Goal: Transaction & Acquisition: Book appointment/travel/reservation

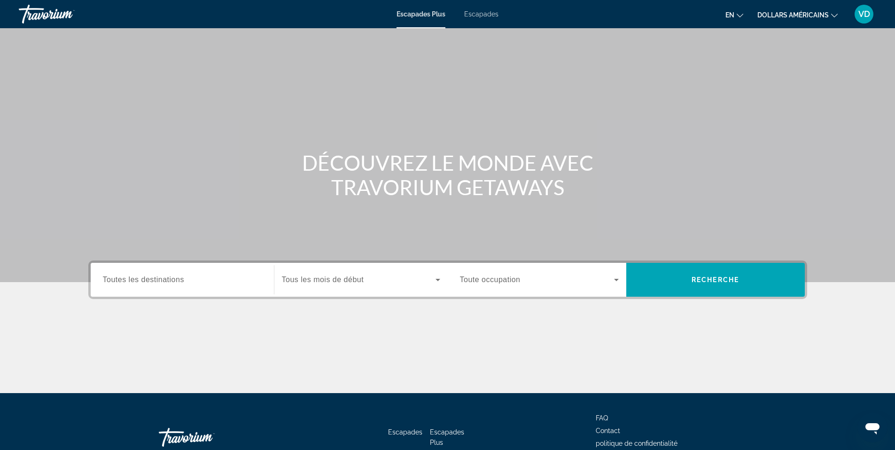
click at [439, 281] on icon "Widget de recherche" at bounding box center [437, 279] width 11 height 11
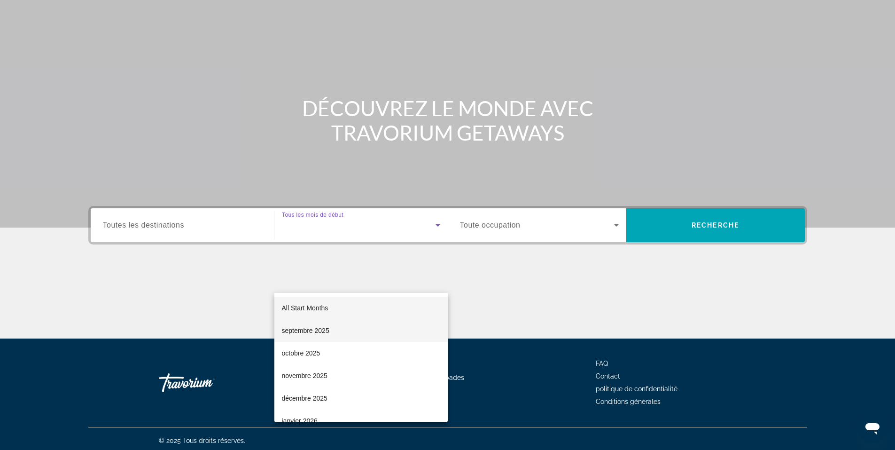
scroll to position [58, 0]
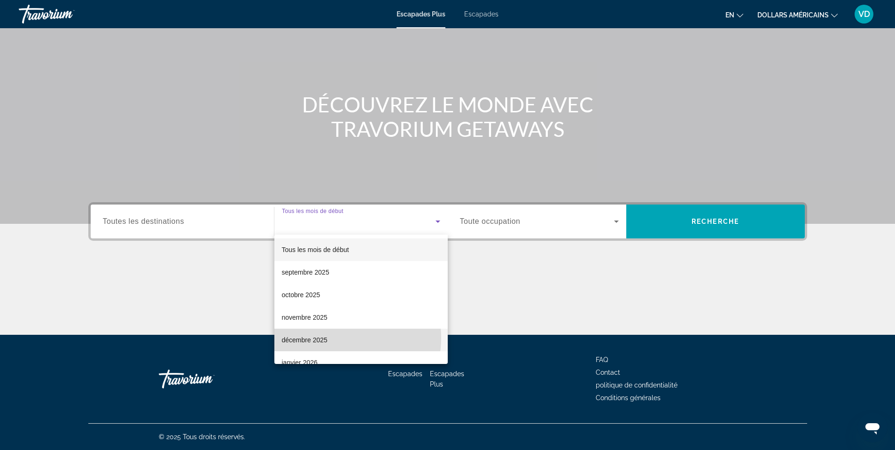
click at [328, 337] on mat-option "décembre 2025" at bounding box center [360, 339] width 173 height 23
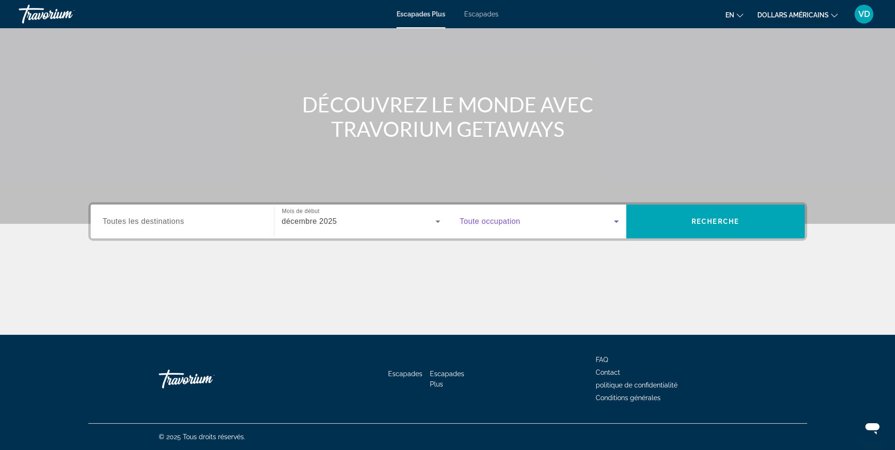
click at [617, 221] on icon "Widget de recherche" at bounding box center [616, 221] width 5 height 2
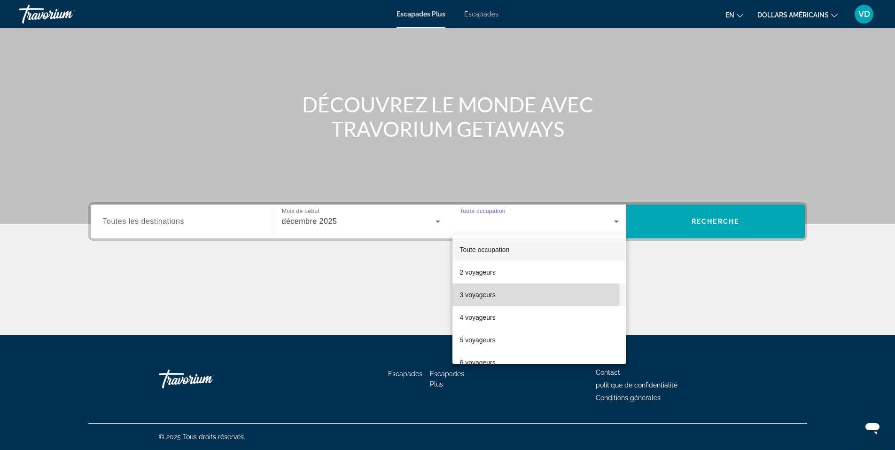
click at [472, 295] on font "3 voyageurs" at bounding box center [478, 295] width 36 height 8
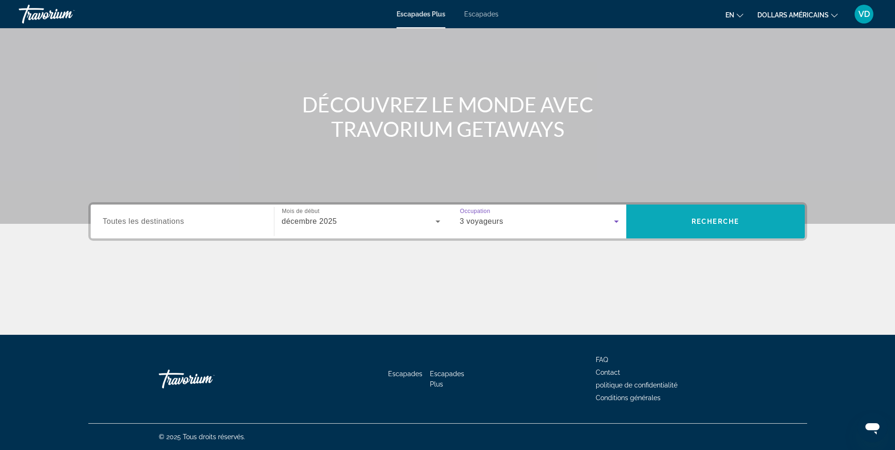
click at [691, 221] on span "Widget de recherche" at bounding box center [715, 221] width 179 height 23
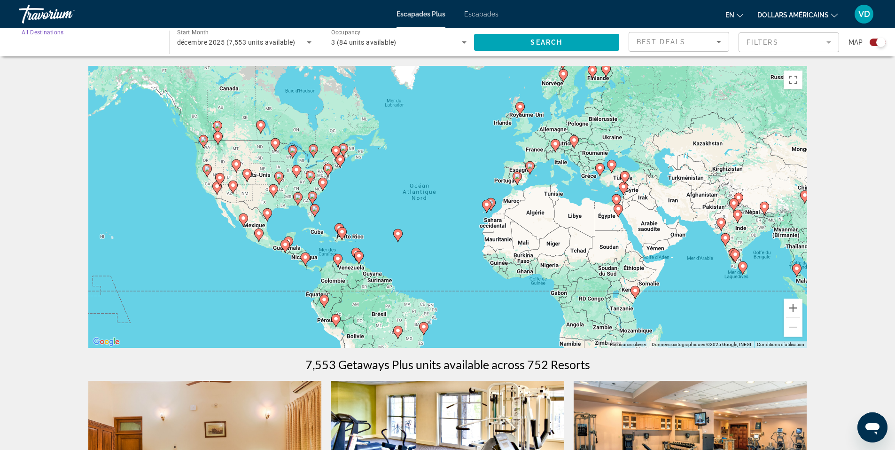
click at [125, 41] on input "Destination All Destinations" at bounding box center [89, 42] width 135 height 11
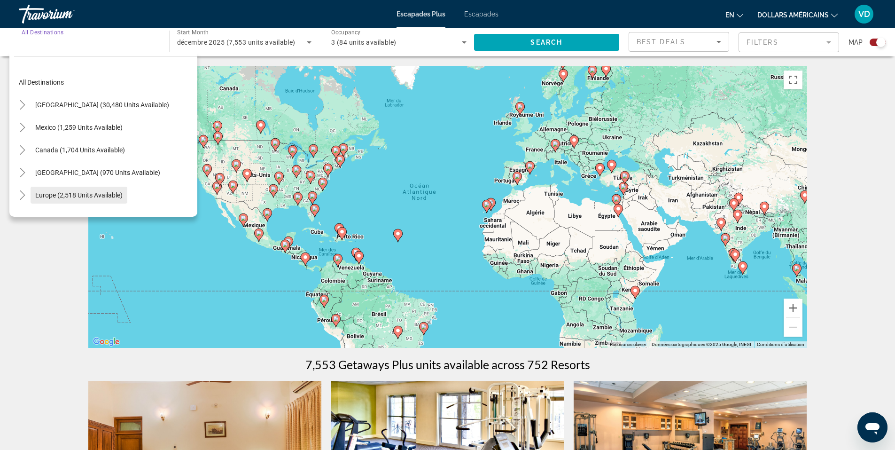
click at [98, 190] on span "Search widget" at bounding box center [79, 195] width 97 height 23
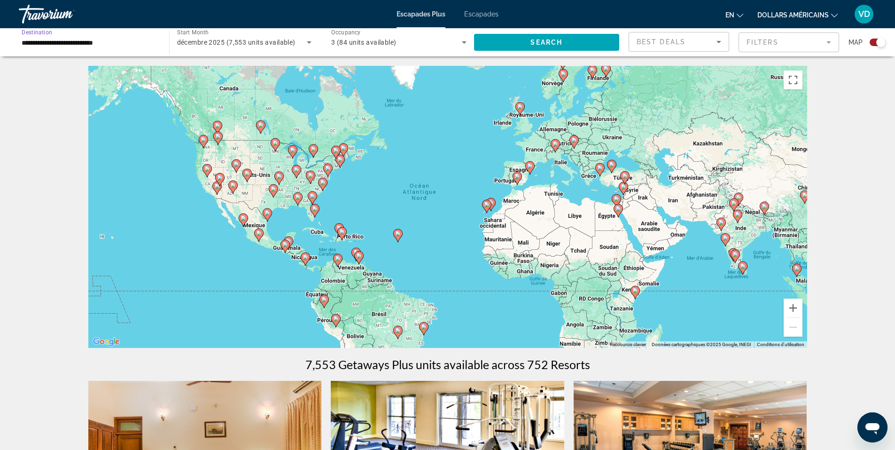
click at [137, 43] on input "**********" at bounding box center [89, 42] width 135 height 11
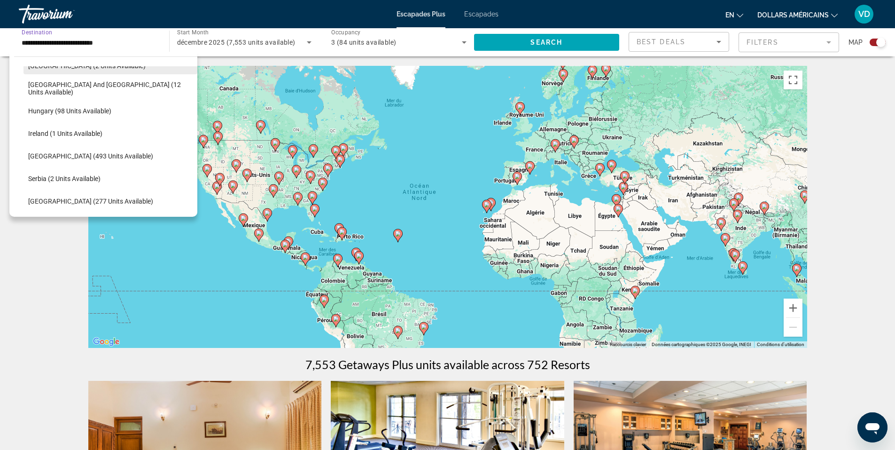
scroll to position [291, 0]
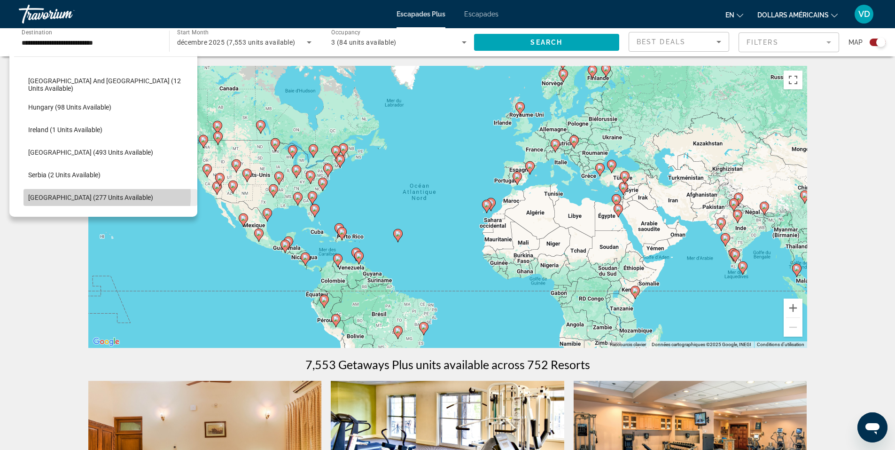
click at [85, 195] on span "Spain (277 units available)" at bounding box center [90, 198] width 125 height 8
type input "**********"
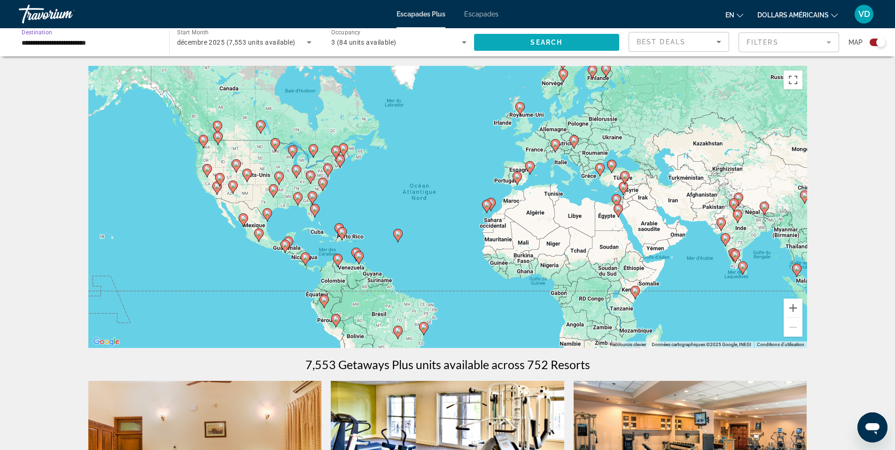
click at [539, 46] on span "Search widget" at bounding box center [547, 42] width 146 height 23
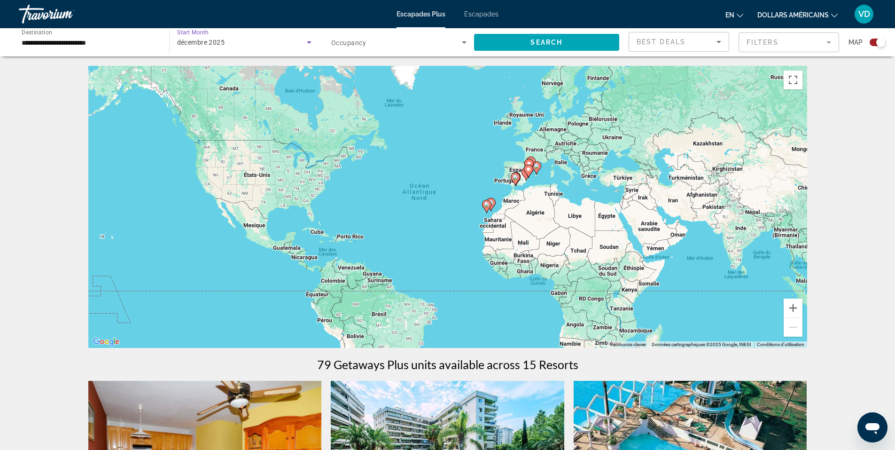
click at [272, 43] on div "décembre 2025" at bounding box center [242, 42] width 130 height 11
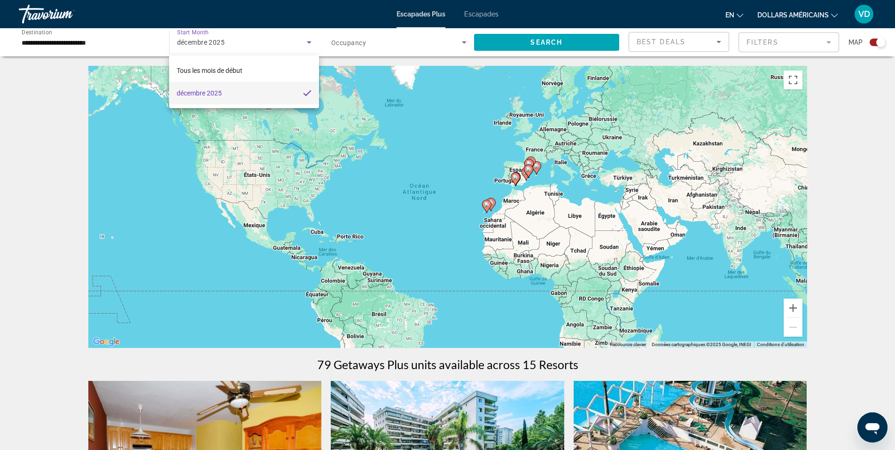
click at [255, 92] on mat-option "décembre 2025" at bounding box center [243, 93] width 149 height 23
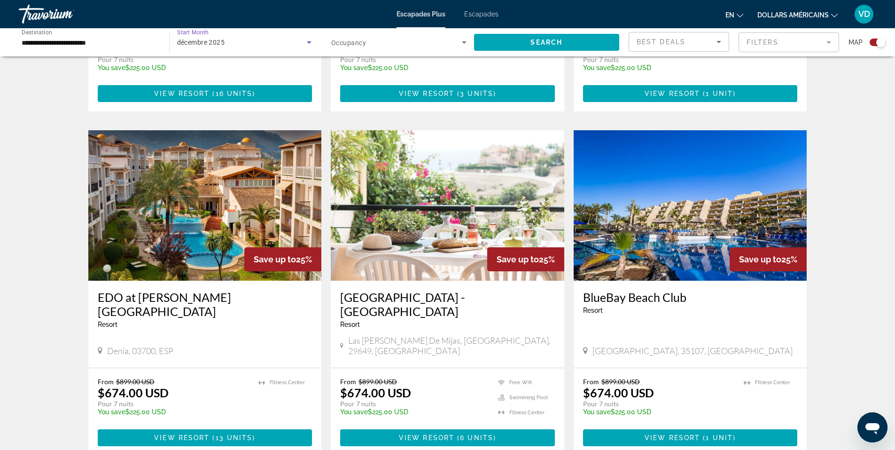
scroll to position [564, 0]
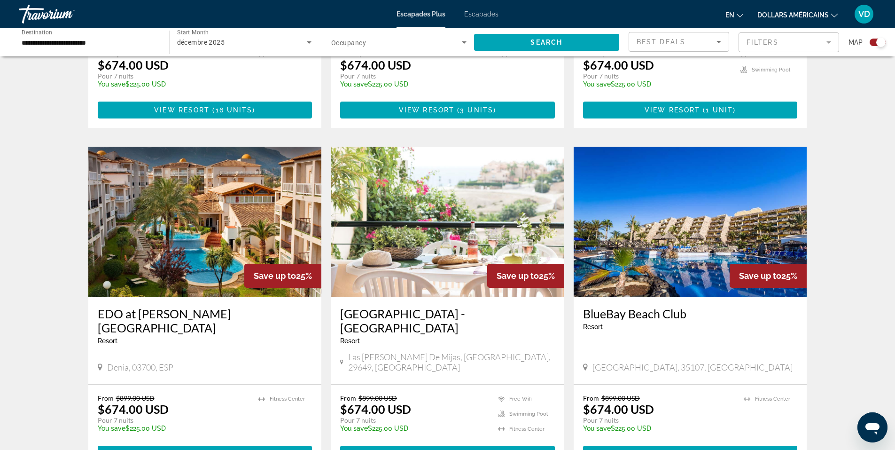
click at [484, 12] on font "Escapades" at bounding box center [481, 14] width 34 height 8
click at [0, 0] on div at bounding box center [0, 0] width 0 height 0
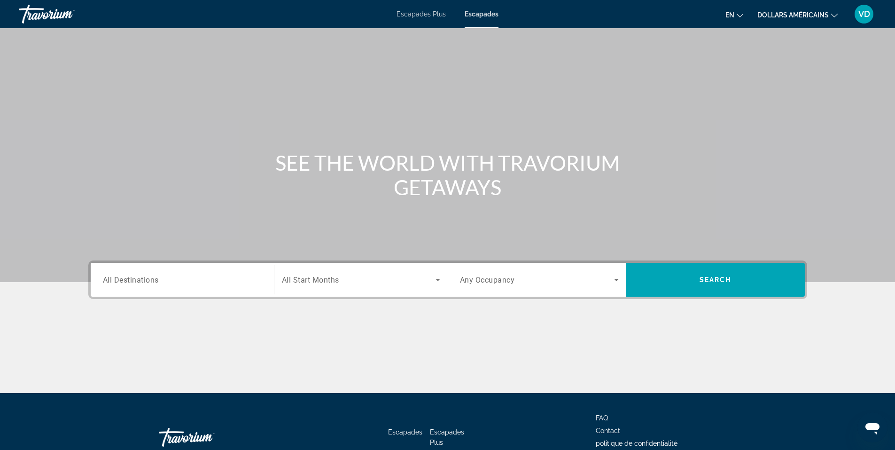
click at [203, 273] on div "Search widget" at bounding box center [182, 279] width 159 height 27
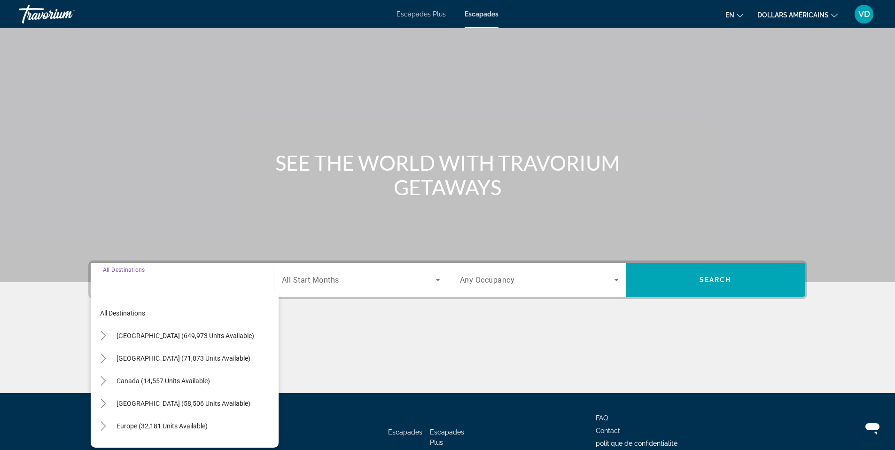
scroll to position [58, 0]
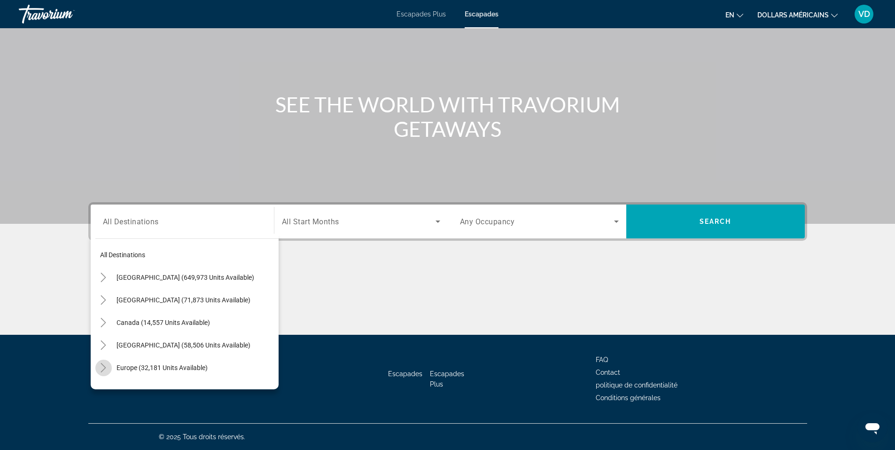
click at [105, 365] on icon "Toggle Europe (32,181 units available)" at bounding box center [103, 367] width 9 height 9
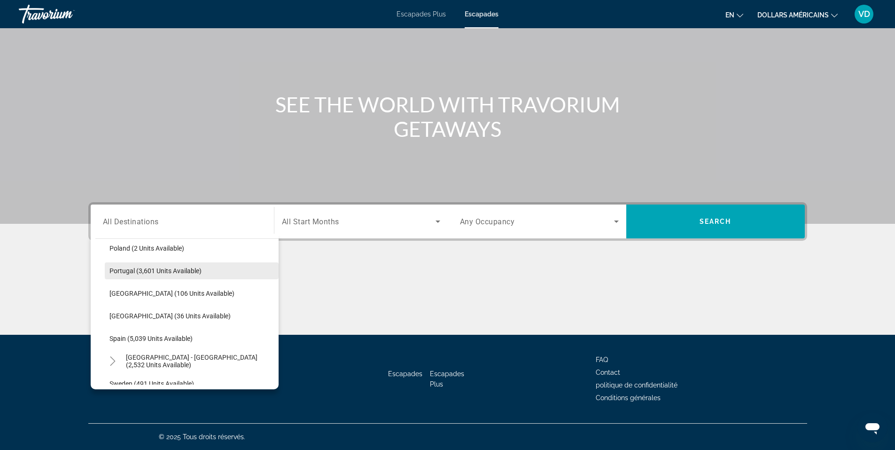
scroll to position [446, 0]
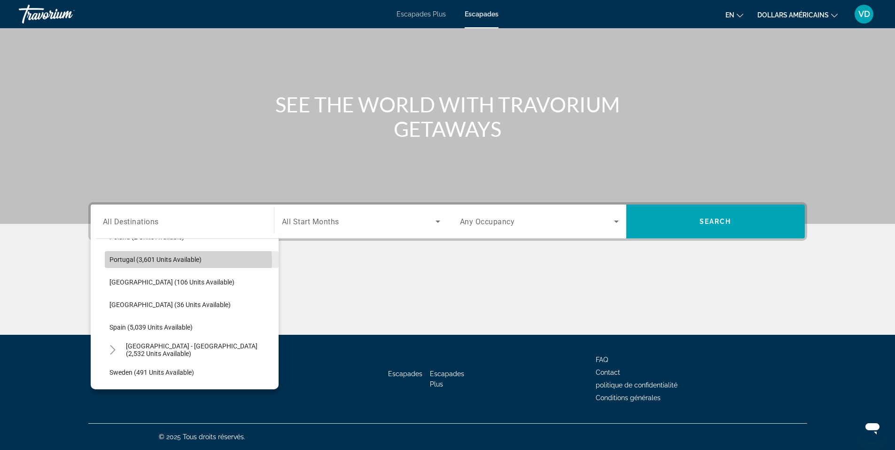
click at [177, 261] on span "Portugal (3,601 units available)" at bounding box center [155, 260] width 92 height 8
type input "**********"
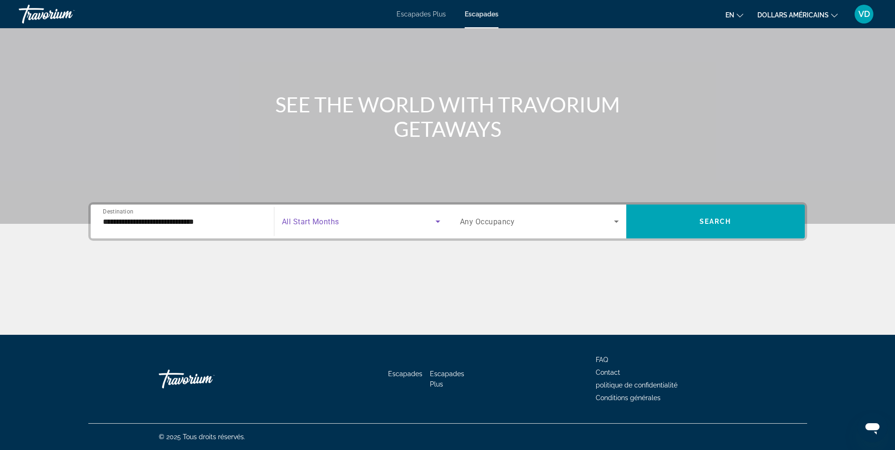
click at [436, 218] on icon "Search widget" at bounding box center [437, 221] width 11 height 11
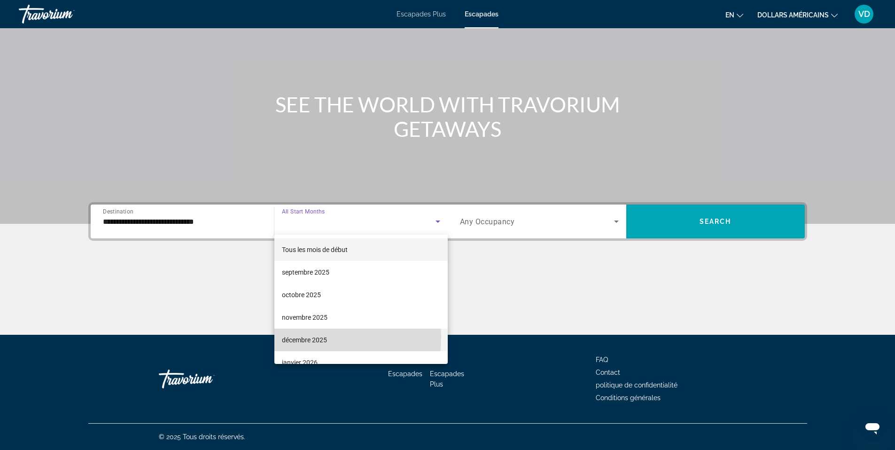
click at [302, 336] on font "décembre 2025" at bounding box center [304, 340] width 45 height 8
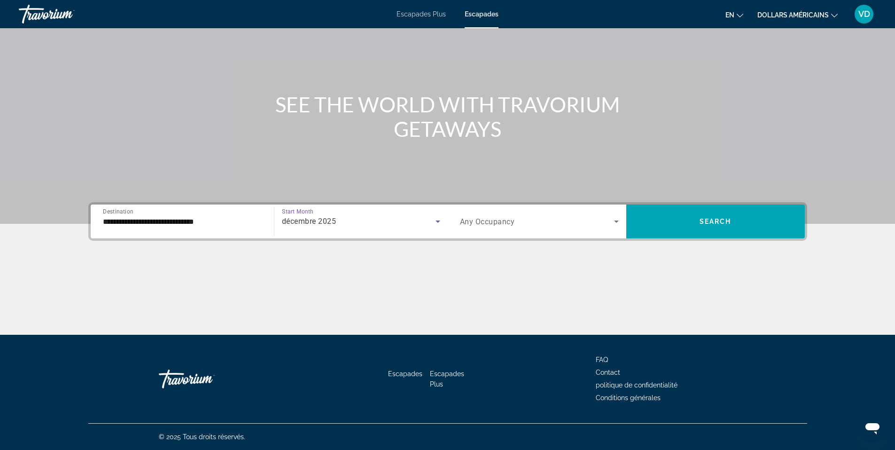
click at [614, 219] on icon "Search widget" at bounding box center [616, 221] width 11 height 11
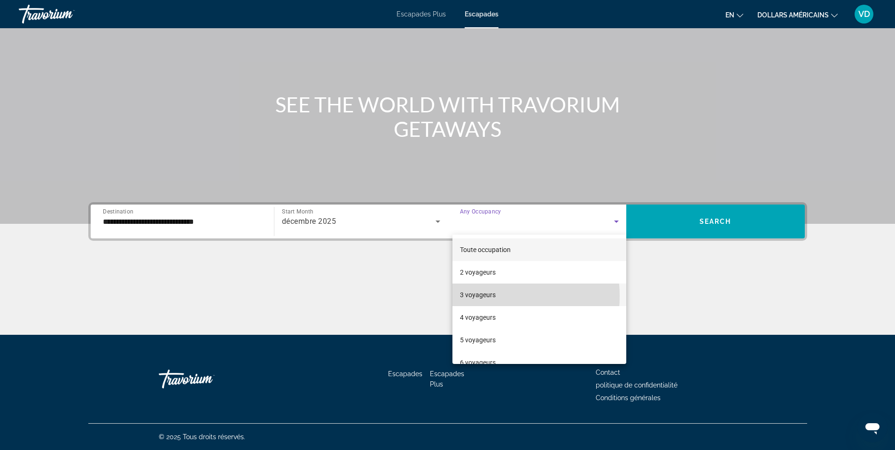
click at [486, 296] on font "3 voyageurs" at bounding box center [478, 295] width 36 height 8
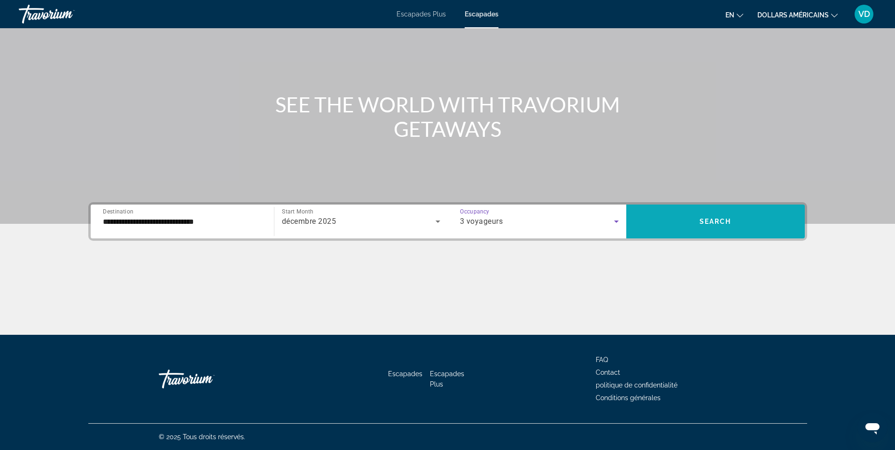
click at [711, 223] on span "Search" at bounding box center [716, 222] width 32 height 8
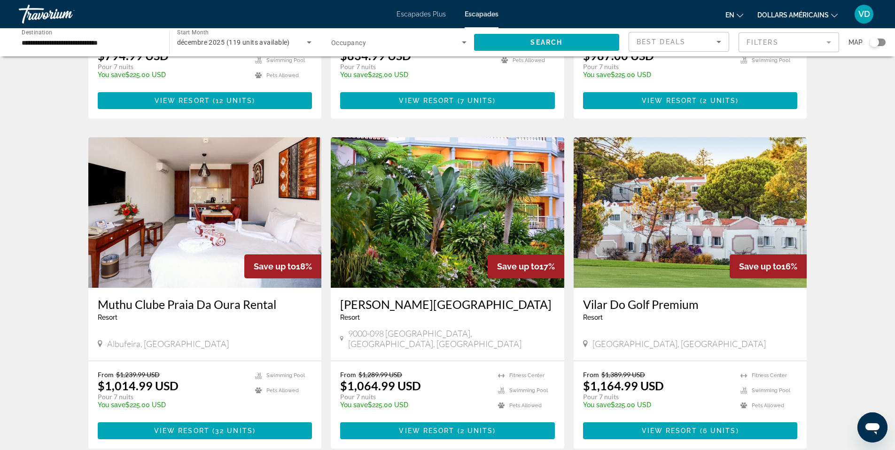
scroll to position [1034, 0]
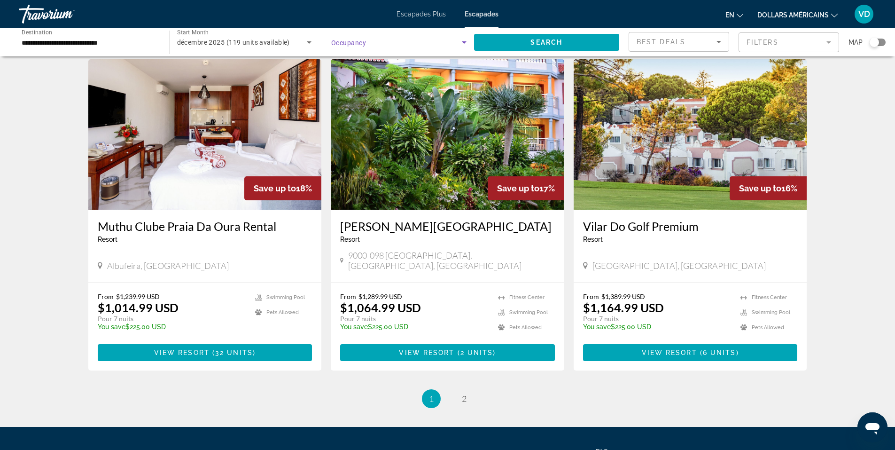
click at [461, 41] on icon "Search widget" at bounding box center [464, 42] width 11 height 11
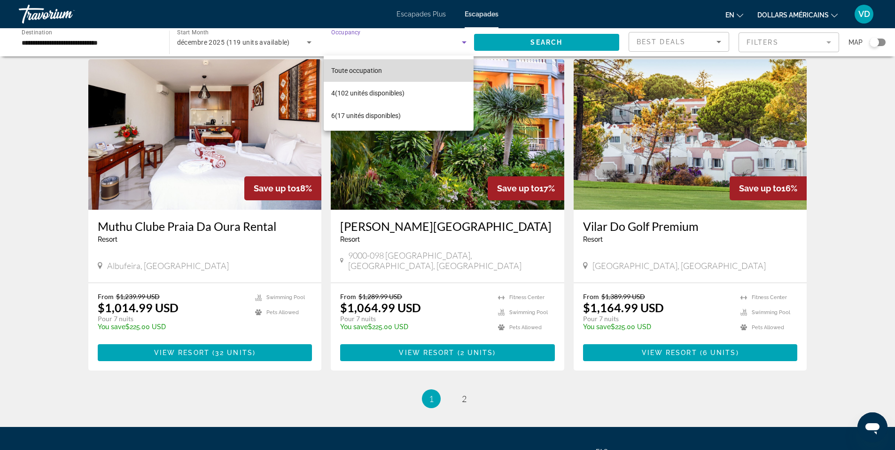
click at [380, 70] on font "Toute occupation" at bounding box center [356, 71] width 51 height 8
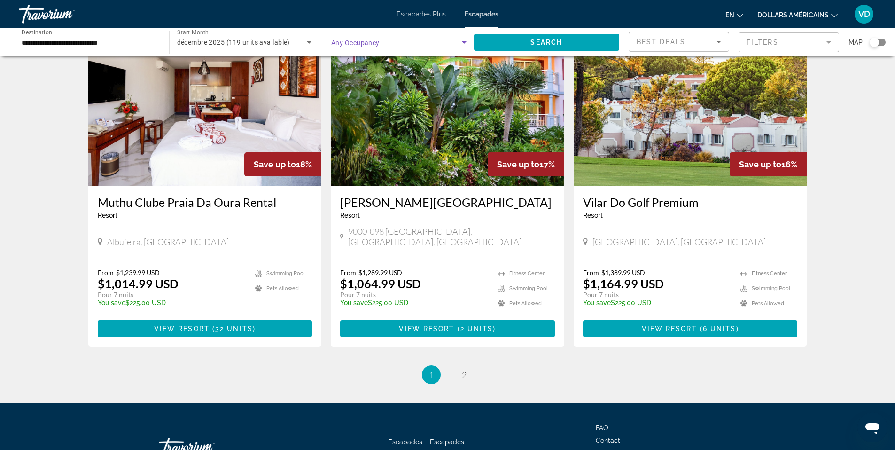
scroll to position [1070, 0]
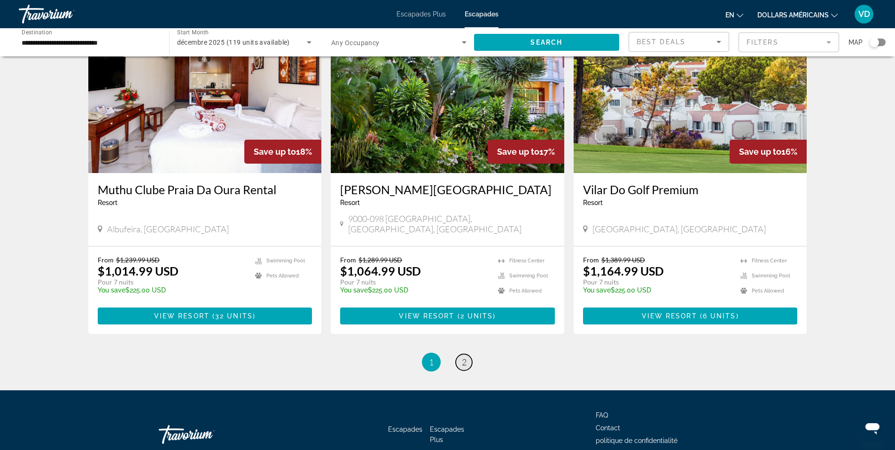
click at [457, 354] on link "page 2" at bounding box center [464, 362] width 16 height 16
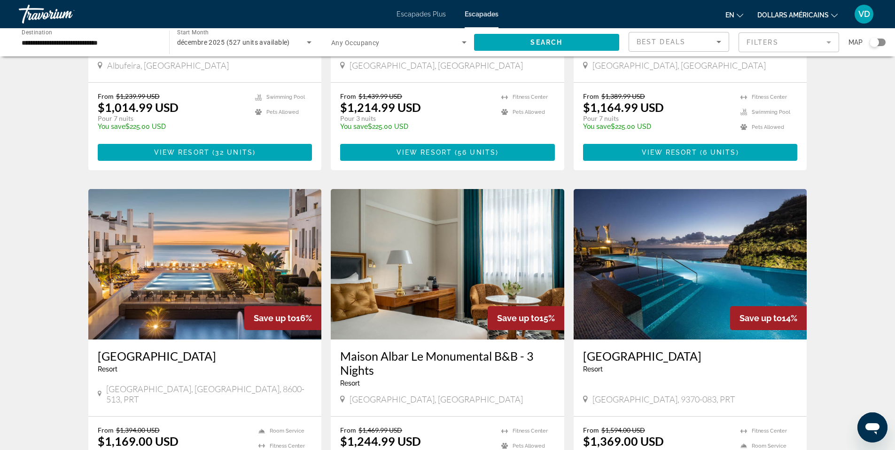
scroll to position [987, 0]
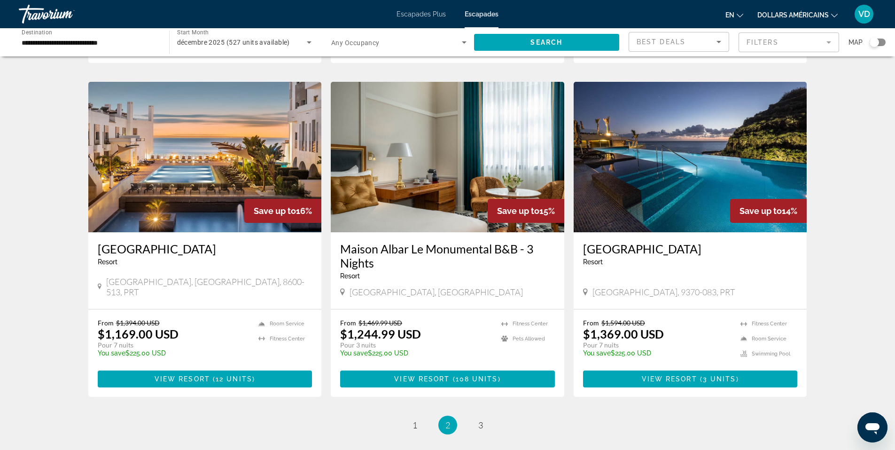
click at [195, 144] on img "Contenu principal" at bounding box center [205, 157] width 234 height 150
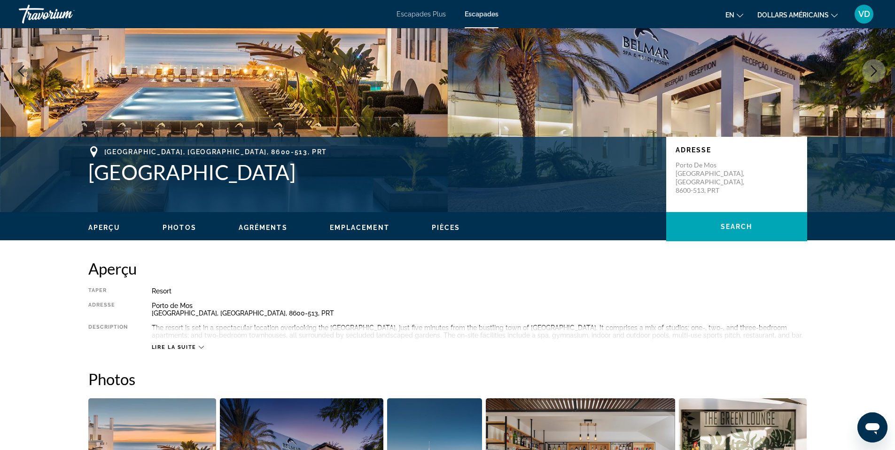
scroll to position [94, 0]
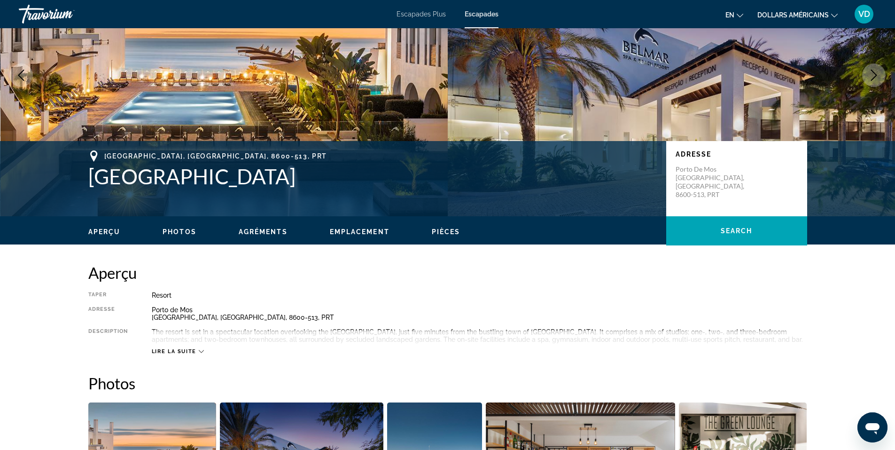
drag, startPoint x: 333, startPoint y: 174, endPoint x: 90, endPoint y: 180, distance: 243.0
click at [90, 180] on h1 "Belmar Spa & Beach Resort" at bounding box center [372, 176] width 569 height 24
copy h1 "Belmar Spa & Beach Resort"
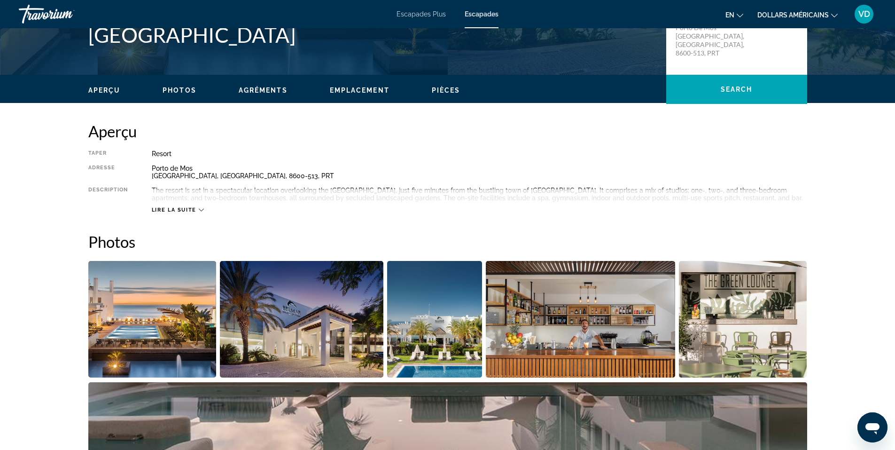
scroll to position [235, 0]
click at [742, 14] on icon "Changer de langue" at bounding box center [740, 15] width 7 height 7
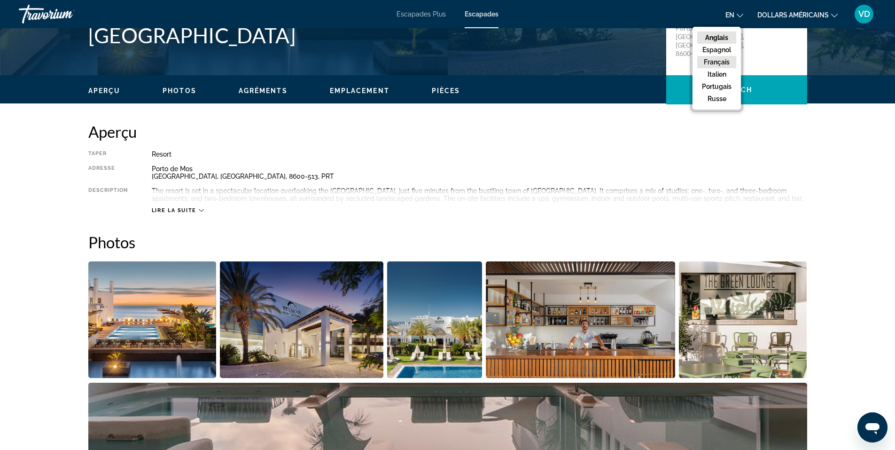
click at [712, 63] on font "Français" at bounding box center [717, 62] width 26 height 8
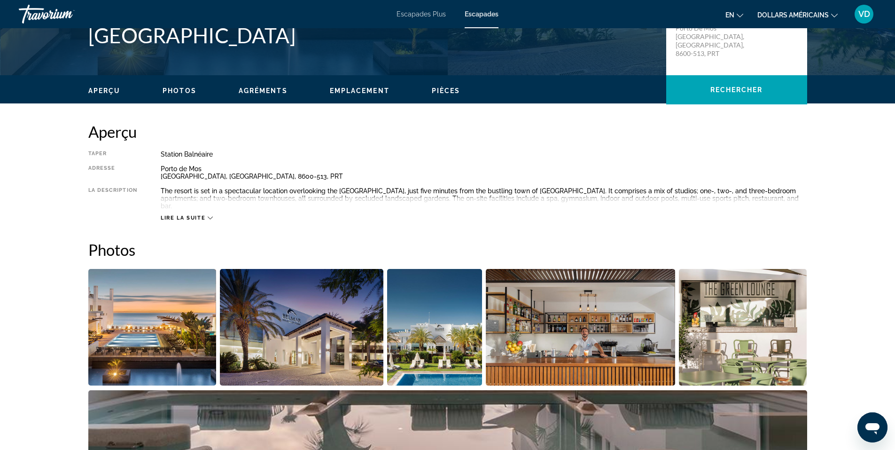
click at [741, 16] on icon "Changer de langue" at bounding box center [740, 16] width 7 height 4
click at [723, 45] on button "Español" at bounding box center [716, 50] width 42 height 12
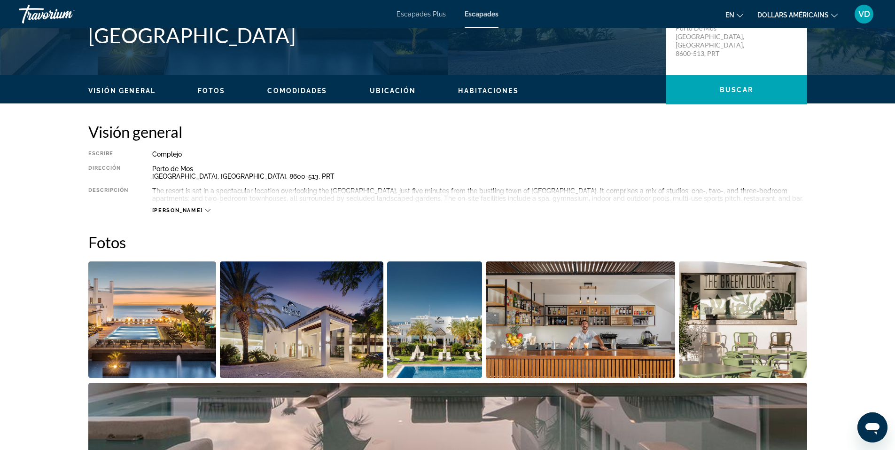
click at [740, 14] on icon "Changer de langue" at bounding box center [740, 15] width 7 height 7
click at [726, 60] on button "Français" at bounding box center [716, 62] width 42 height 12
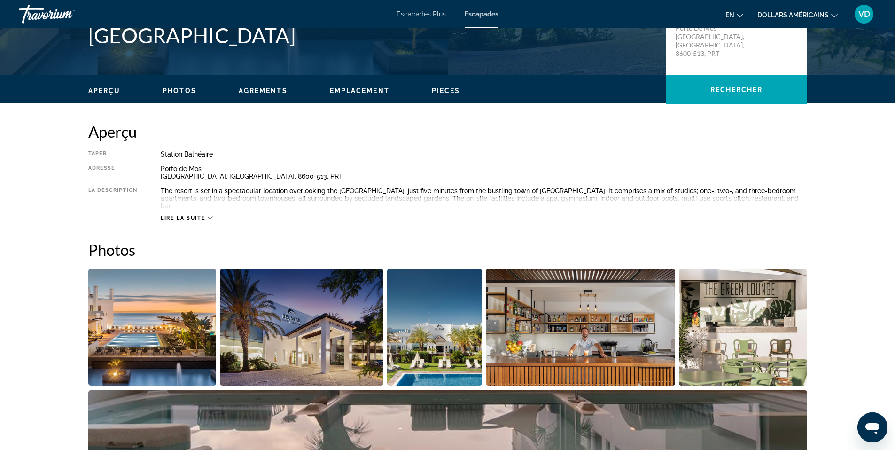
click at [735, 15] on button "en English Español Français Italiano Português русский" at bounding box center [735, 15] width 18 height 14
drag, startPoint x: 723, startPoint y: 60, endPoint x: 719, endPoint y: 61, distance: 4.8
click at [719, 61] on button "Français" at bounding box center [716, 62] width 42 height 12
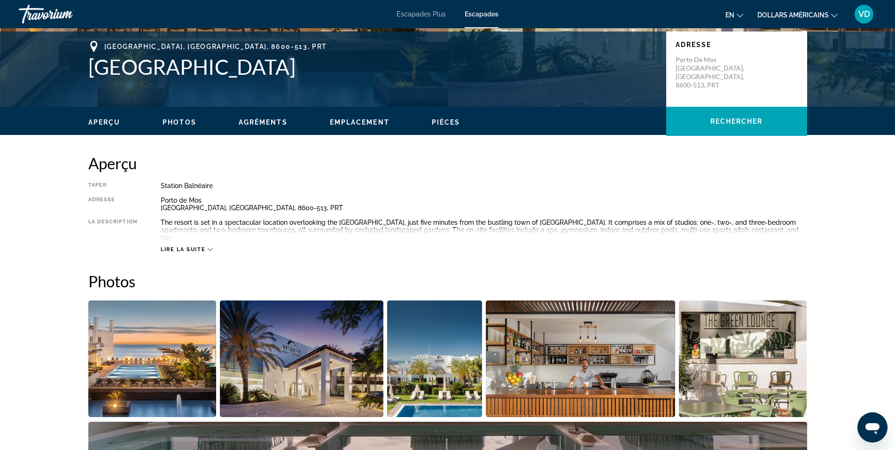
scroll to position [188, 0]
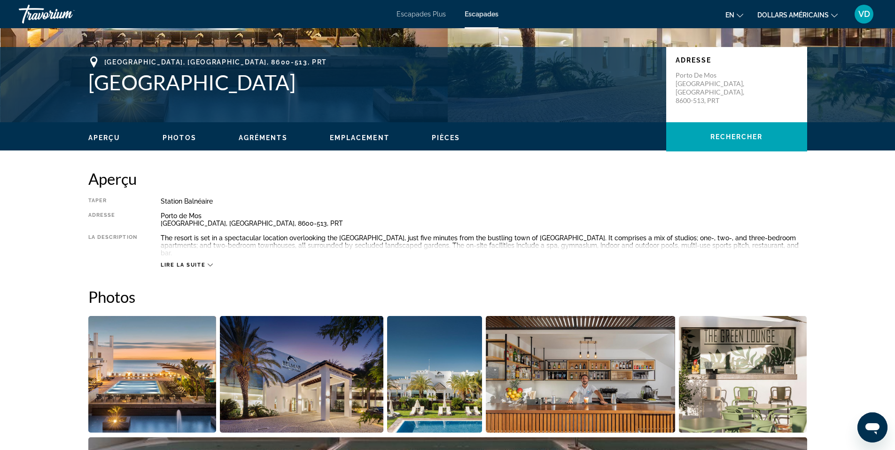
click at [192, 262] on span "Lire la suite" at bounding box center [183, 265] width 45 height 6
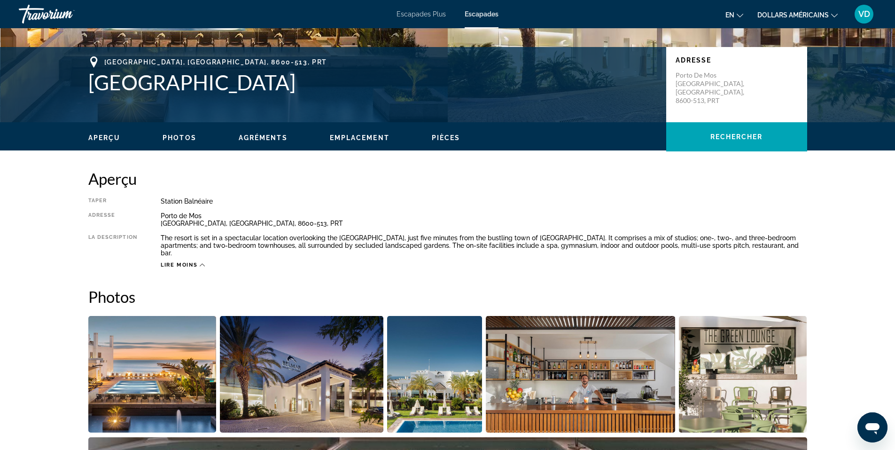
click at [446, 139] on span "Pièces" at bounding box center [446, 138] width 29 height 8
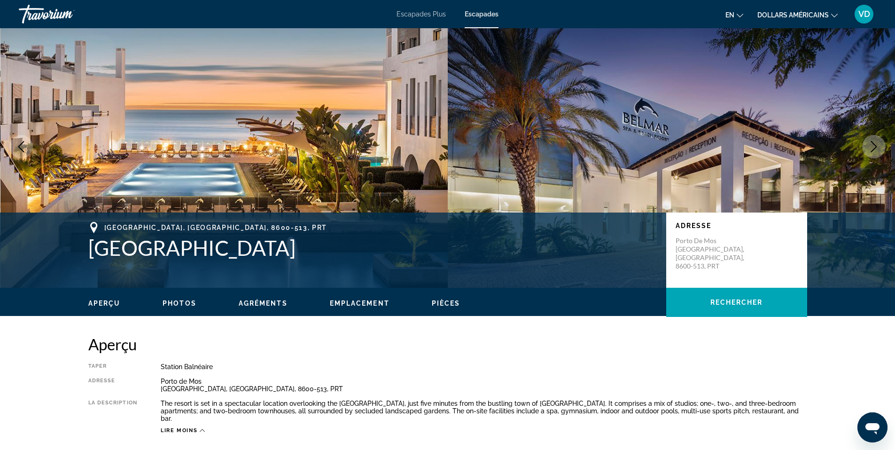
scroll to position [0, 0]
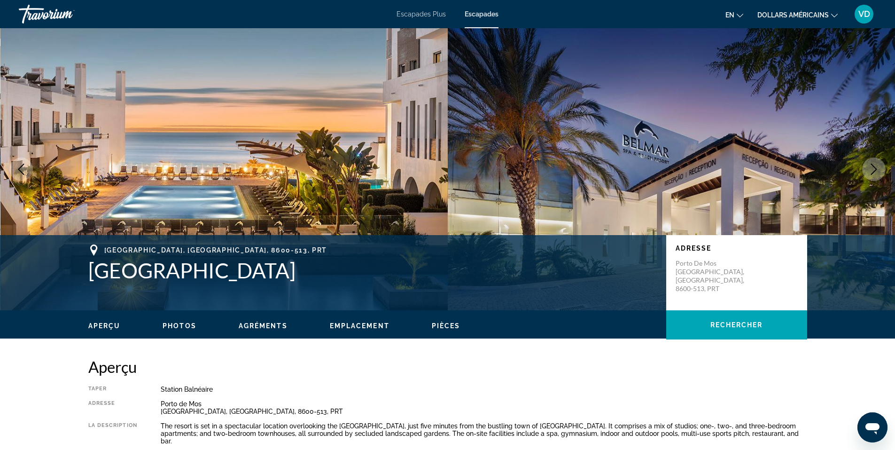
click at [174, 325] on span "Photos" at bounding box center [180, 326] width 34 height 8
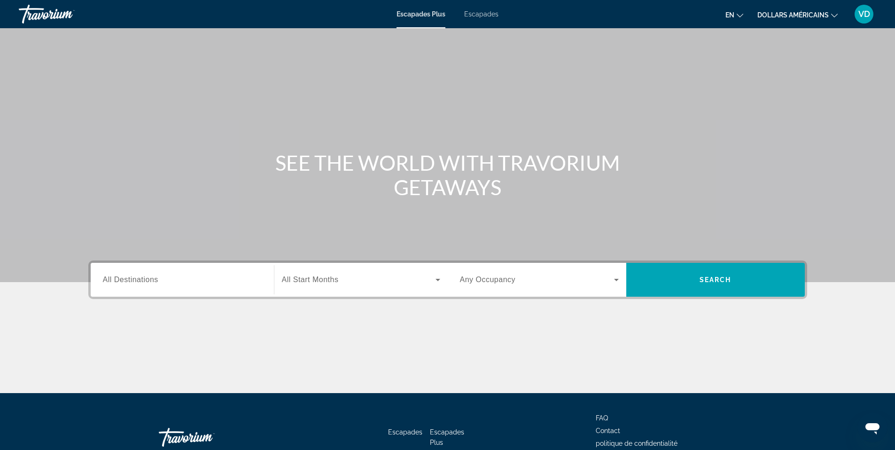
click at [147, 281] on span "All Destinations" at bounding box center [130, 279] width 55 height 8
click at [147, 281] on input "Destination All Destinations" at bounding box center [182, 279] width 159 height 11
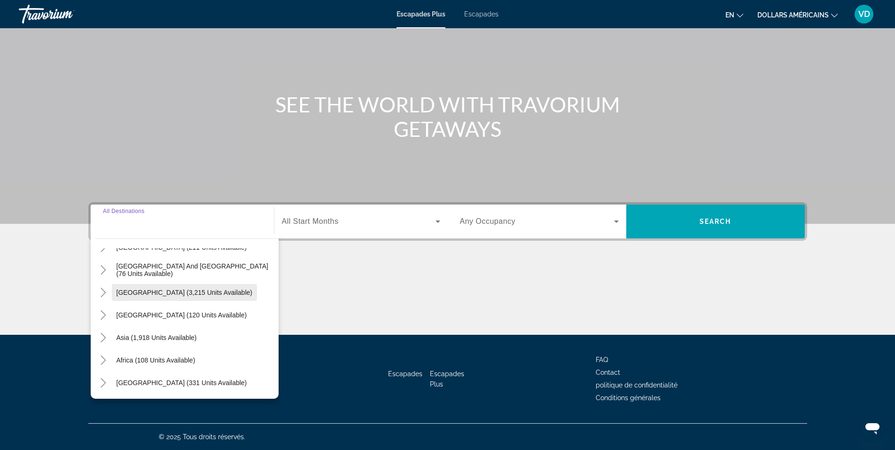
scroll to position [105, 0]
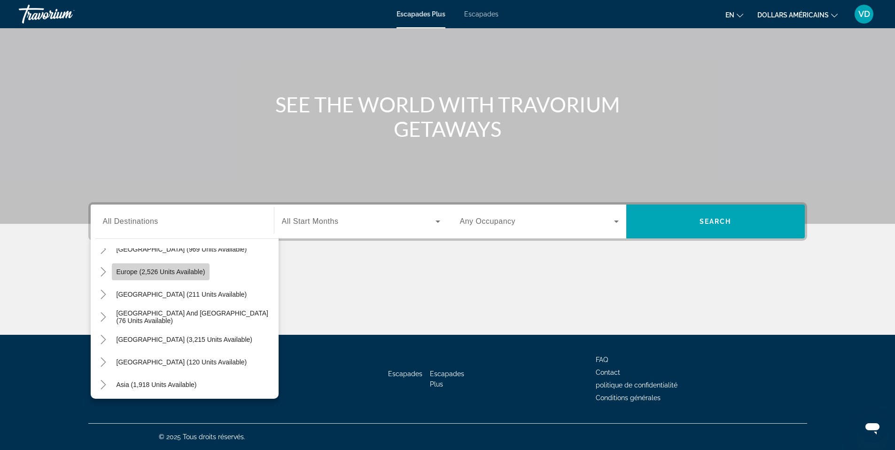
click at [182, 272] on span "Europe (2,526 units available)" at bounding box center [161, 272] width 89 height 8
type input "**********"
click at [182, 272] on div "Contenu principal" at bounding box center [447, 299] width 719 height 70
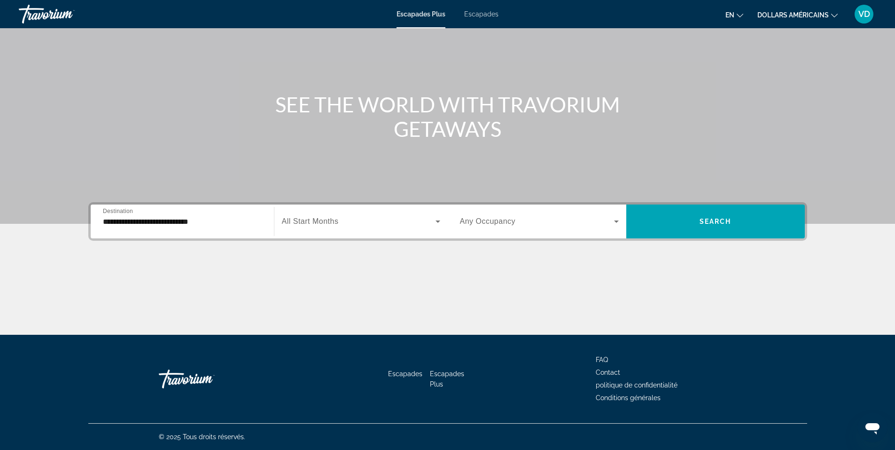
click at [308, 225] on label "Start Month All Start Months" at bounding box center [310, 221] width 57 height 8
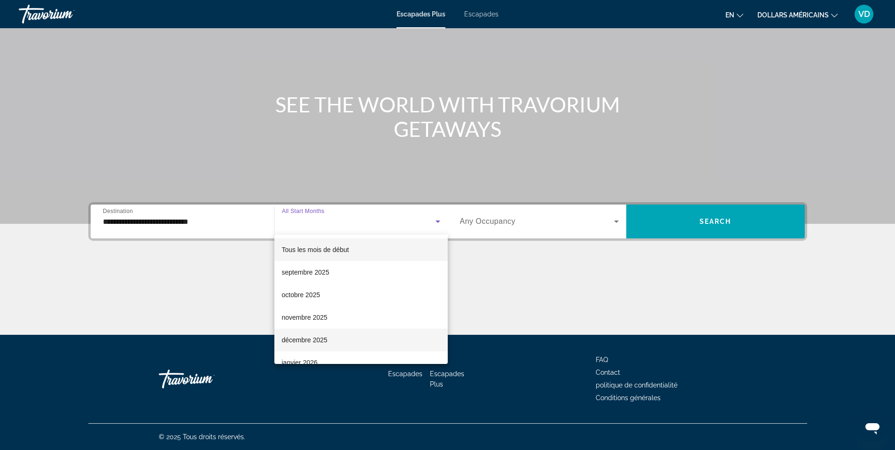
click at [305, 341] on font "décembre 2025" at bounding box center [305, 340] width 46 height 8
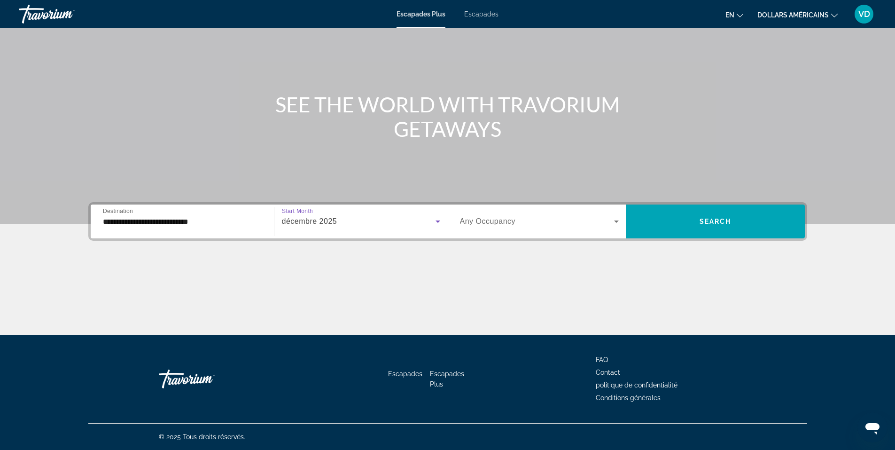
click at [531, 224] on span "Widget de recherche" at bounding box center [537, 221] width 154 height 11
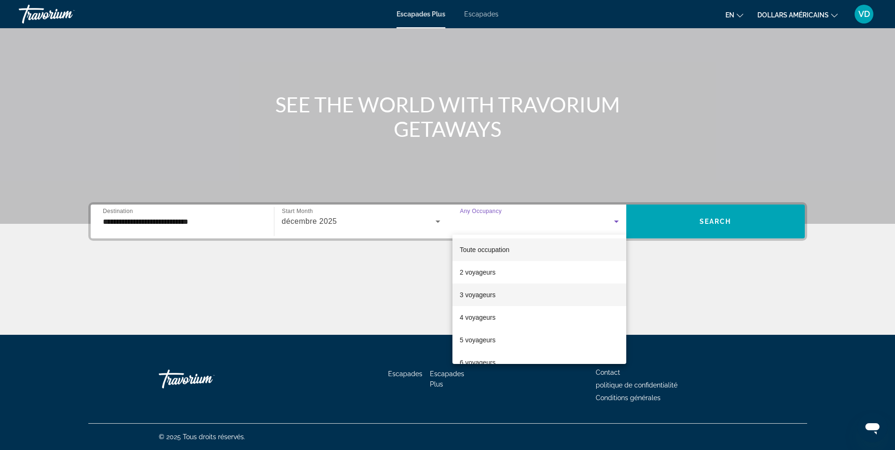
click at [479, 299] on span "3 voyageurs" at bounding box center [478, 294] width 36 height 11
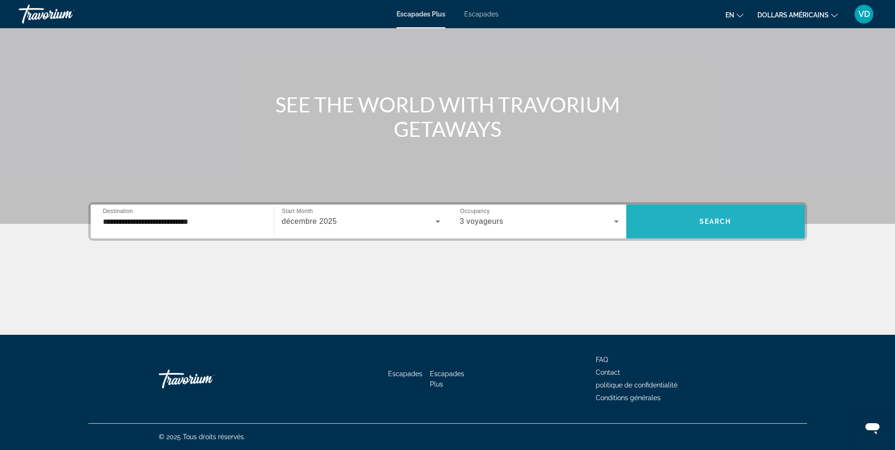
click at [728, 221] on span "Search" at bounding box center [716, 222] width 32 height 8
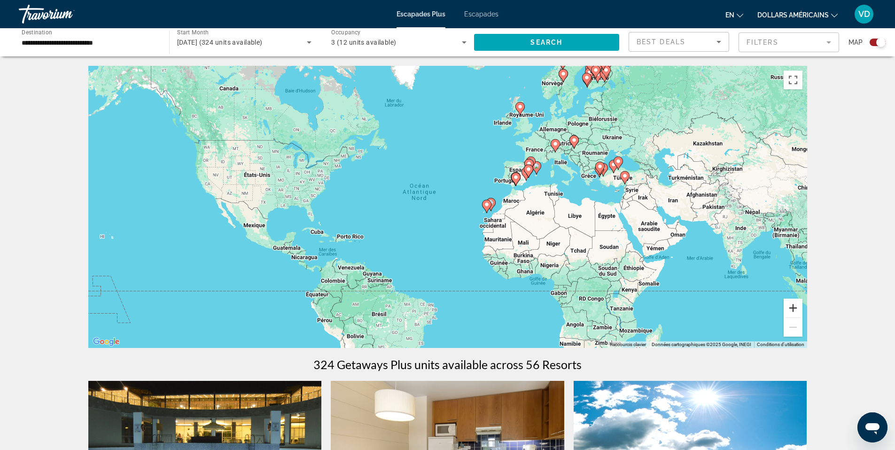
click at [792, 308] on button "Zoom avant" at bounding box center [793, 307] width 19 height 19
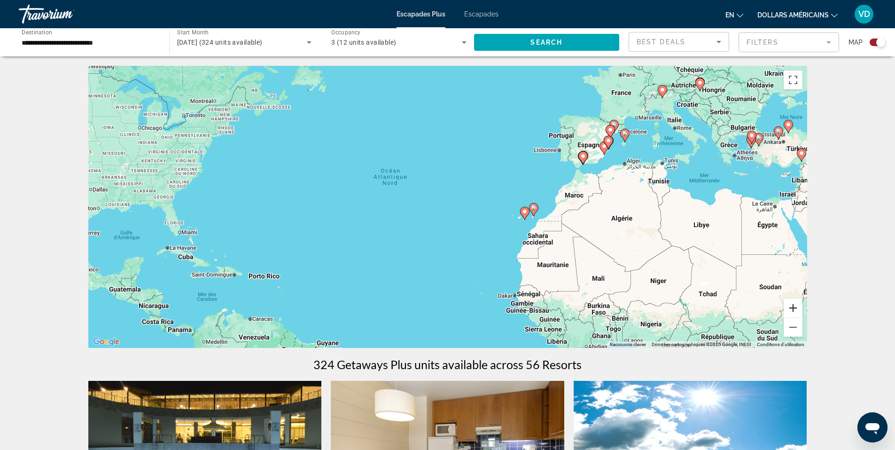
click at [790, 307] on button "Zoom avant" at bounding box center [793, 307] width 19 height 19
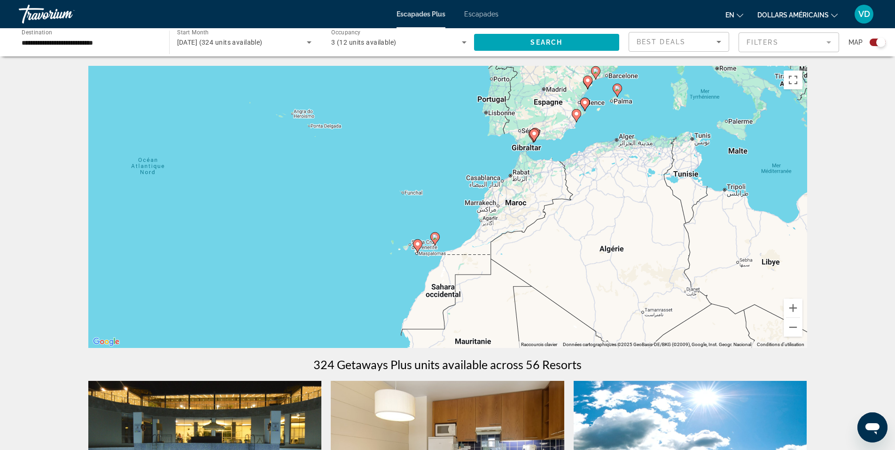
drag, startPoint x: 658, startPoint y: 219, endPoint x: 460, endPoint y: 234, distance: 198.3
click at [460, 234] on div "Pour activer le glissement avec le clavier, appuyez sur Alt+Entrée. Une fois ce…" at bounding box center [447, 207] width 719 height 282
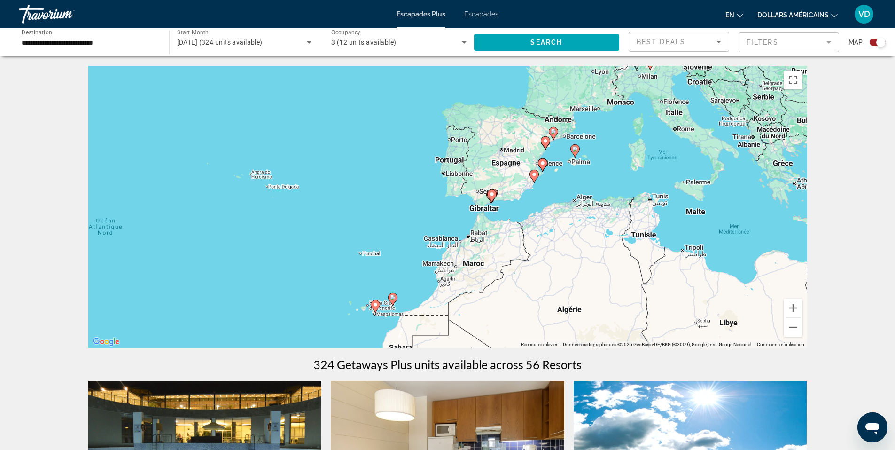
drag, startPoint x: 628, startPoint y: 129, endPoint x: 598, endPoint y: 199, distance: 75.8
click at [598, 199] on div "Pour activer le glissement avec le clavier, appuyez sur Alt+Entrée. Une fois ce…" at bounding box center [447, 207] width 719 height 282
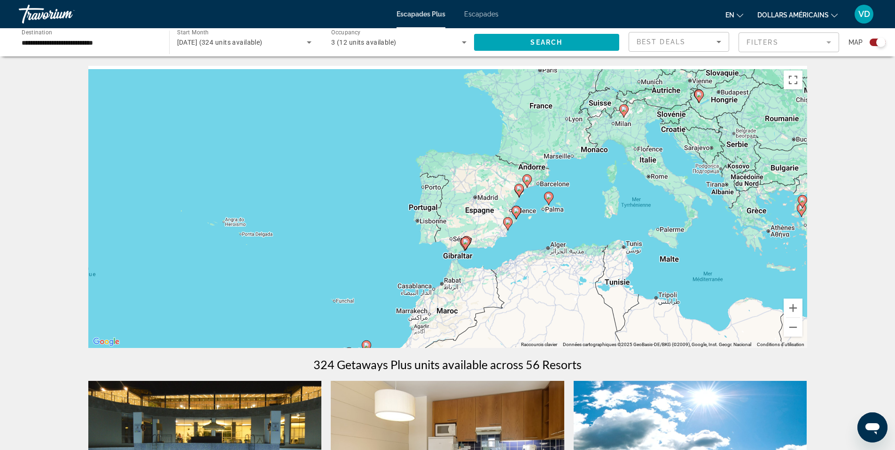
drag, startPoint x: 664, startPoint y: 130, endPoint x: 636, endPoint y: 180, distance: 57.6
click at [636, 180] on div "Pour activer le glissement avec le clavier, appuyez sur Alt+Entrée. Une fois ce…" at bounding box center [447, 207] width 719 height 282
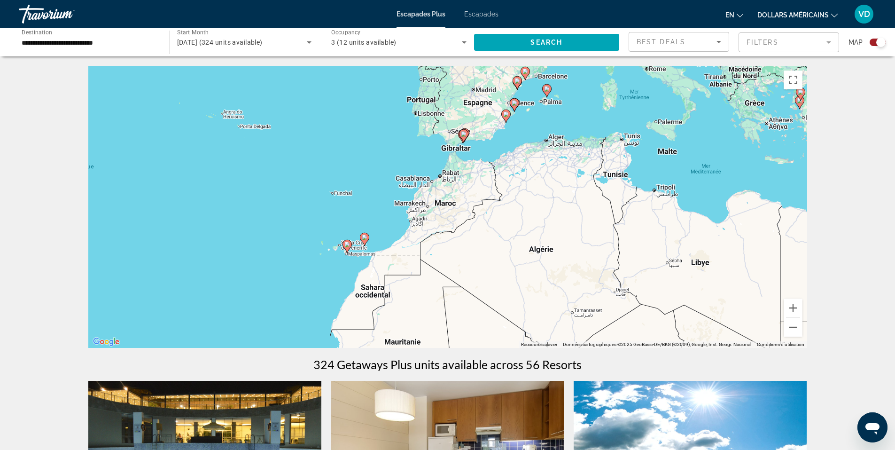
drag, startPoint x: 615, startPoint y: 282, endPoint x: 613, endPoint y: 154, distance: 128.3
click at [613, 154] on div "Pour activer le glissement avec le clavier, appuyez sur Alt+Entrée. Une fois ce…" at bounding box center [447, 207] width 719 height 282
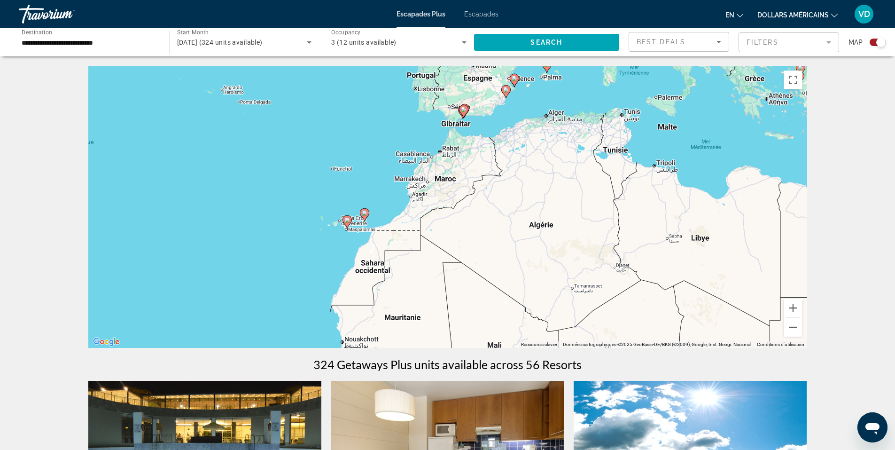
click at [366, 218] on icon "Contenu principal" at bounding box center [364, 215] width 8 height 12
click at [366, 218] on div "Pour activer le glissement avec le clavier, appuyez sur Alt+Entrée. Une fois ce…" at bounding box center [447, 207] width 719 height 282
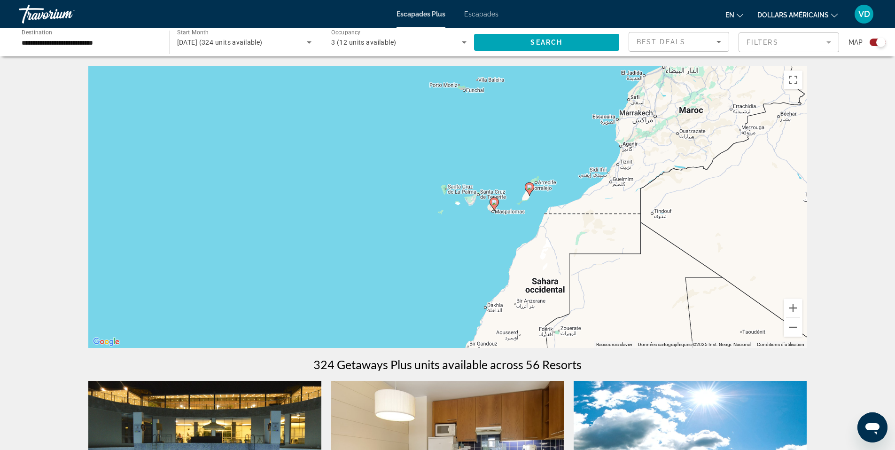
click at [531, 190] on icon "Contenu principal" at bounding box center [529, 189] width 8 height 12
type input "**********"
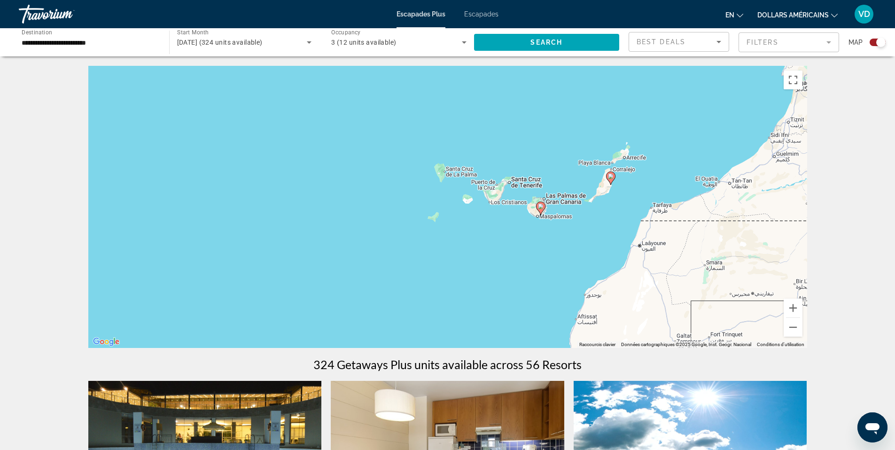
click at [541, 206] on image "Contenu principal" at bounding box center [541, 206] width 6 height 6
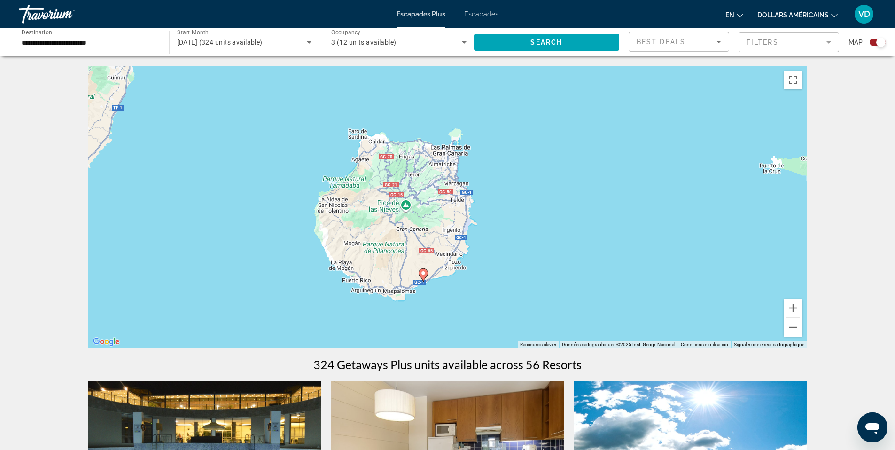
drag, startPoint x: 533, startPoint y: 169, endPoint x: 513, endPoint y: 237, distance: 71.1
click at [513, 237] on div "Pour naviguer, appuyez sur les touches fléchées. Pour activer le glissement ave…" at bounding box center [447, 207] width 719 height 282
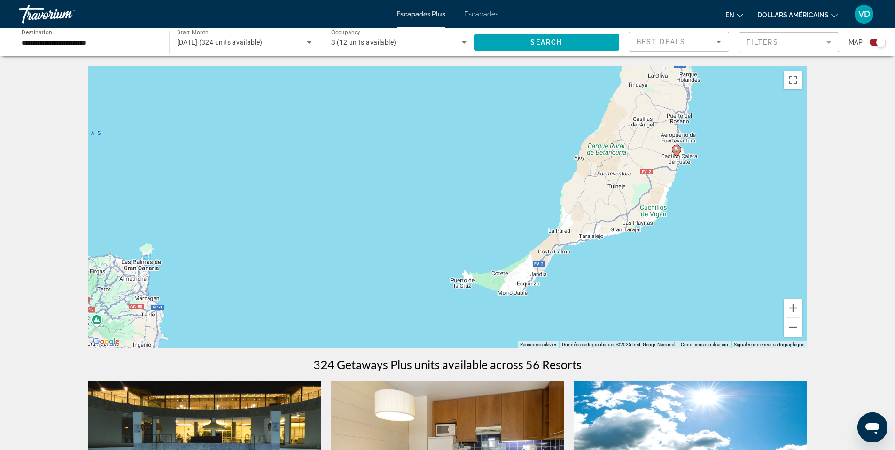
drag, startPoint x: 585, startPoint y: 131, endPoint x: 273, endPoint y: 250, distance: 333.5
click at [273, 250] on div "Pour naviguer, appuyez sur les touches fléchées. Pour activer le glissement ave…" at bounding box center [447, 207] width 719 height 282
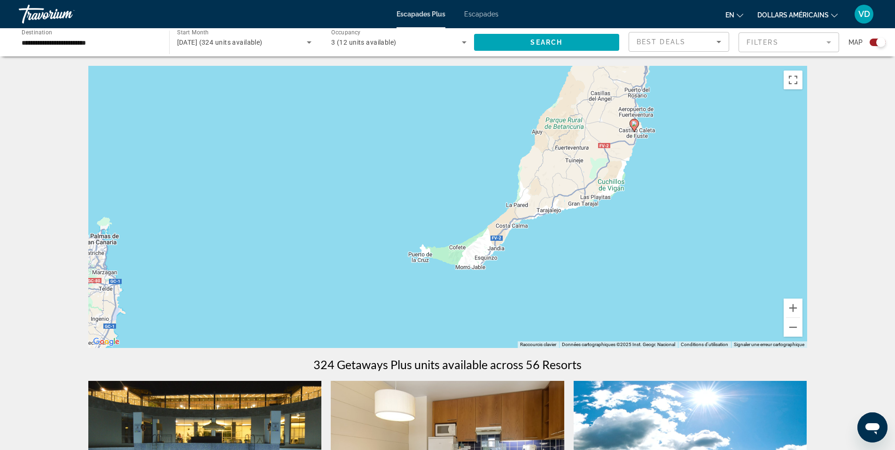
drag, startPoint x: 731, startPoint y: 158, endPoint x: 688, endPoint y: 133, distance: 49.3
click at [688, 133] on div "Pour naviguer, appuyez sur les touches fléchées. Pour activer le glissement ave…" at bounding box center [447, 207] width 719 height 282
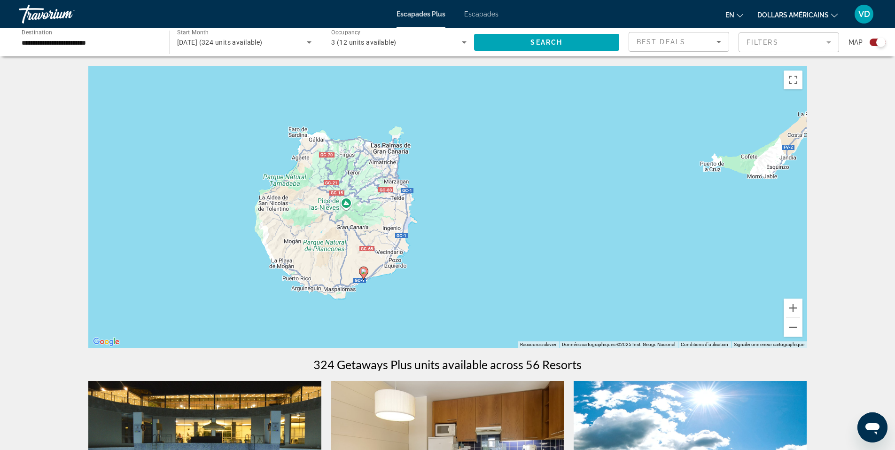
drag, startPoint x: 293, startPoint y: 248, endPoint x: 616, endPoint y: 143, distance: 340.0
click at [616, 143] on div "Pour naviguer, appuyez sur les touches fléchées. Pour activer le glissement ave…" at bounding box center [447, 207] width 719 height 282
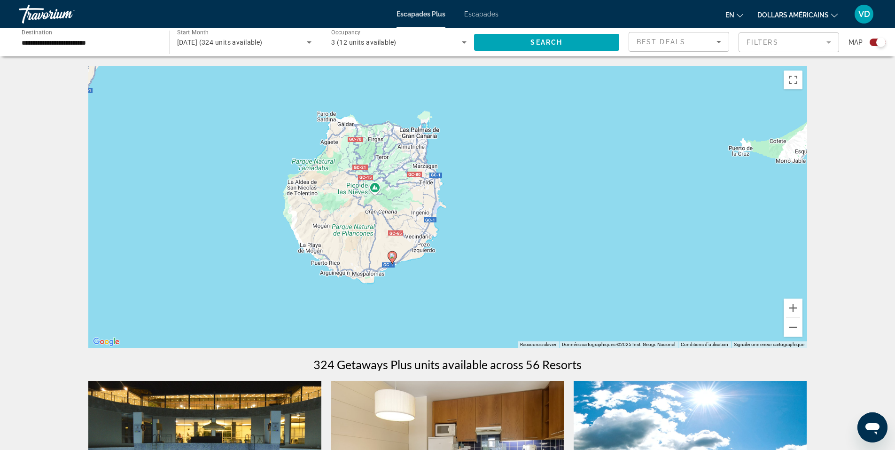
click at [391, 256] on image "Contenu principal" at bounding box center [393, 256] width 6 height 6
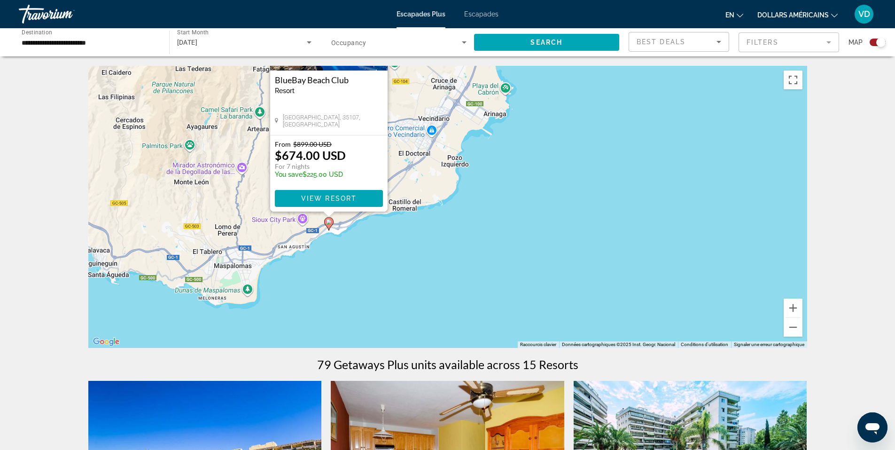
drag, startPoint x: 410, startPoint y: 275, endPoint x: 515, endPoint y: 173, distance: 146.2
click at [515, 173] on div "Pour naviguer, appuyez sur les touches fléchées. Pour activer le glissement ave…" at bounding box center [447, 207] width 719 height 282
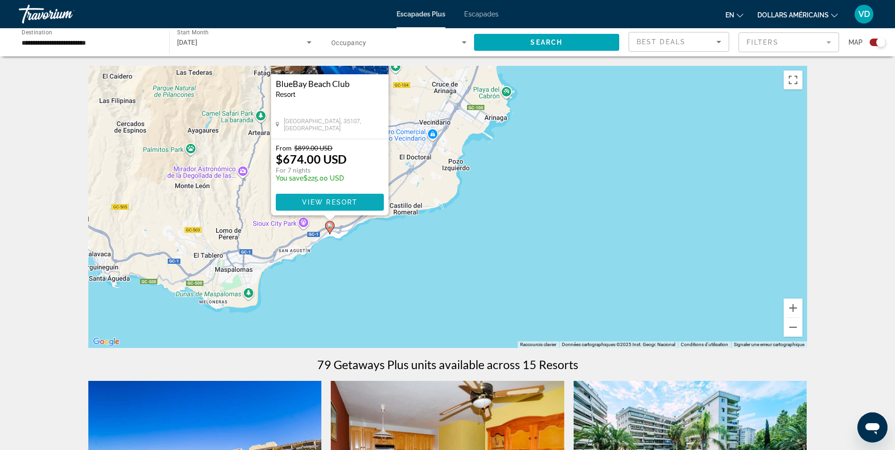
click at [348, 208] on span "Contenu principal" at bounding box center [330, 202] width 108 height 23
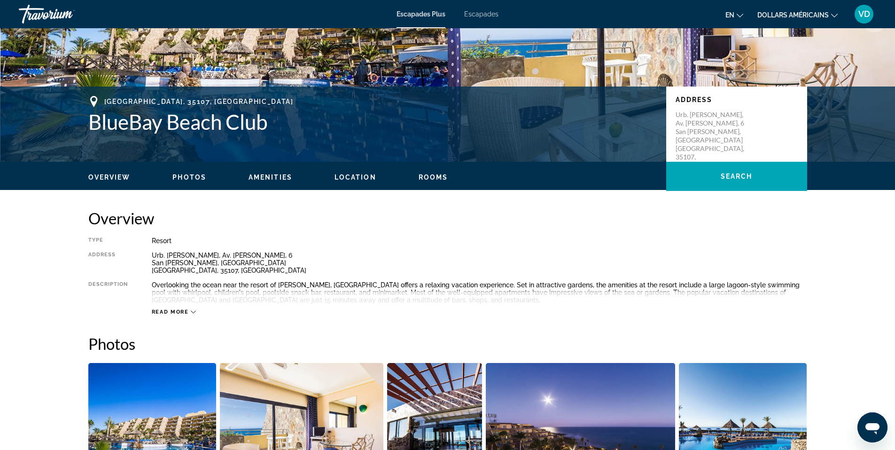
scroll to position [188, 0]
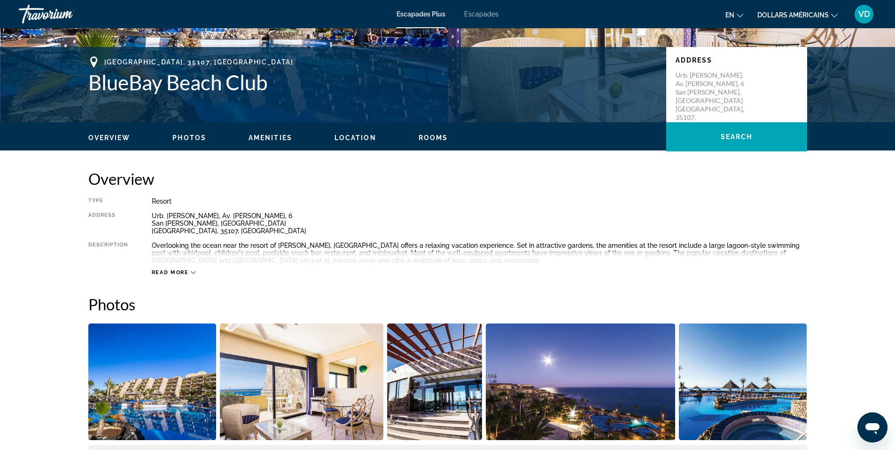
click at [737, 13] on icon "Changer de langue" at bounding box center [740, 15] width 7 height 7
click at [710, 64] on button "Français" at bounding box center [716, 62] width 42 height 12
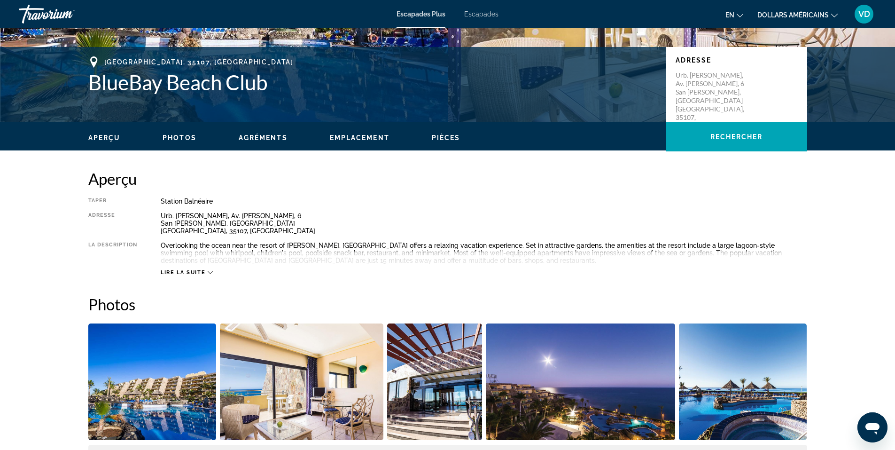
click at [198, 269] on span "Lire la suite" at bounding box center [183, 272] width 45 height 6
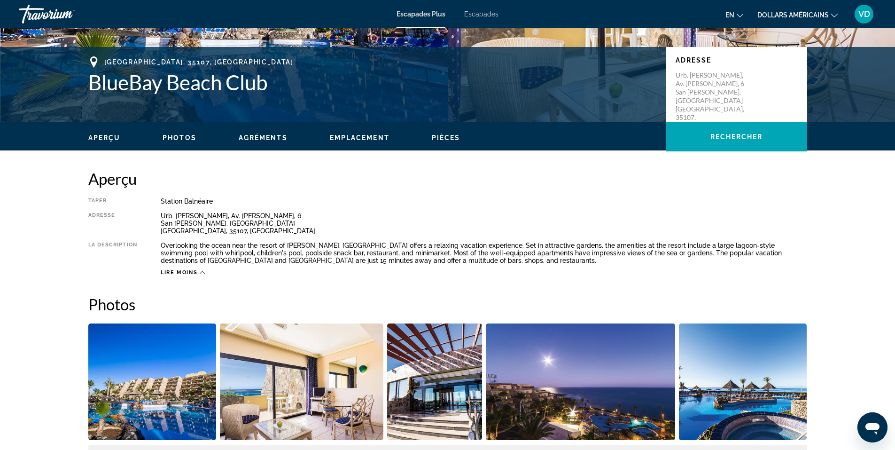
click at [737, 18] on button "en English Español Français Italiano Português русский" at bounding box center [735, 15] width 18 height 14
click at [707, 62] on button "Français" at bounding box center [716, 62] width 42 height 12
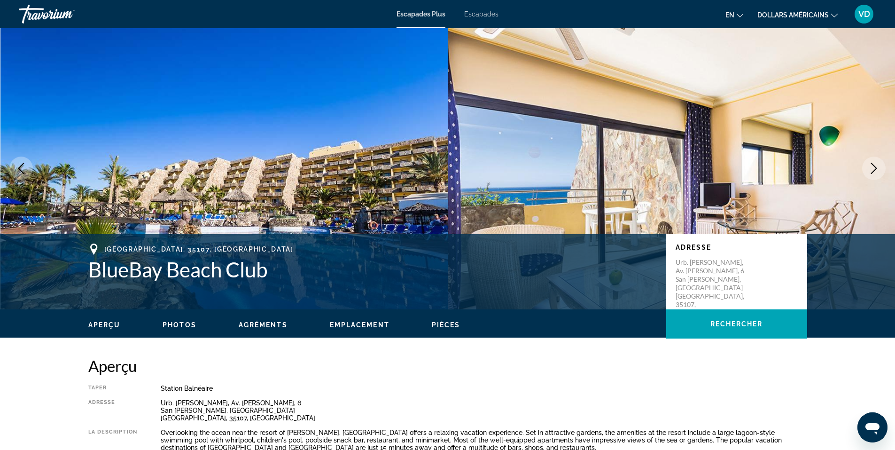
scroll to position [0, 0]
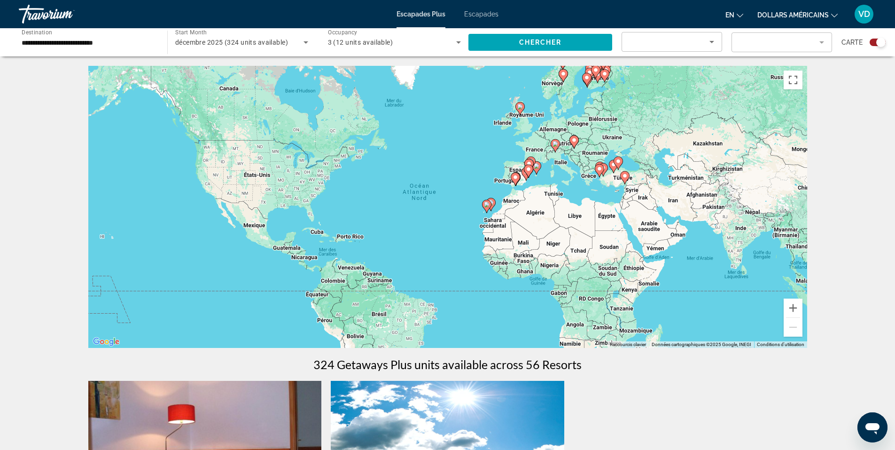
click at [492, 202] on image "Contenu principal" at bounding box center [491, 203] width 6 height 6
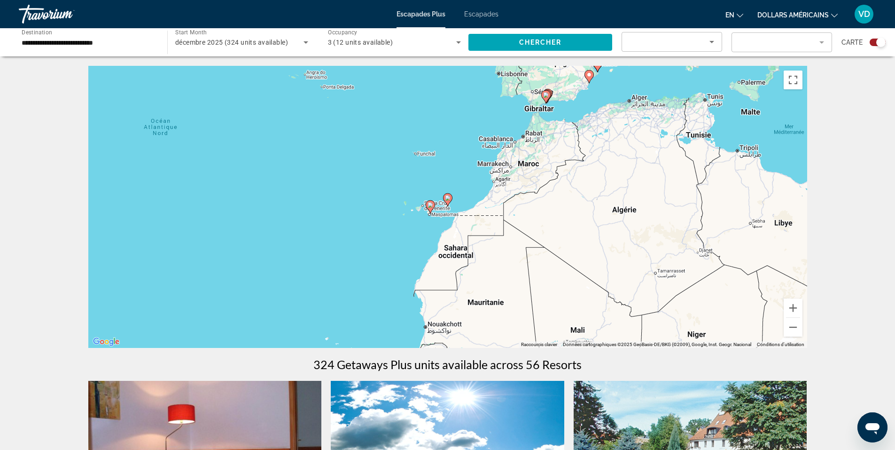
click at [449, 201] on icon "Contenu principal" at bounding box center [447, 200] width 8 height 12
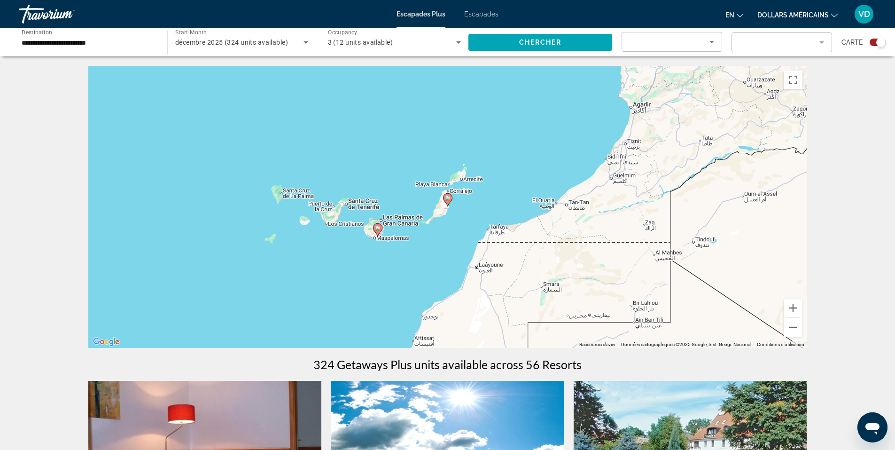
click at [449, 201] on icon "Contenu principal" at bounding box center [447, 200] width 8 height 12
type input "**********"
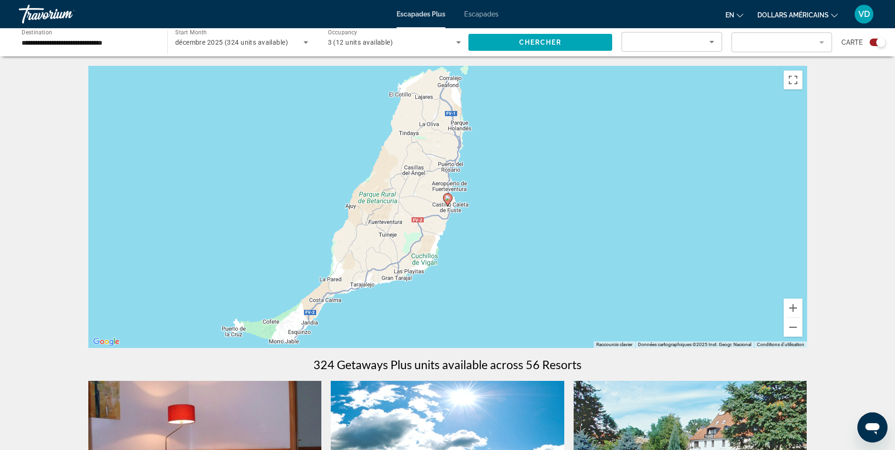
click at [449, 201] on icon "Contenu principal" at bounding box center [447, 200] width 8 height 12
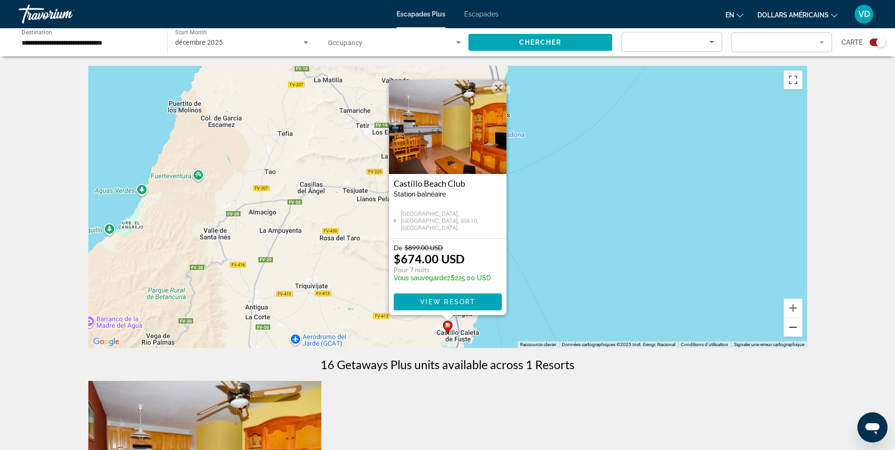
click at [792, 331] on button "Zoom arrière" at bounding box center [793, 327] width 19 height 19
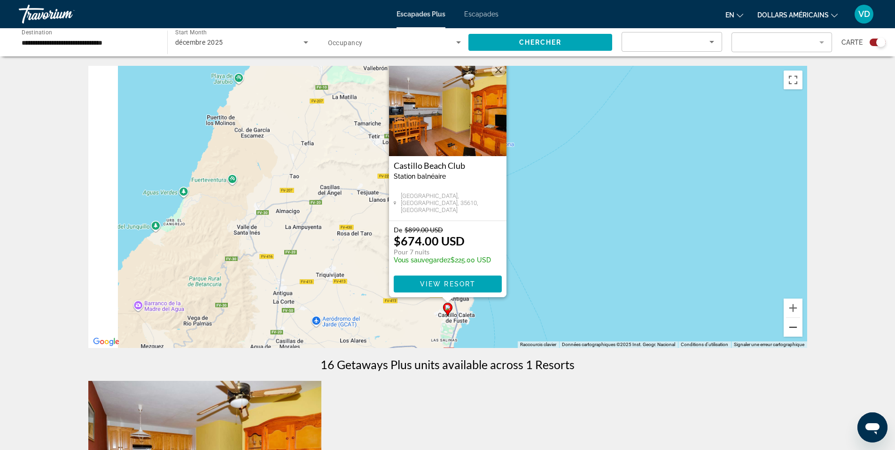
click at [792, 331] on button "Zoom arrière" at bounding box center [793, 327] width 19 height 19
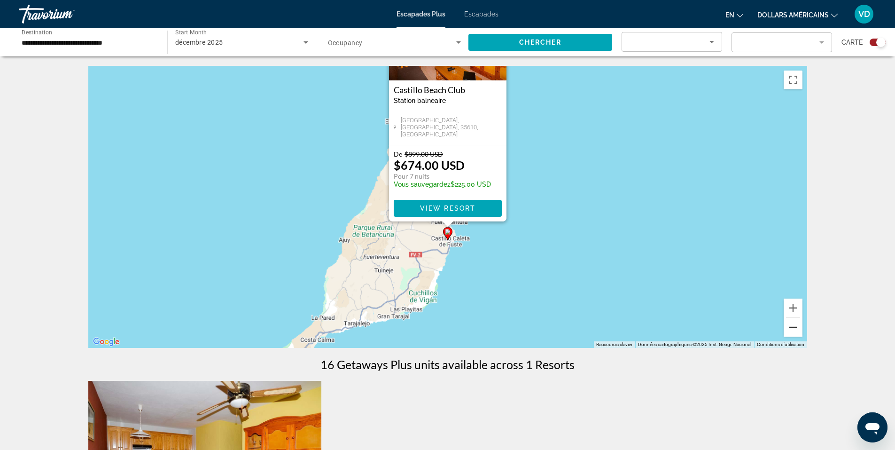
click at [792, 331] on button "Zoom arrière" at bounding box center [793, 327] width 19 height 19
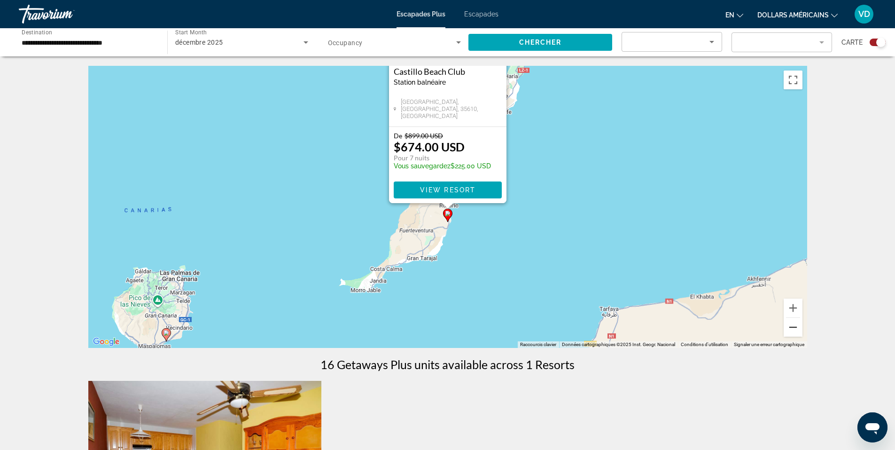
click at [792, 331] on button "Zoom arrière" at bounding box center [793, 327] width 19 height 19
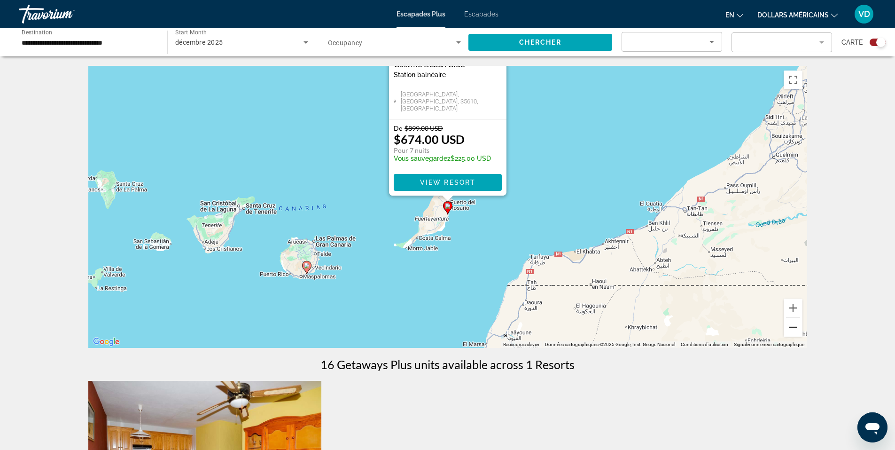
click at [792, 330] on button "Zoom arrière" at bounding box center [793, 327] width 19 height 19
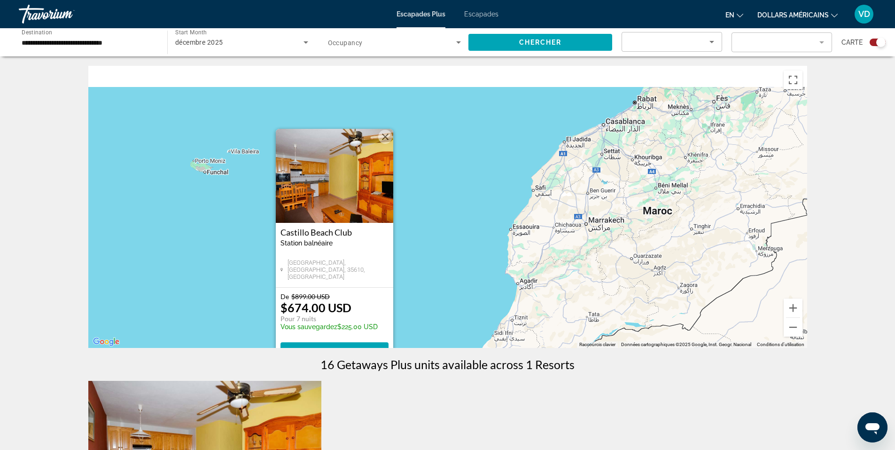
drag, startPoint x: 606, startPoint y: 127, endPoint x: 487, endPoint y: 327, distance: 232.3
click at [487, 327] on div "Pour activer le glissement avec le clavier, appuyez sur Alt+Entrée. Une fois ce…" at bounding box center [447, 207] width 719 height 282
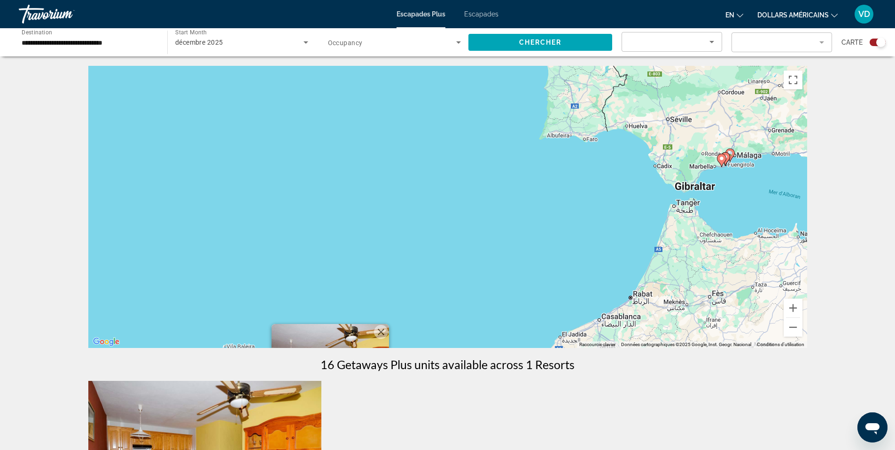
drag, startPoint x: 522, startPoint y: 178, endPoint x: 523, endPoint y: 348, distance: 170.1
click at [523, 348] on div "← Déplacement vers la gauche → Déplacement vers la droite ↑ Déplacement vers le…" at bounding box center [448, 398] width 757 height 664
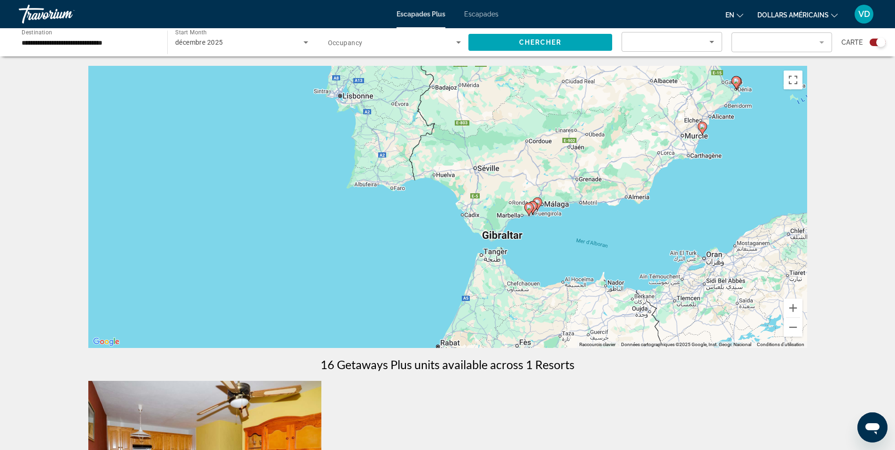
drag, startPoint x: 742, startPoint y: 208, endPoint x: 515, endPoint y: 256, distance: 232.3
click at [516, 256] on div "Pour activer le glissement avec le clavier, appuyez sur Alt+Entrée. Une fois ce…" at bounding box center [447, 207] width 719 height 282
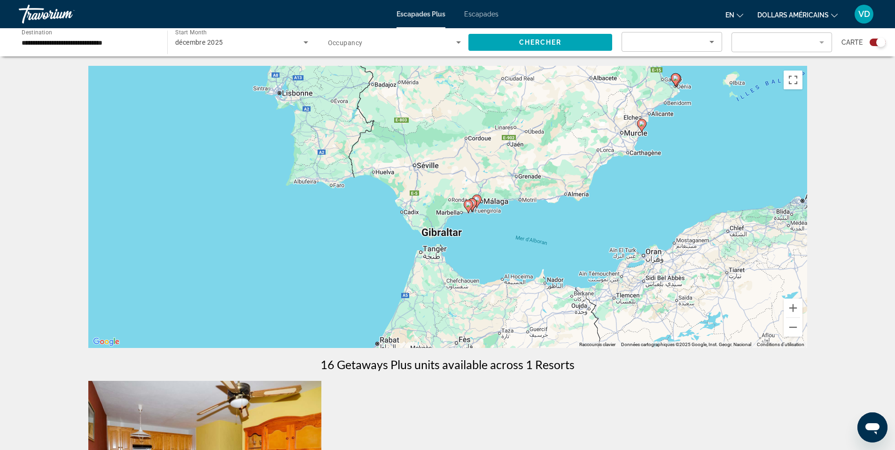
click at [467, 204] on image "Contenu principal" at bounding box center [469, 205] width 6 height 6
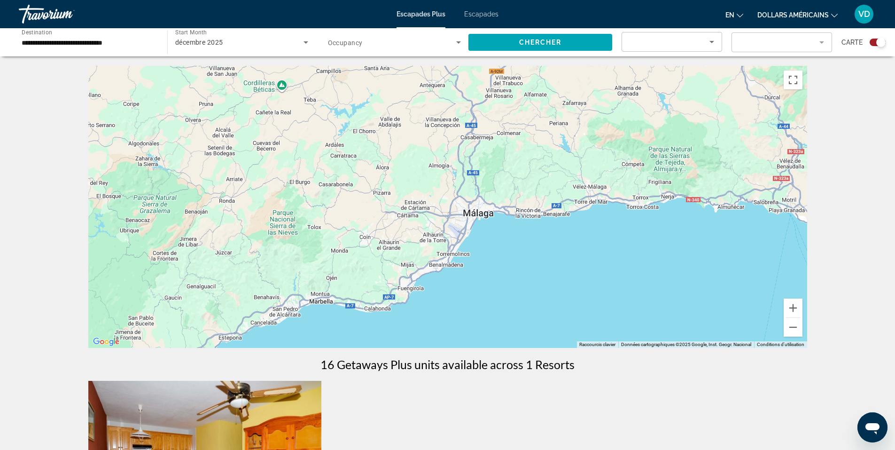
drag, startPoint x: 609, startPoint y: 185, endPoint x: 536, endPoint y: 288, distance: 126.1
click at [536, 288] on div "Contenu principal" at bounding box center [447, 207] width 719 height 282
click at [792, 325] on button "Zoom arrière" at bounding box center [793, 327] width 19 height 19
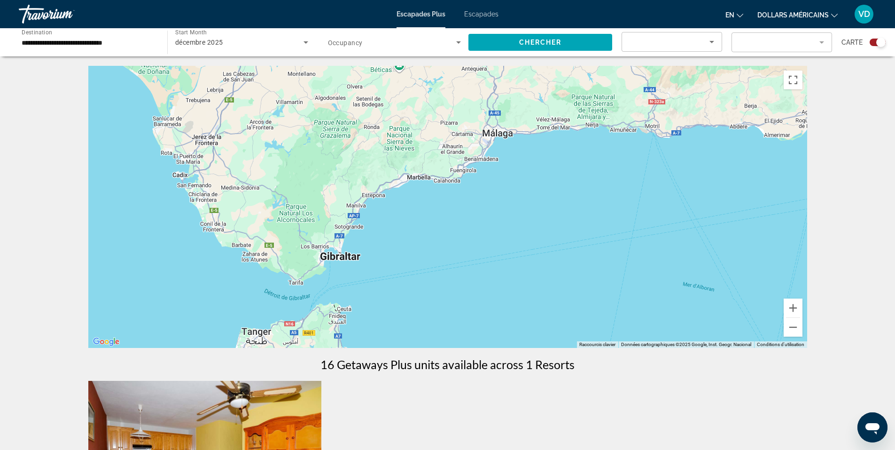
drag, startPoint x: 548, startPoint y: 239, endPoint x: 583, endPoint y: 160, distance: 86.1
click at [583, 160] on div "Contenu principal" at bounding box center [447, 207] width 719 height 282
click at [797, 330] on button "Zoom arrière" at bounding box center [793, 327] width 19 height 19
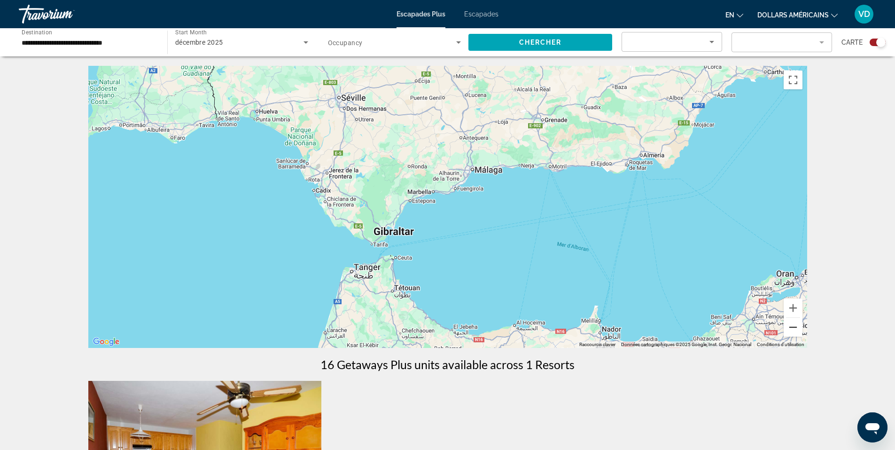
click at [797, 330] on button "Zoom arrière" at bounding box center [793, 327] width 19 height 19
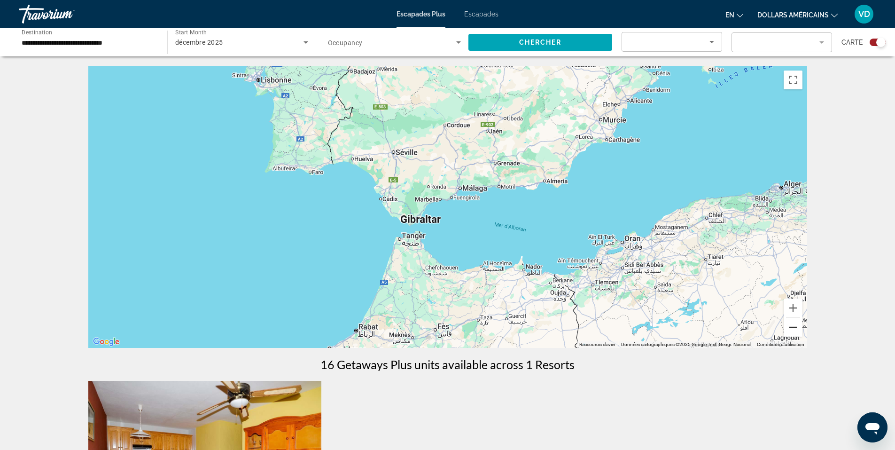
click at [797, 330] on button "Zoom arrière" at bounding box center [793, 327] width 19 height 19
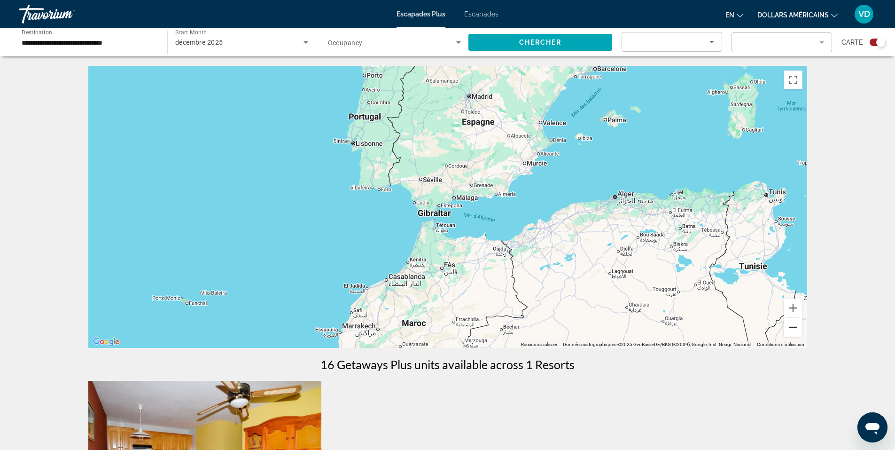
click at [797, 330] on button "Zoom arrière" at bounding box center [793, 327] width 19 height 19
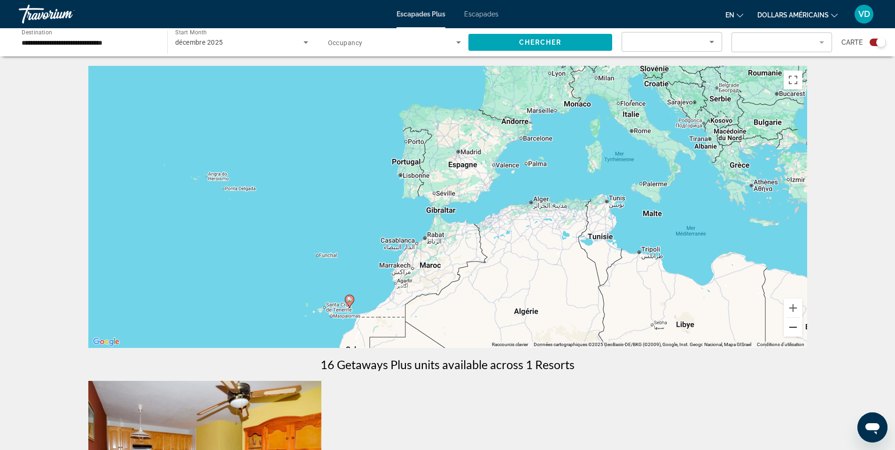
click at [797, 330] on button "Zoom arrière" at bounding box center [793, 327] width 19 height 19
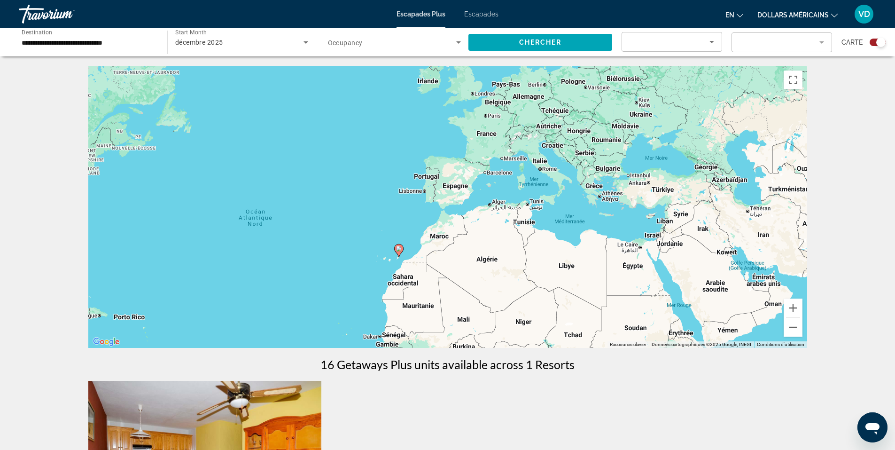
click at [444, 187] on div "Pour activer le glissement avec le clavier, appuyez sur Alt+Entrée. Une fois ce…" at bounding box center [447, 207] width 719 height 282
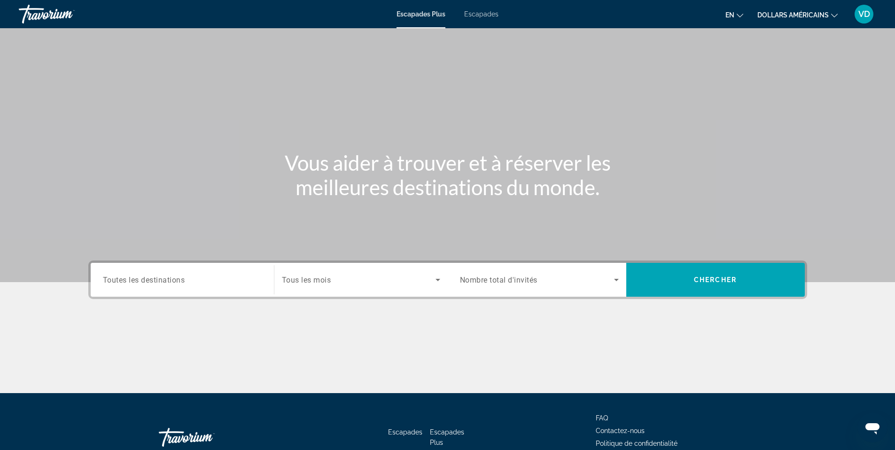
click at [166, 277] on span "Toutes les destinations" at bounding box center [144, 279] width 82 height 9
click at [166, 277] on input "Destination Toutes les destinations" at bounding box center [182, 279] width 159 height 11
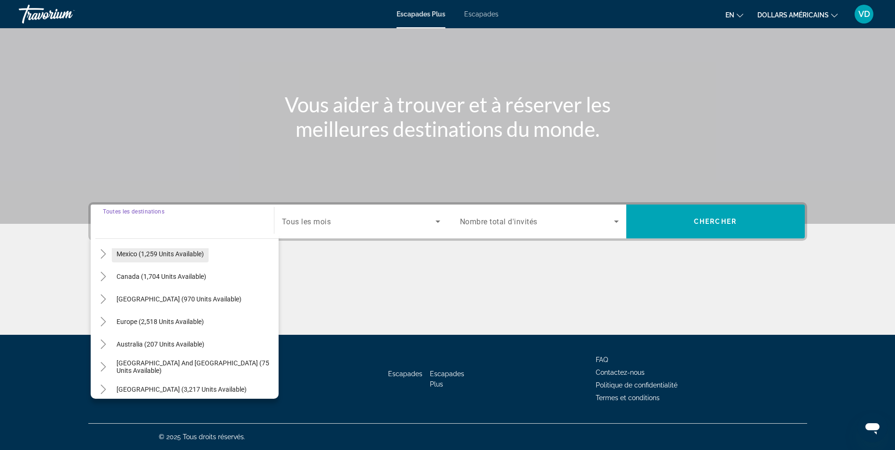
scroll to position [11, 0]
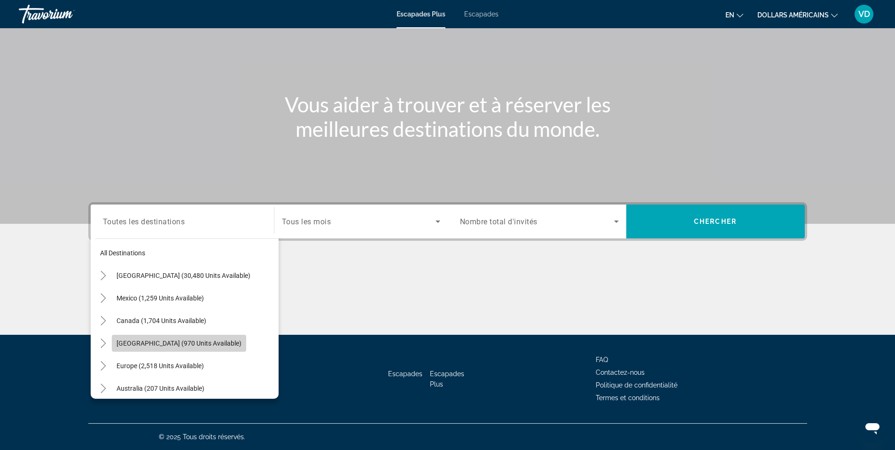
click at [158, 345] on span "[GEOGRAPHIC_DATA] (970 units available)" at bounding box center [179, 343] width 125 height 8
type input "**********"
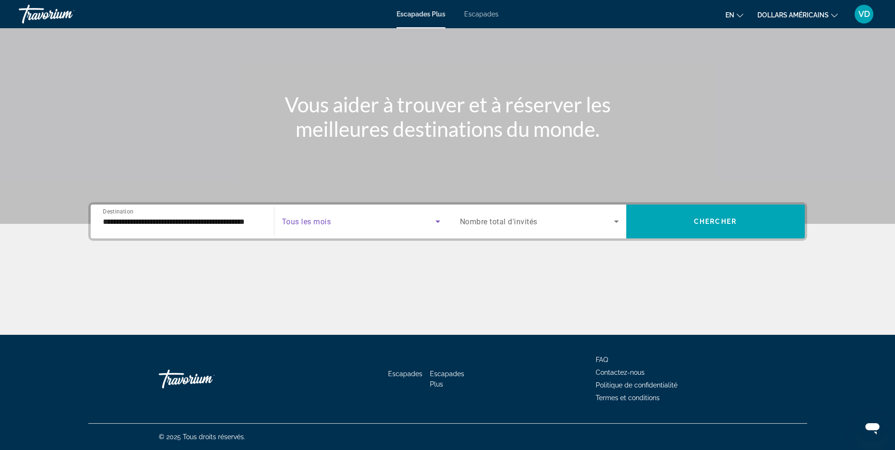
click at [436, 223] on icon "Search widget" at bounding box center [437, 221] width 11 height 11
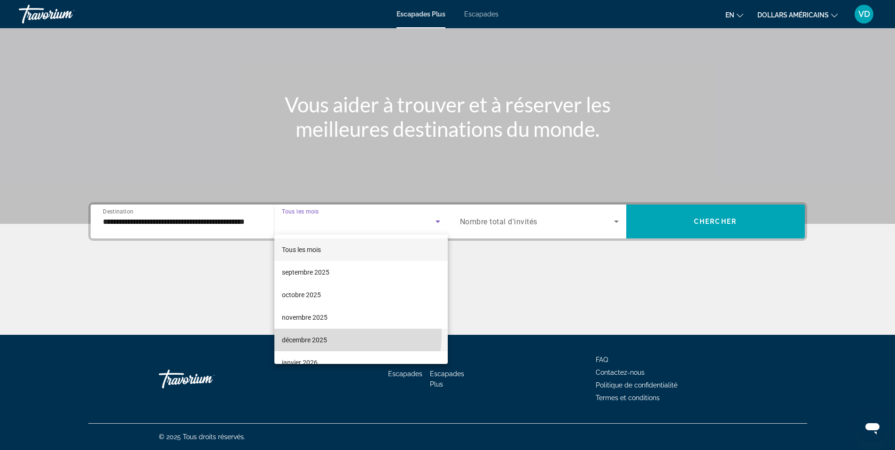
click at [320, 335] on span "décembre 2025" at bounding box center [304, 339] width 45 height 11
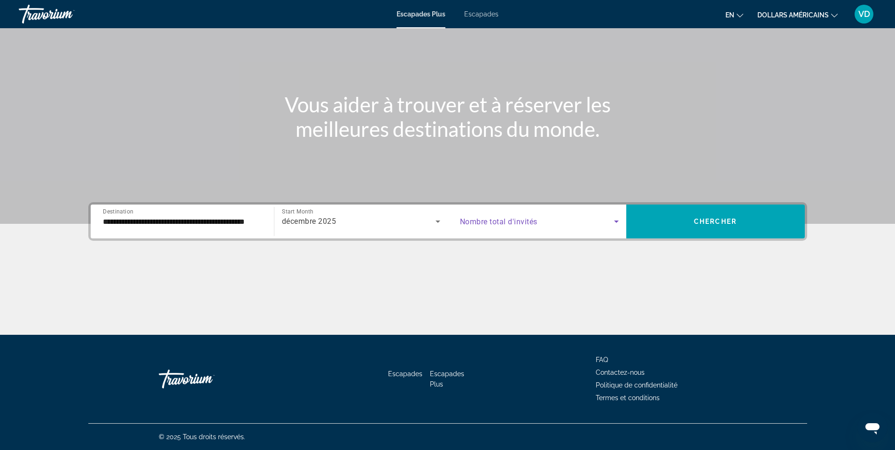
click at [616, 219] on icon "Search widget" at bounding box center [616, 221] width 11 height 11
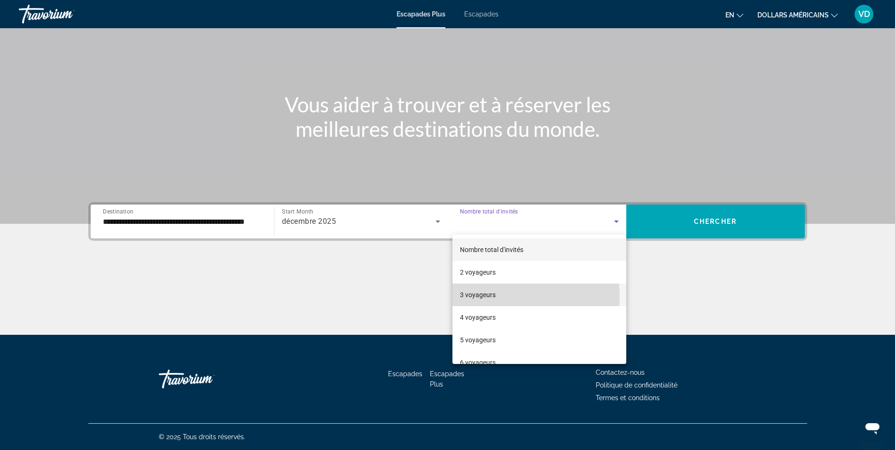
click at [487, 297] on font "3 voyageurs" at bounding box center [478, 295] width 36 height 8
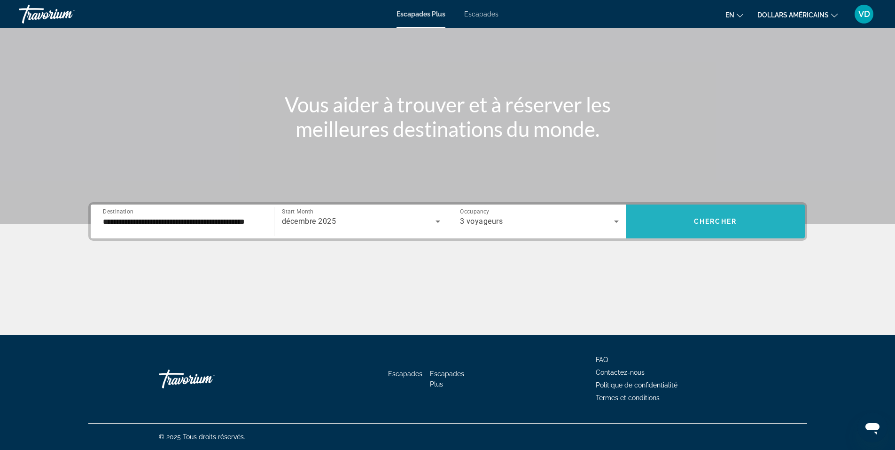
click at [715, 224] on span "Chercher" at bounding box center [715, 222] width 43 height 8
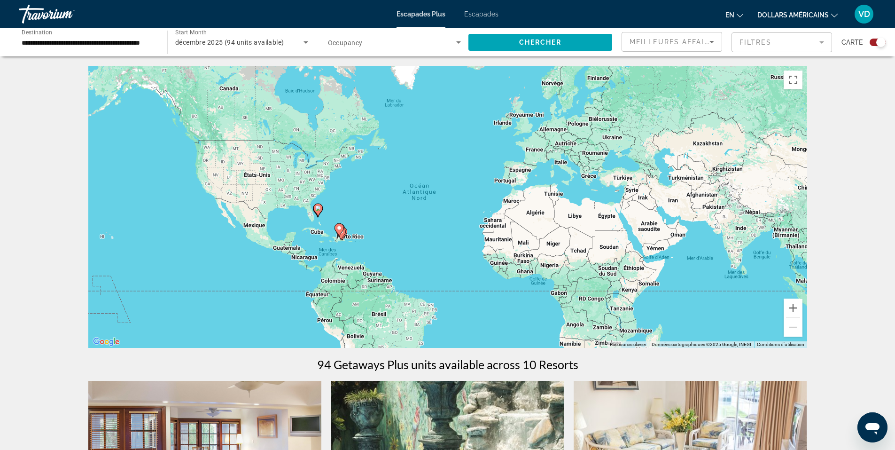
click at [319, 209] on image "Contenu principal" at bounding box center [318, 208] width 6 height 6
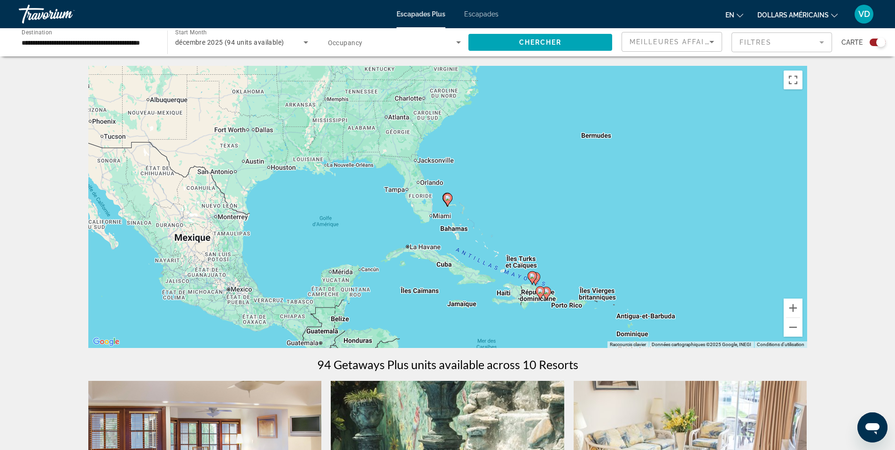
click at [447, 204] on icon "Contenu principal" at bounding box center [447, 200] width 8 height 12
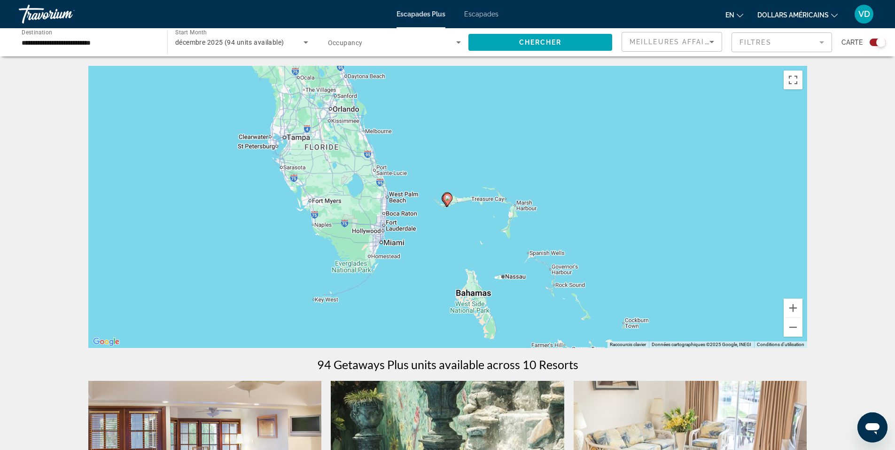
click at [447, 203] on icon "Contenu principal" at bounding box center [447, 200] width 8 height 12
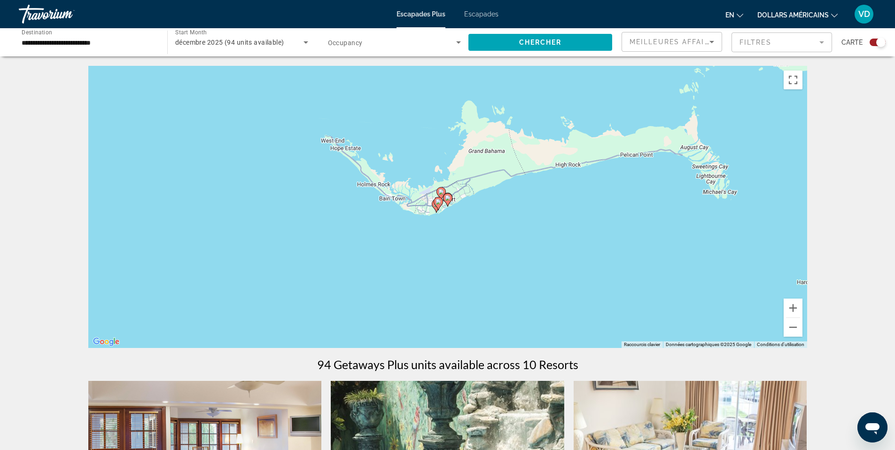
click at [447, 203] on icon "Contenu principal" at bounding box center [447, 200] width 8 height 12
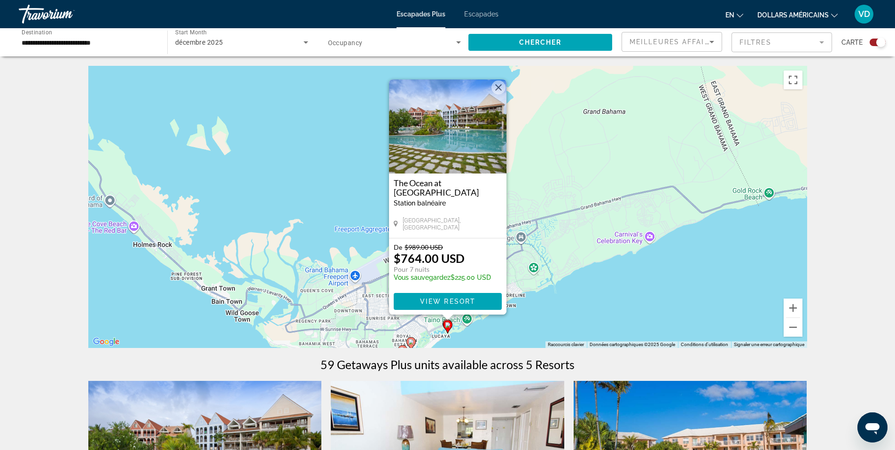
click at [500, 87] on button "Fermer" at bounding box center [499, 87] width 14 height 14
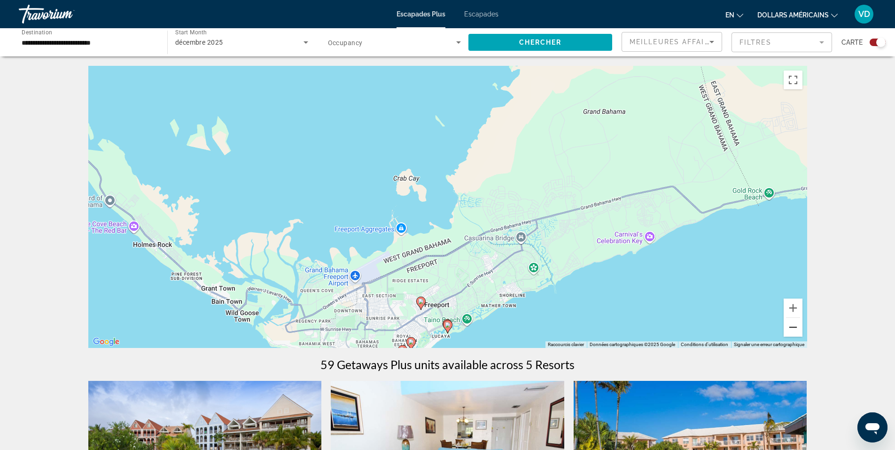
click at [797, 329] on button "Zoom arrière" at bounding box center [793, 327] width 19 height 19
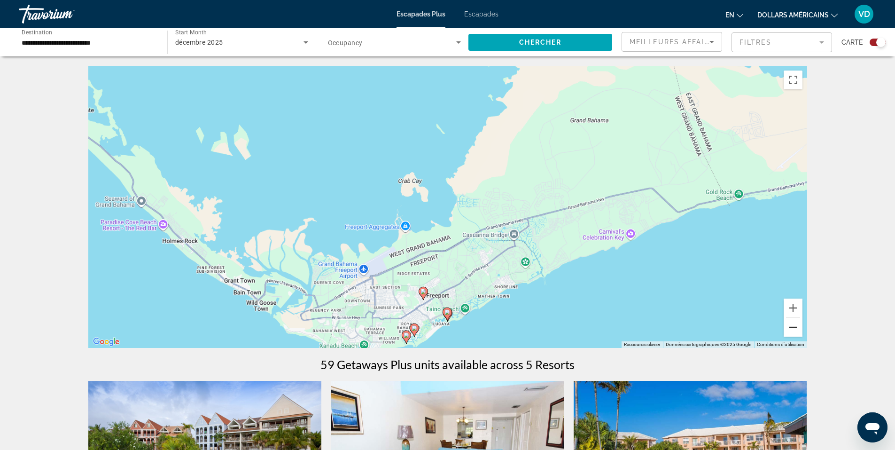
click at [797, 329] on button "Zoom arrière" at bounding box center [793, 327] width 19 height 19
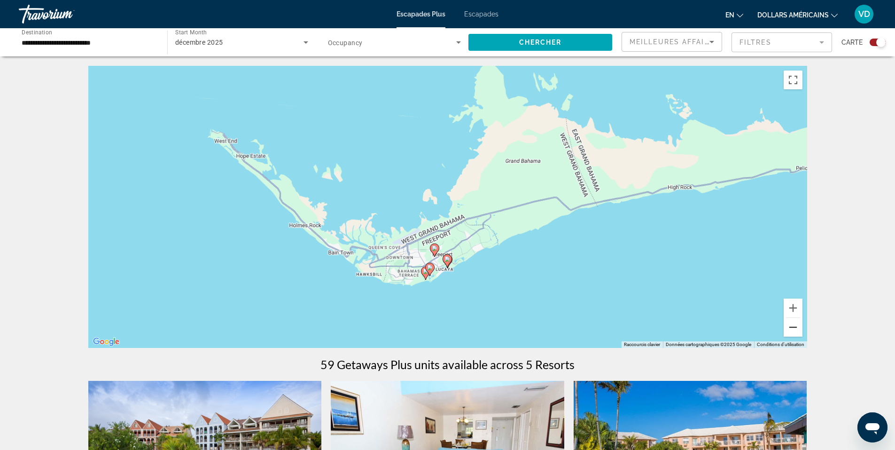
click at [797, 329] on button "Zoom arrière" at bounding box center [793, 327] width 19 height 19
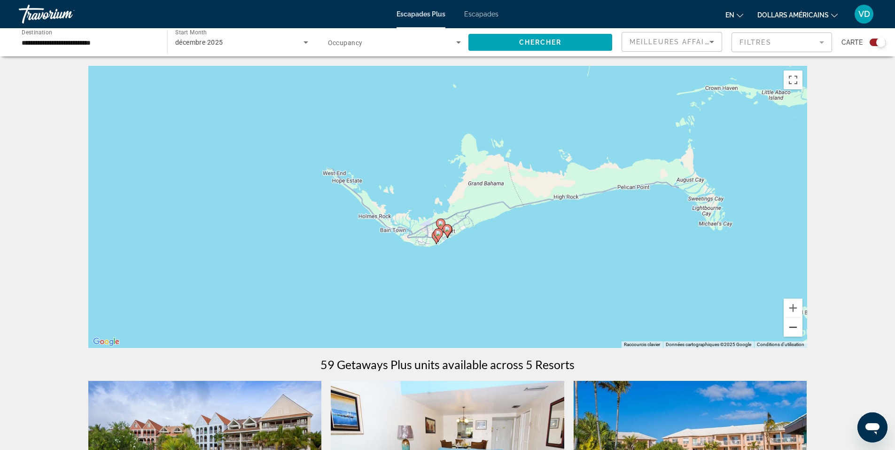
click at [797, 329] on button "Zoom arrière" at bounding box center [793, 327] width 19 height 19
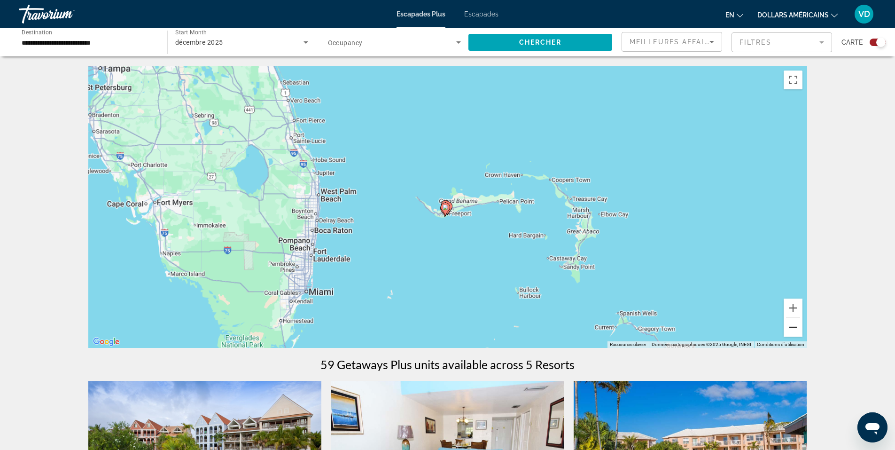
click at [797, 329] on button "Zoom arrière" at bounding box center [793, 327] width 19 height 19
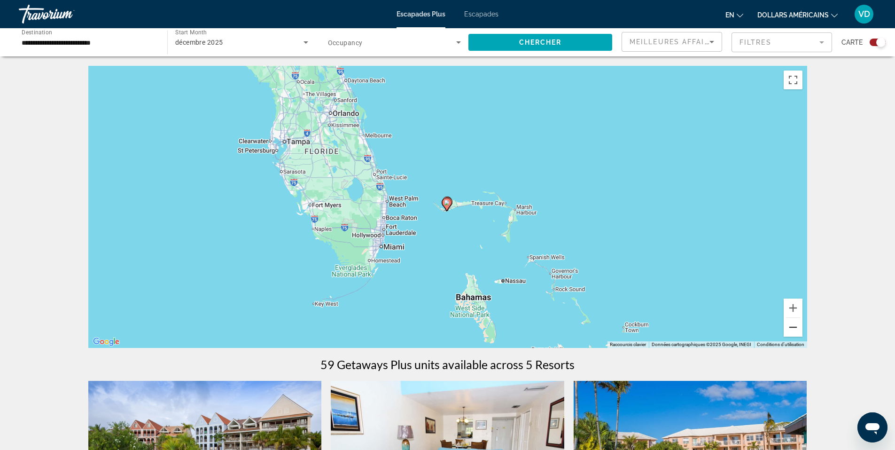
click at [797, 329] on button "Zoom arrière" at bounding box center [793, 327] width 19 height 19
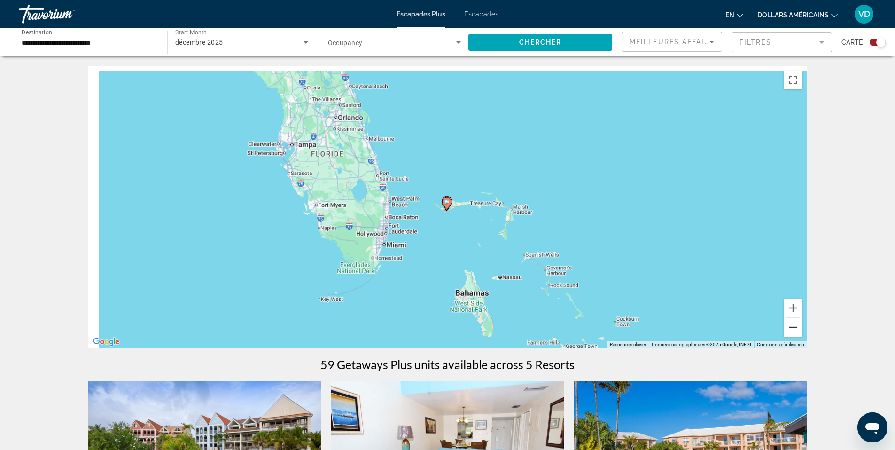
click at [797, 329] on button "Zoom arrière" at bounding box center [793, 327] width 19 height 19
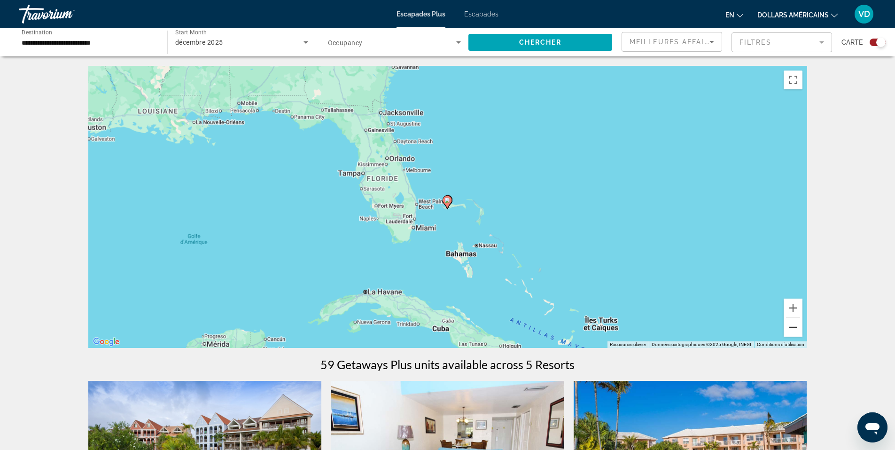
click at [797, 329] on button "Zoom arrière" at bounding box center [793, 327] width 19 height 19
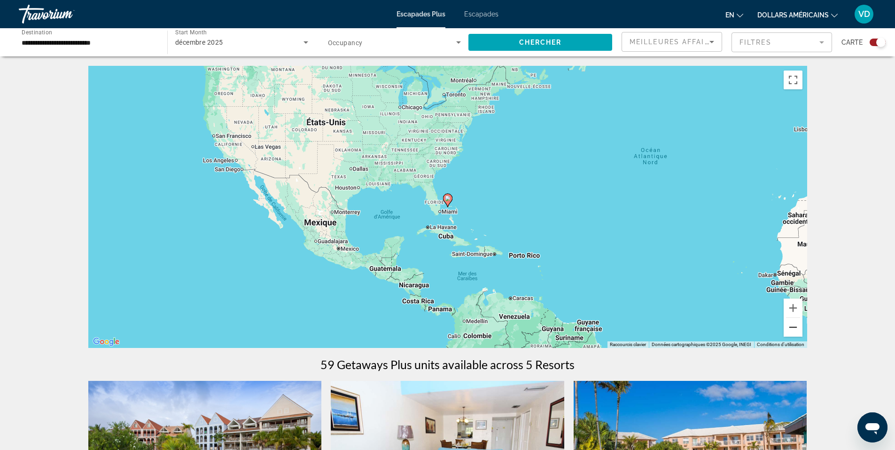
click at [797, 329] on button "Zoom arrière" at bounding box center [793, 327] width 19 height 19
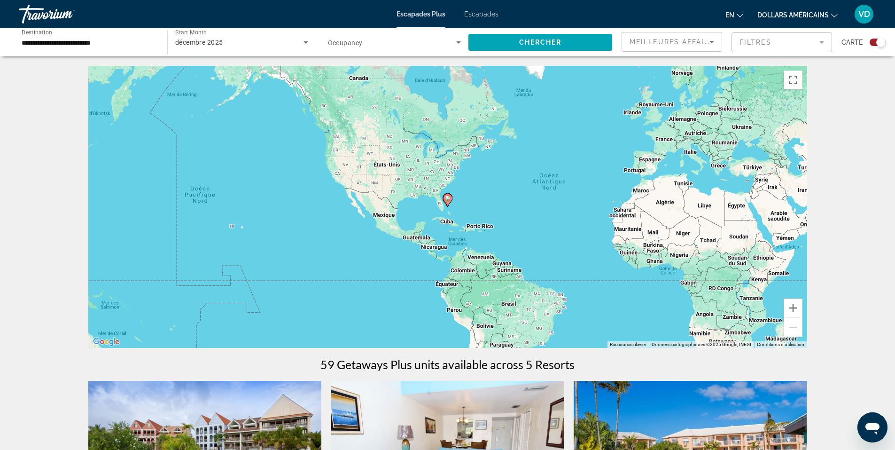
click at [39, 41] on input "**********" at bounding box center [88, 42] width 133 height 11
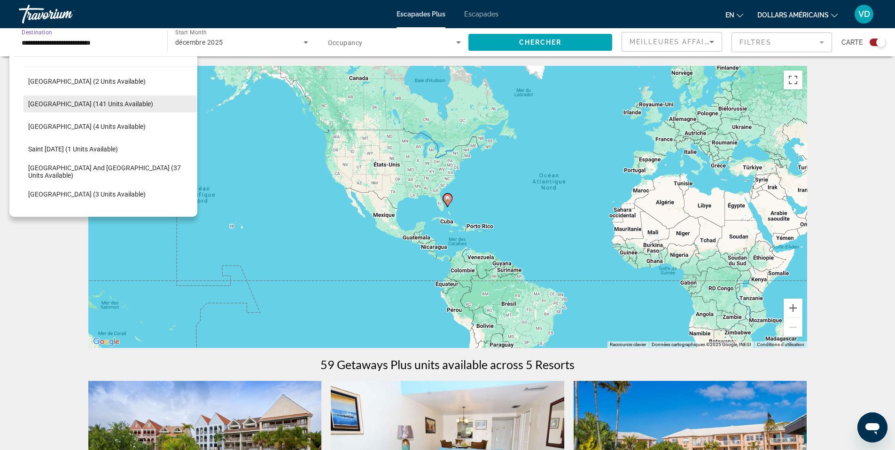
scroll to position [172, 0]
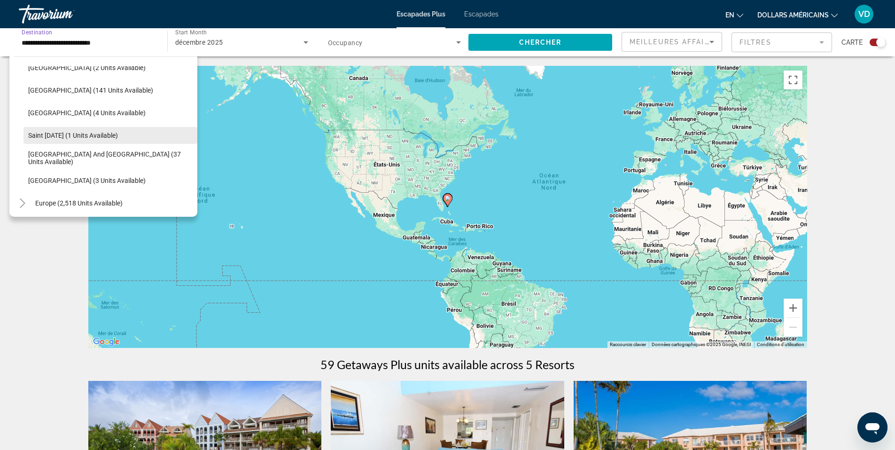
click at [59, 136] on span "Saint [DATE] (1 units available)" at bounding box center [73, 136] width 90 height 8
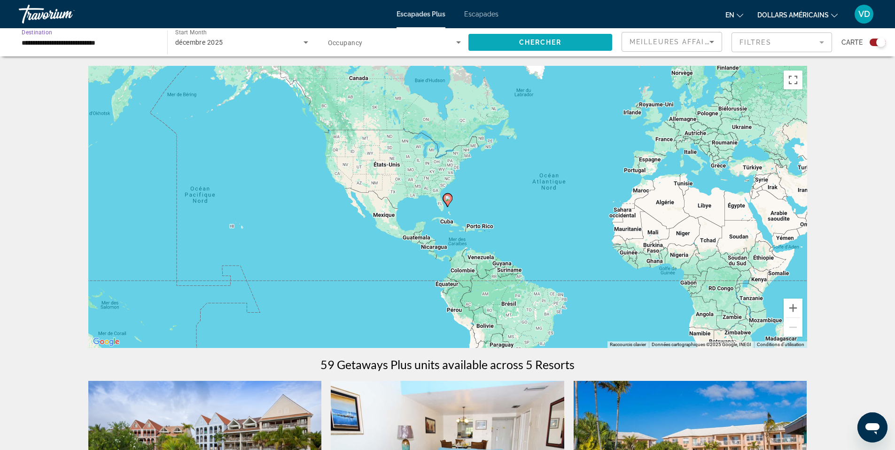
click at [485, 41] on span "Search widget" at bounding box center [541, 42] width 144 height 23
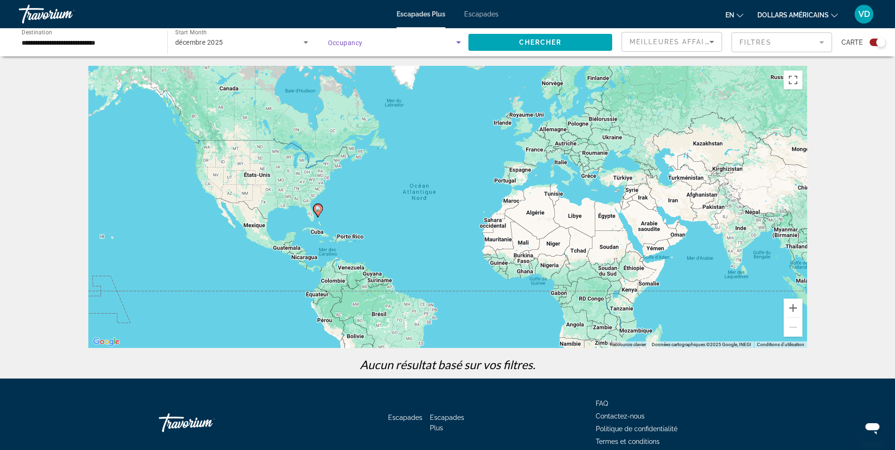
click at [456, 41] on icon "Search widget" at bounding box center [458, 42] width 11 height 11
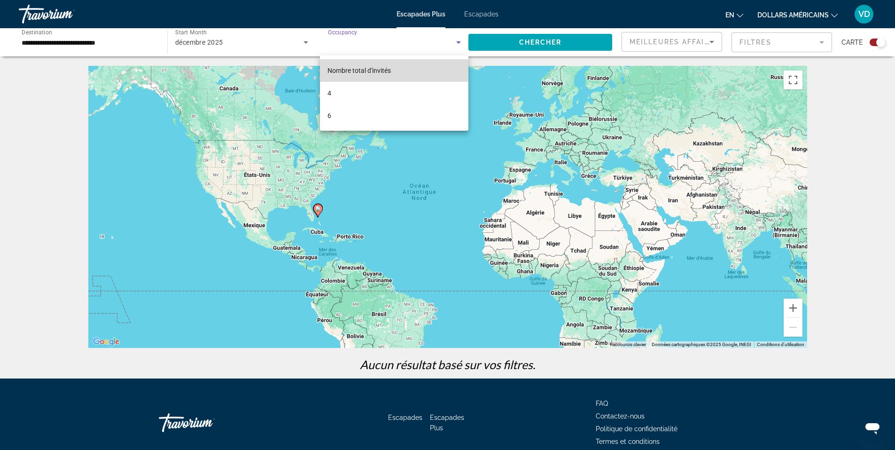
click at [383, 68] on font "Nombre total d'invités" at bounding box center [359, 71] width 63 height 8
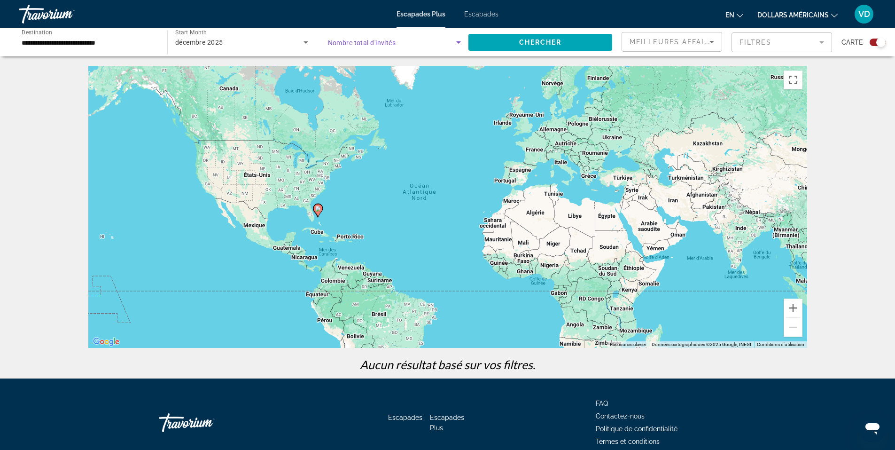
click at [456, 41] on icon "Search widget" at bounding box center [458, 42] width 11 height 11
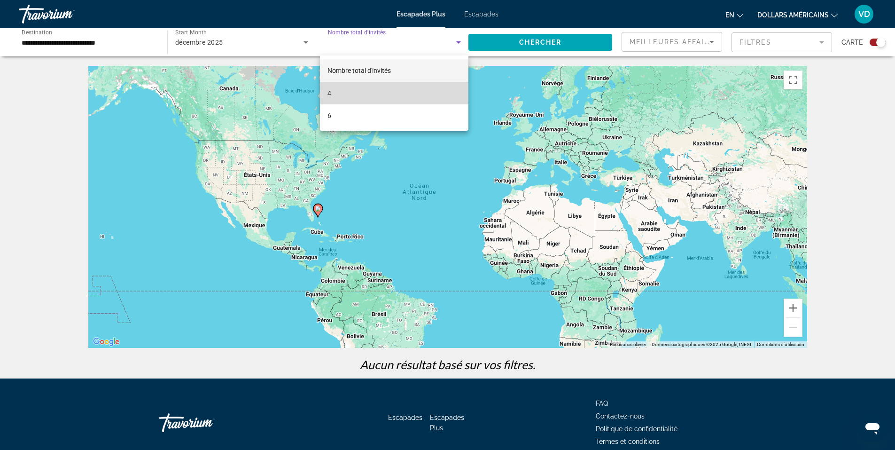
click at [332, 92] on mat-option "4" at bounding box center [394, 93] width 148 height 23
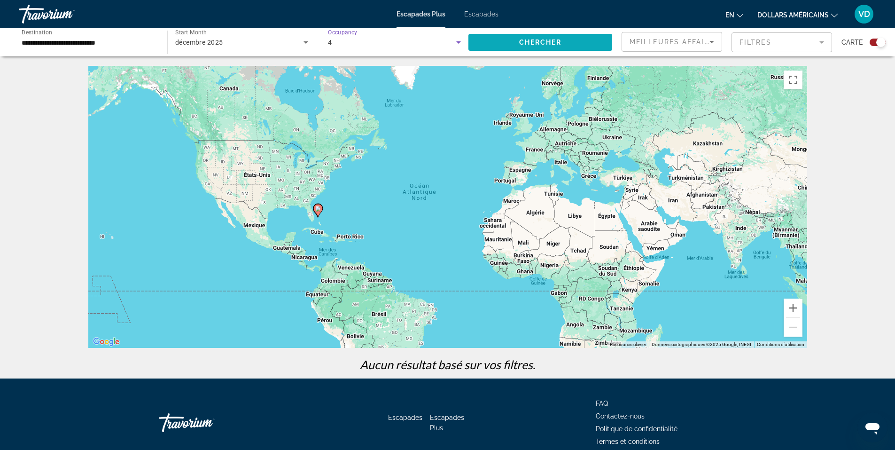
click at [496, 43] on span "Search widget" at bounding box center [541, 42] width 144 height 23
click at [320, 211] on image "Contenu principal" at bounding box center [318, 209] width 6 height 6
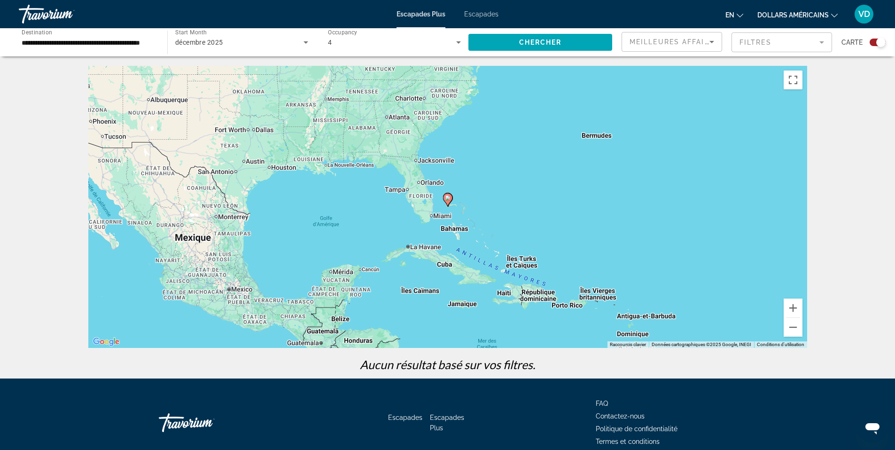
click at [449, 203] on icon "Contenu principal" at bounding box center [447, 200] width 8 height 12
type input "**********"
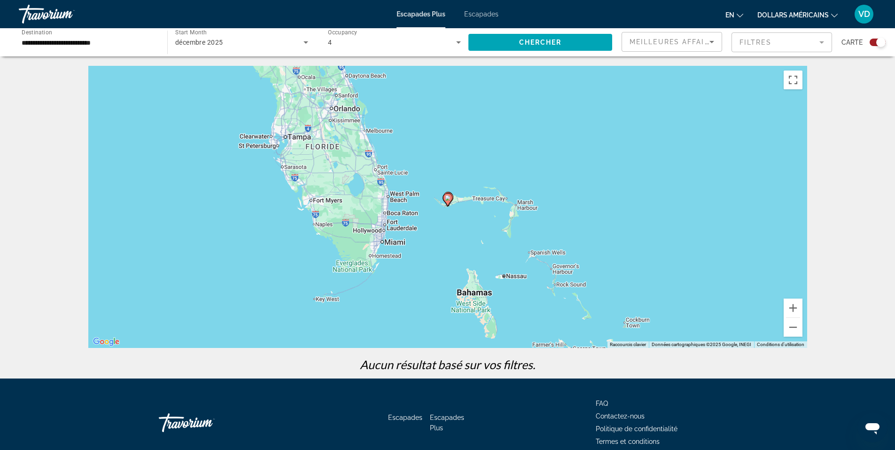
click at [449, 199] on image "Contenu principal" at bounding box center [448, 198] width 6 height 6
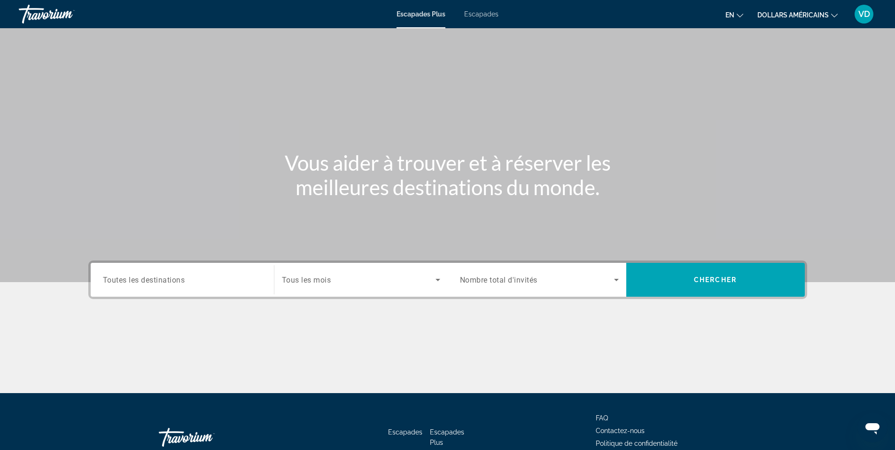
click at [176, 282] on span "Toutes les destinations" at bounding box center [144, 279] width 82 height 9
click at [176, 282] on input "Destination Toutes les destinations" at bounding box center [182, 279] width 159 height 11
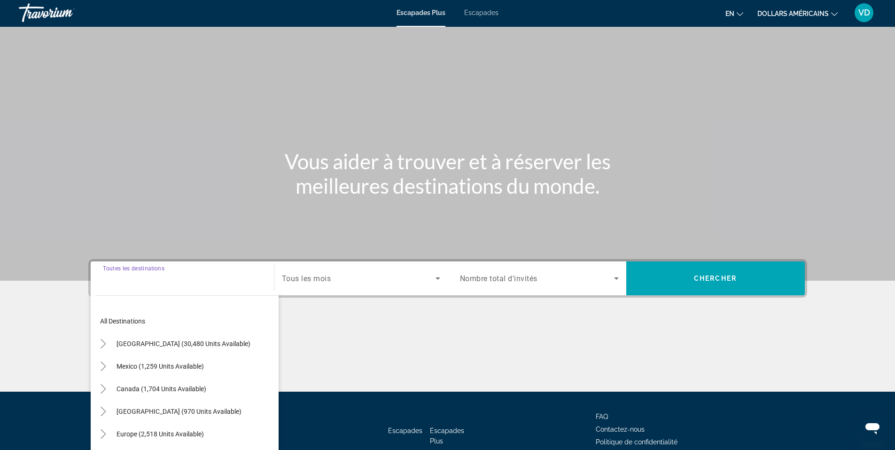
scroll to position [58, 0]
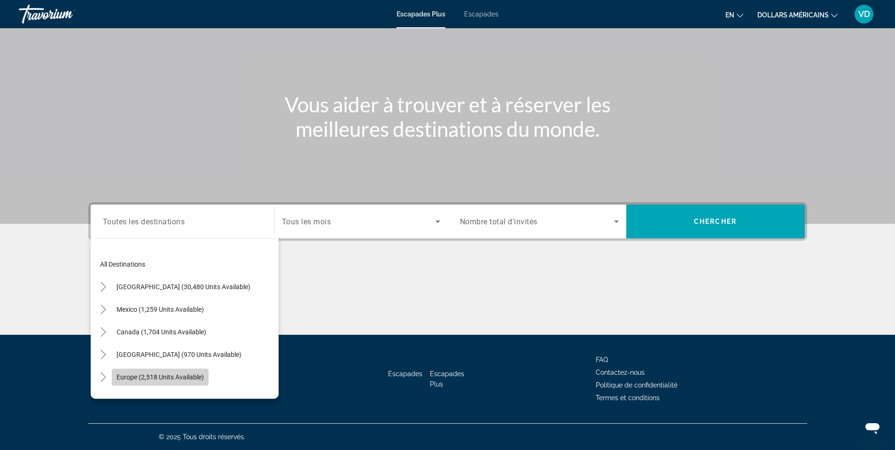
click at [172, 373] on span "Europe (2,518 units available)" at bounding box center [160, 377] width 87 height 8
type input "**********"
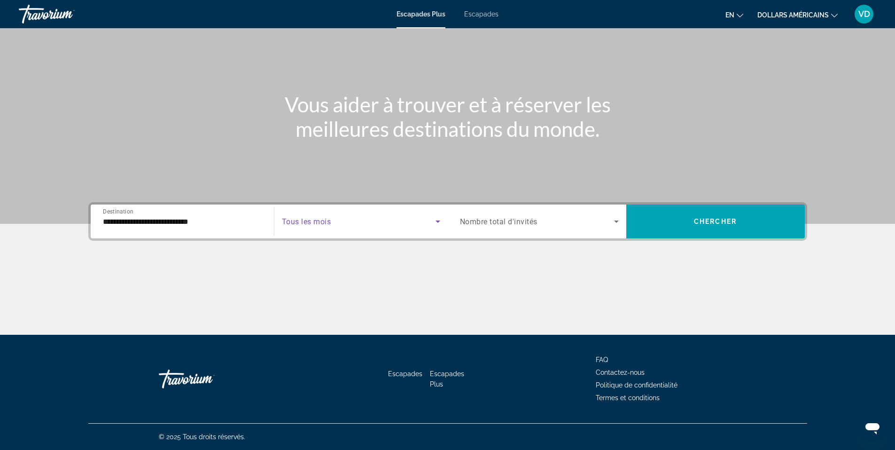
click at [437, 222] on icon "Search widget" at bounding box center [437, 221] width 11 height 11
click at [437, 222] on body "**********" at bounding box center [447, 167] width 895 height 450
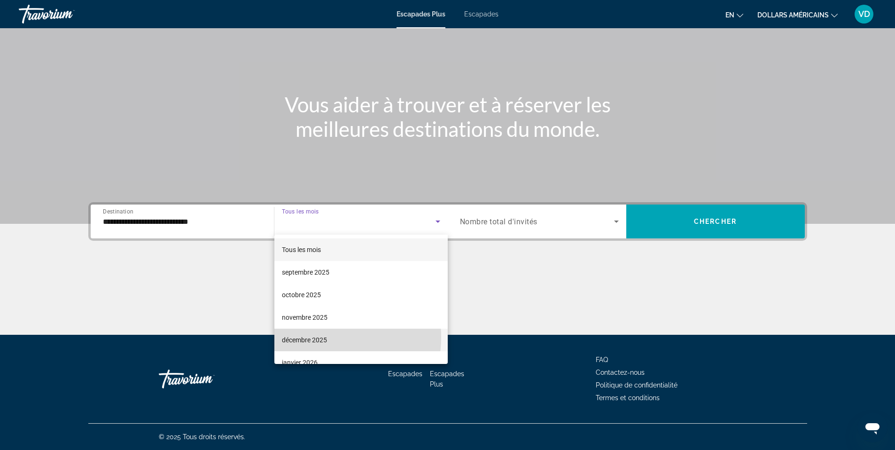
click at [313, 337] on font "décembre 2025" at bounding box center [304, 340] width 45 height 8
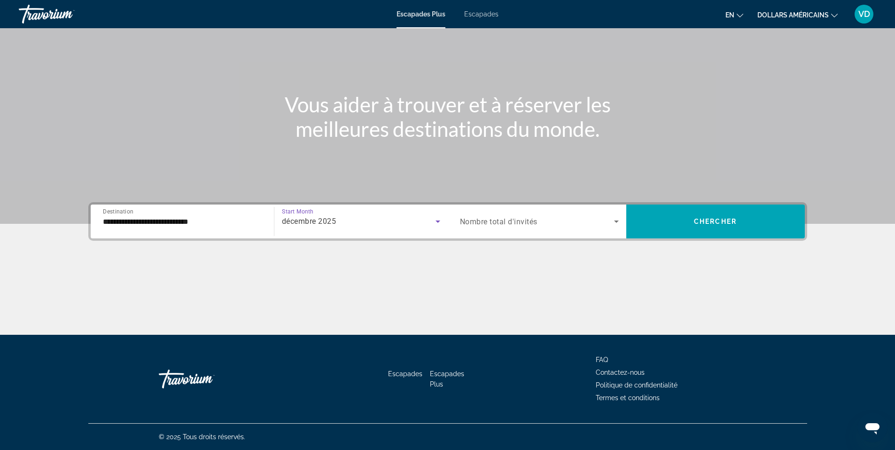
click at [619, 219] on icon "Search widget" at bounding box center [616, 221] width 11 height 11
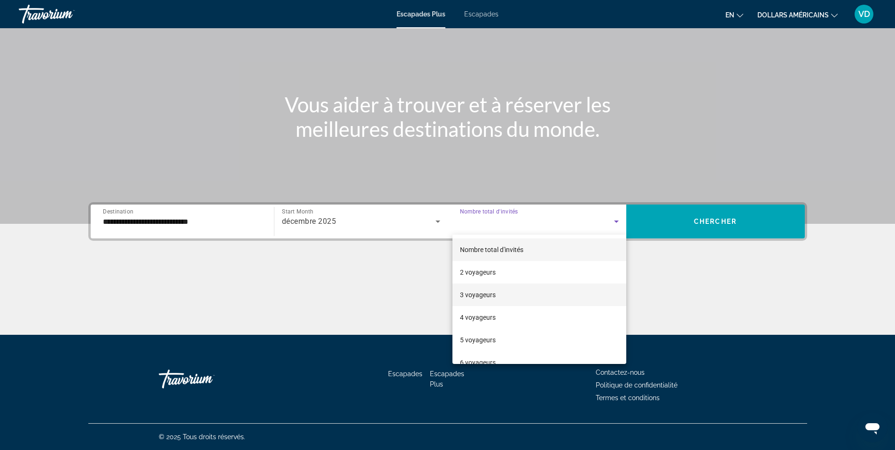
click at [481, 295] on font "3 voyageurs" at bounding box center [478, 295] width 36 height 8
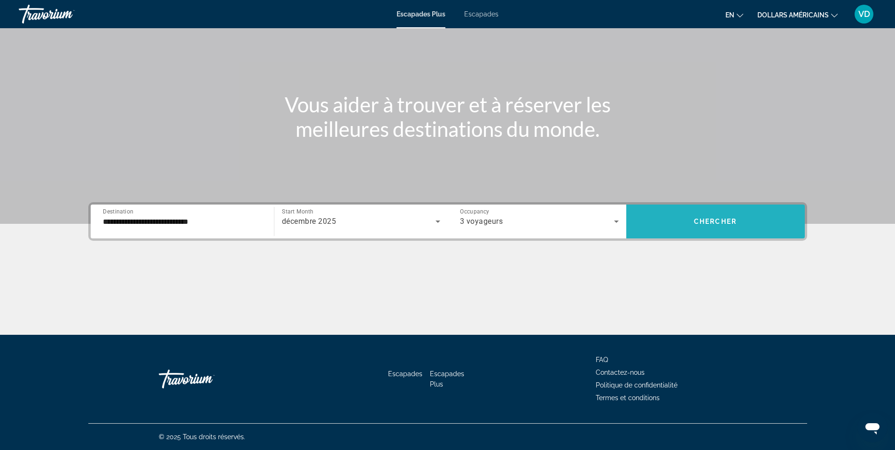
click at [741, 219] on span "Search widget" at bounding box center [715, 221] width 179 height 23
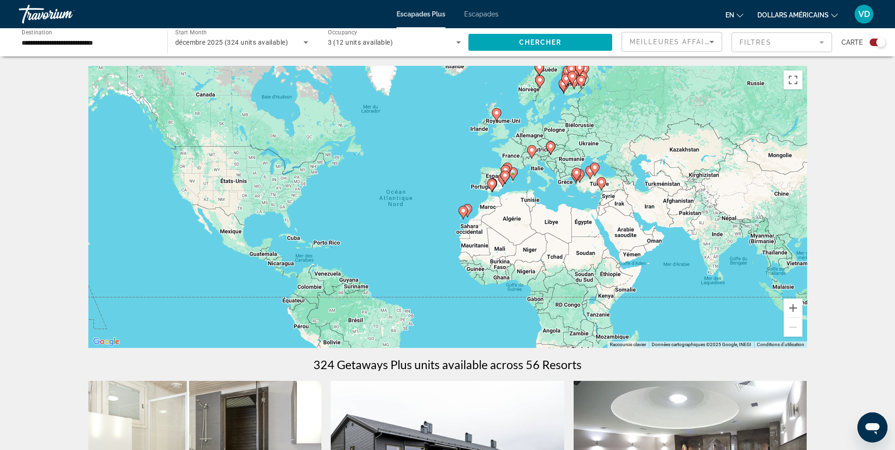
drag, startPoint x: 567, startPoint y: 177, endPoint x: 527, endPoint y: 184, distance: 40.6
click at [540, 184] on div "Pour activer le glissement avec le clavier, appuyez sur Alt+Entrée. Une fois ce…" at bounding box center [447, 207] width 719 height 282
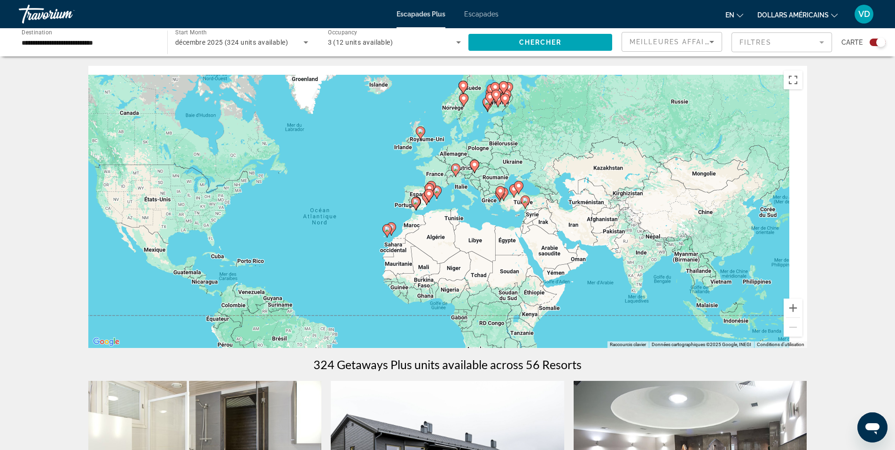
drag, startPoint x: 527, startPoint y: 184, endPoint x: 453, endPoint y: 211, distance: 79.3
click at [453, 211] on div "Pour activer le glissement avec le clavier, appuyez sur Alt+Entrée. Une fois ce…" at bounding box center [447, 207] width 719 height 282
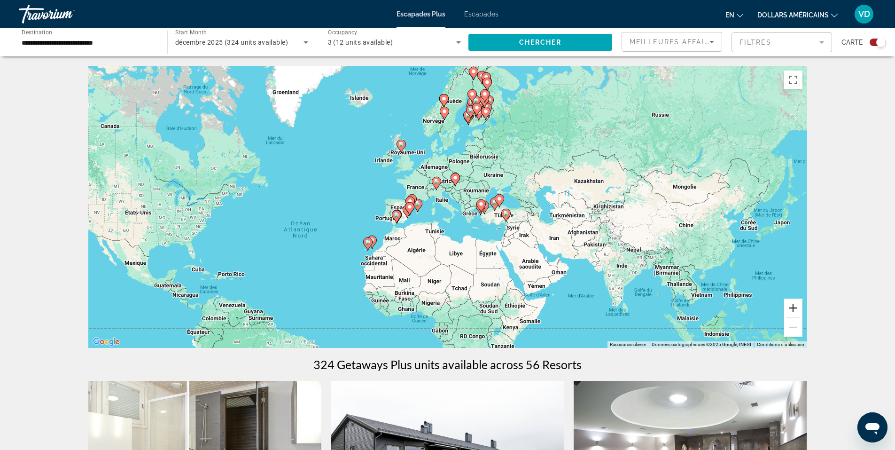
click at [794, 305] on button "Zoom avant" at bounding box center [793, 307] width 19 height 19
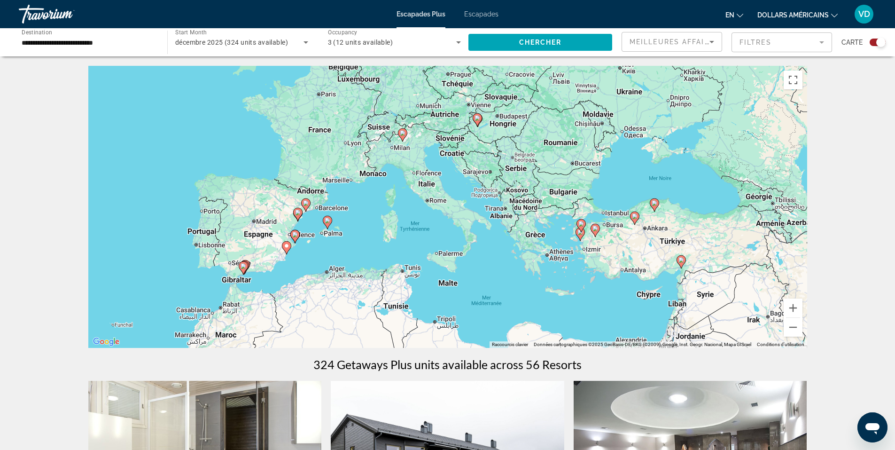
click at [581, 224] on image "Contenu principal" at bounding box center [581, 224] width 6 height 6
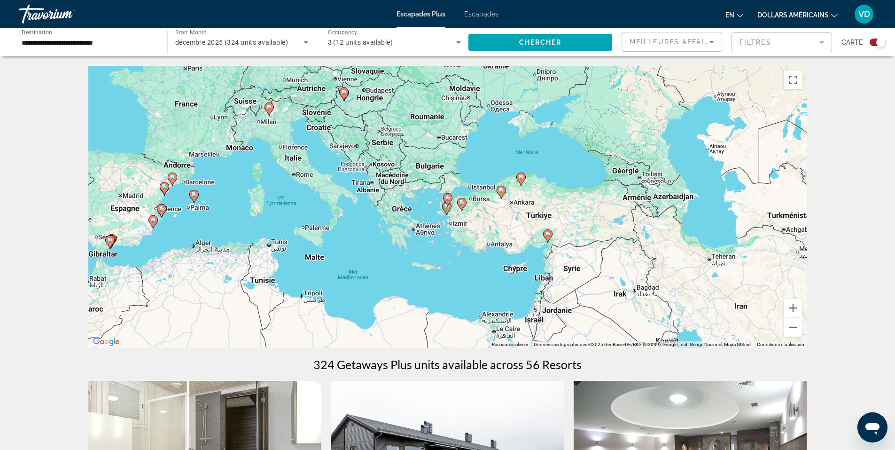
click at [448, 197] on image "Contenu principal" at bounding box center [448, 198] width 6 height 6
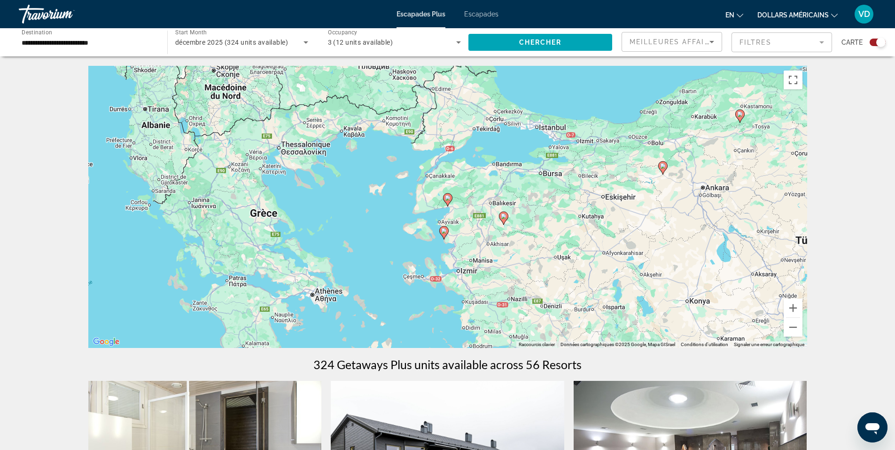
click at [448, 197] on image "Contenu principal" at bounding box center [448, 198] width 6 height 6
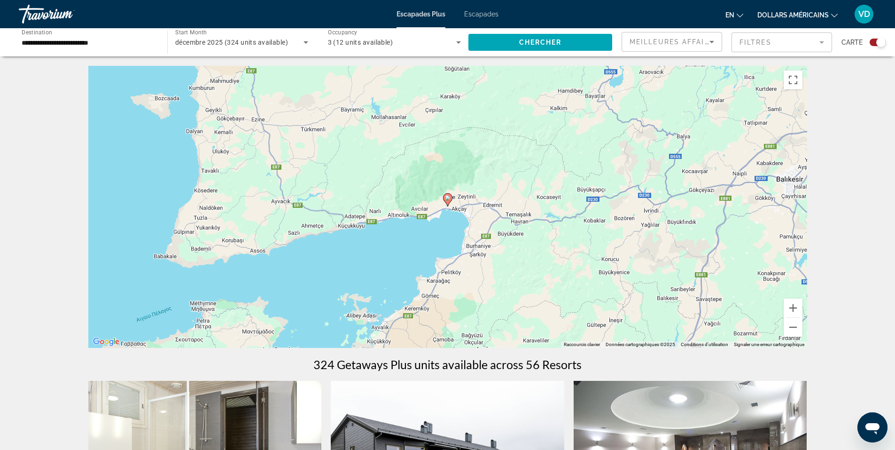
click at [448, 197] on image "Contenu principal" at bounding box center [448, 198] width 6 height 6
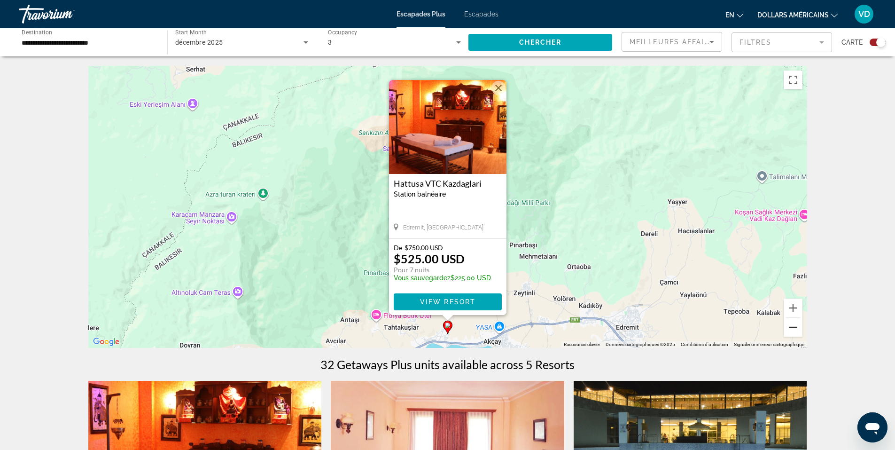
click at [797, 329] on button "Zoom arrière" at bounding box center [793, 327] width 19 height 19
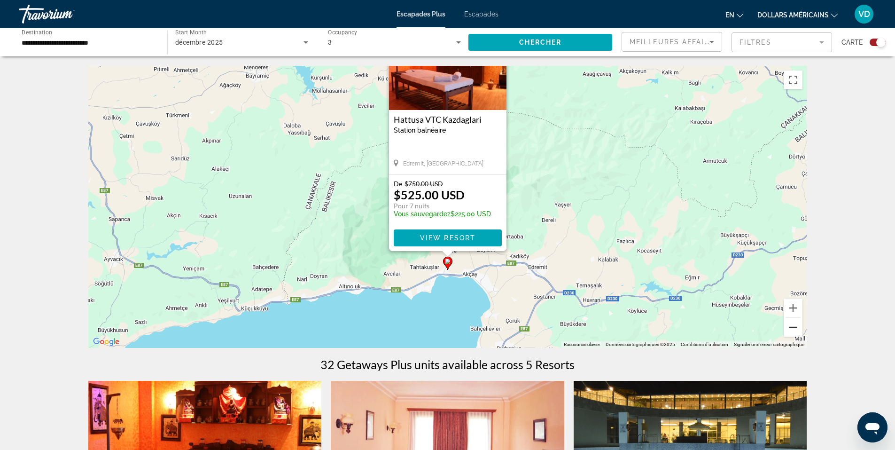
click at [797, 329] on button "Zoom arrière" at bounding box center [793, 327] width 19 height 19
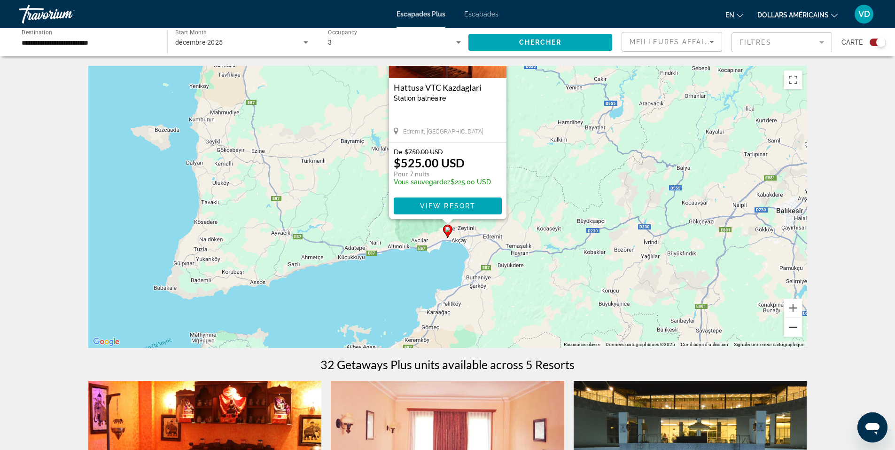
click at [797, 329] on button "Zoom arrière" at bounding box center [793, 327] width 19 height 19
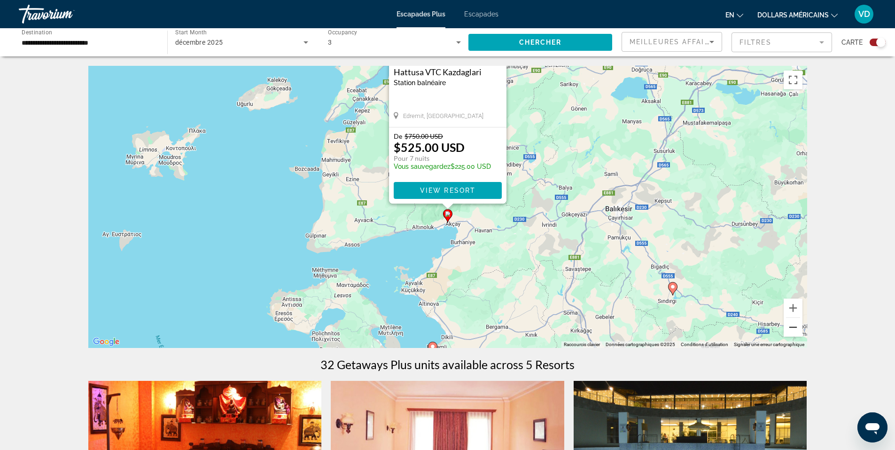
click at [797, 329] on button "Zoom arrière" at bounding box center [793, 327] width 19 height 19
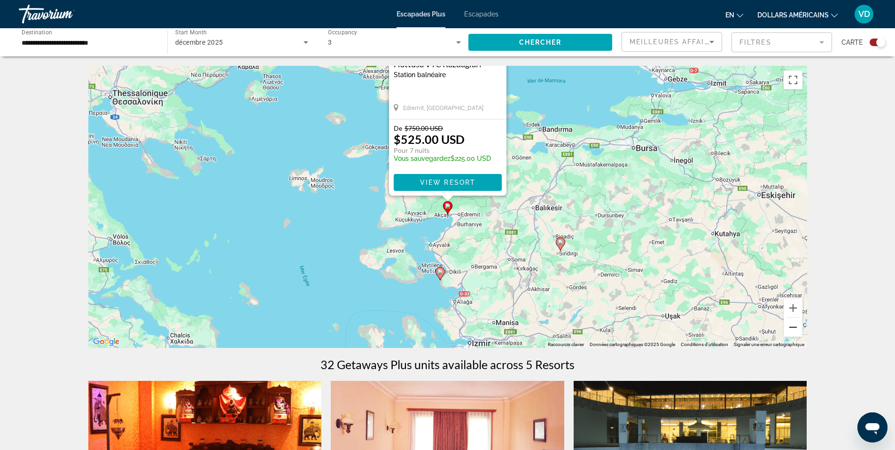
click at [797, 329] on button "Zoom arrière" at bounding box center [793, 327] width 19 height 19
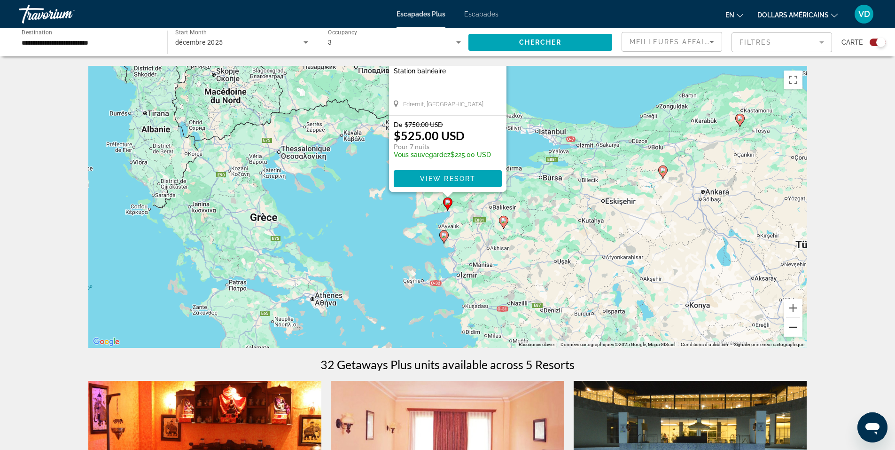
click at [797, 329] on button "Zoom arrière" at bounding box center [793, 327] width 19 height 19
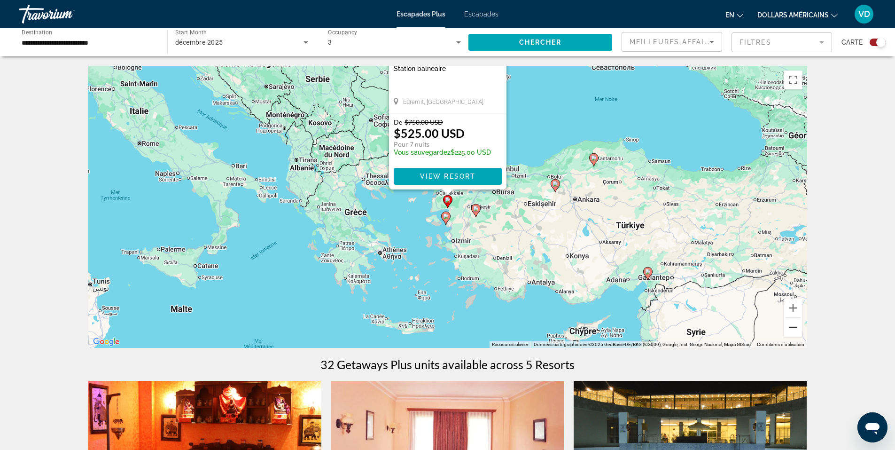
click at [797, 329] on button "Zoom arrière" at bounding box center [793, 327] width 19 height 19
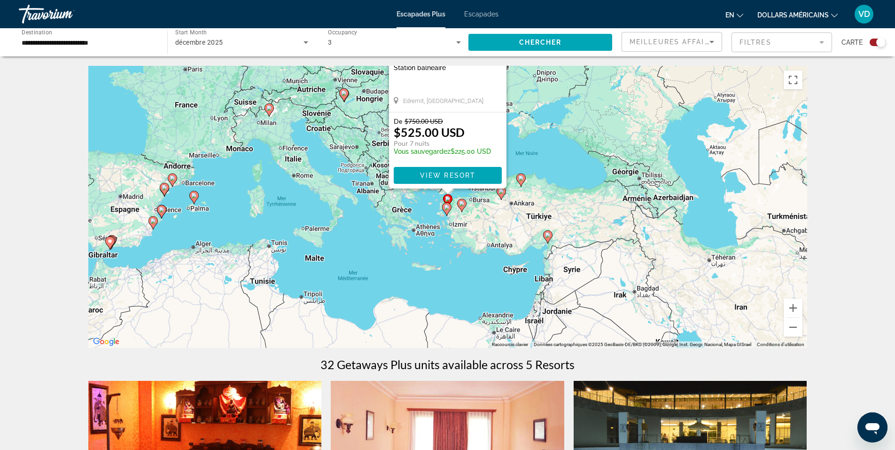
click at [112, 242] on image "Contenu principal" at bounding box center [110, 241] width 6 height 6
type input "**********"
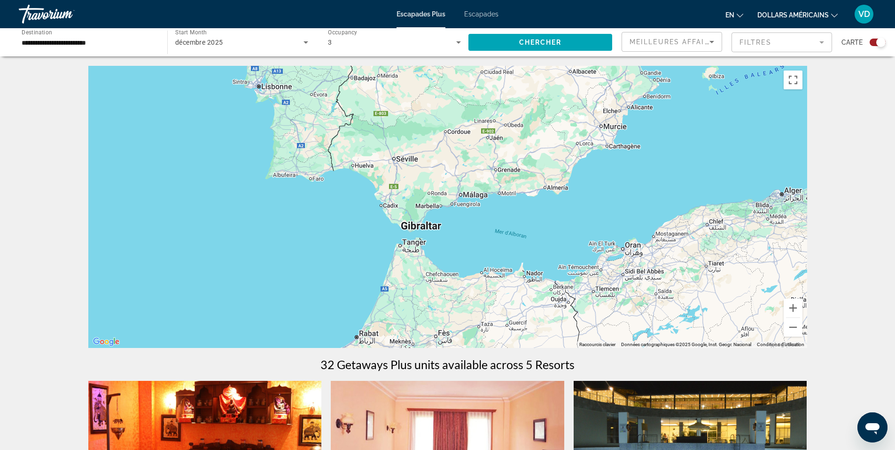
click at [437, 206] on div "Contenu principal" at bounding box center [447, 207] width 719 height 282
click at [792, 331] on button "Zoom arrière" at bounding box center [793, 327] width 19 height 19
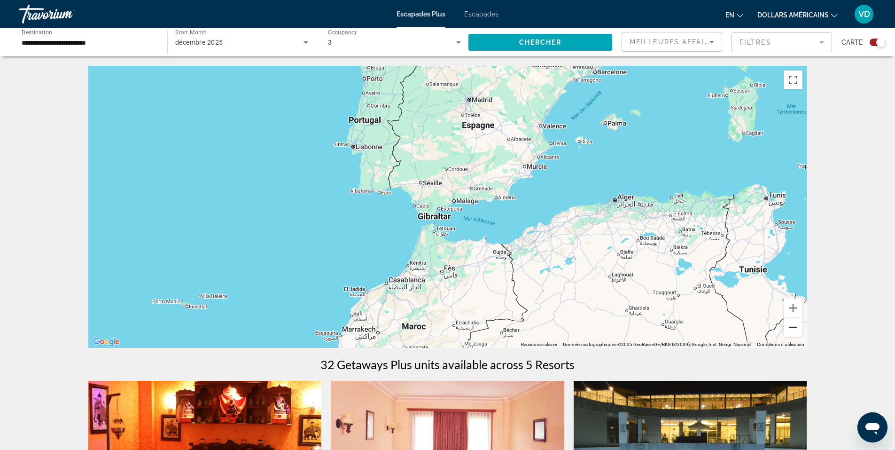
click at [792, 331] on button "Zoom arrière" at bounding box center [793, 327] width 19 height 19
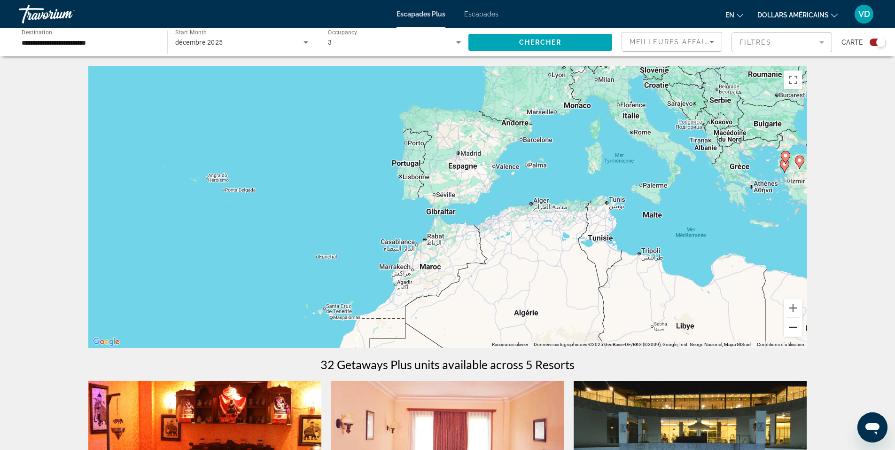
click at [792, 331] on button "Zoom arrière" at bounding box center [793, 327] width 19 height 19
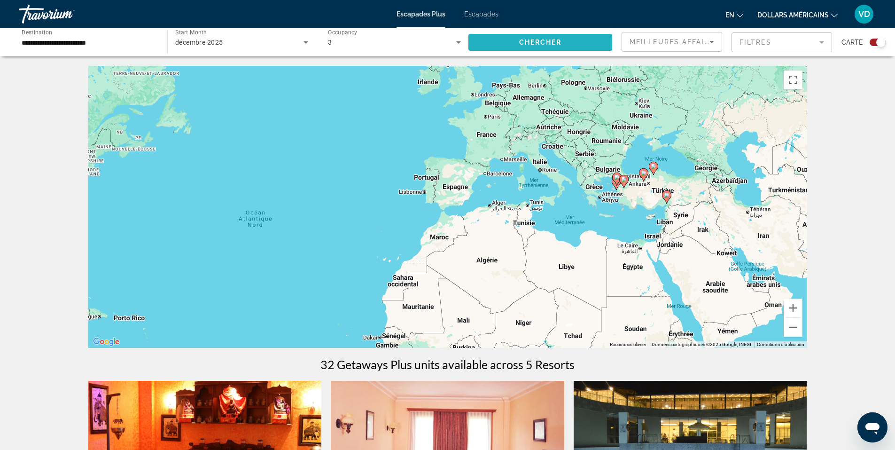
click at [512, 45] on span "Search widget" at bounding box center [541, 42] width 144 height 23
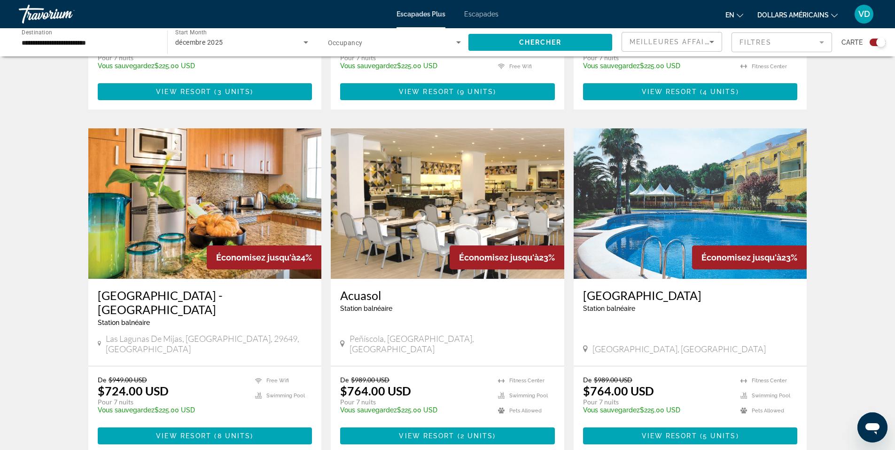
scroll to position [1316, 0]
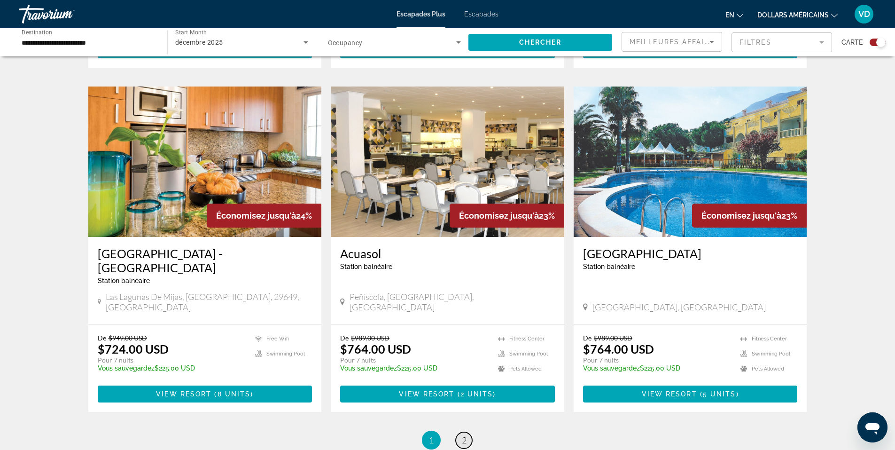
click at [466, 435] on span "2" at bounding box center [464, 440] width 5 height 10
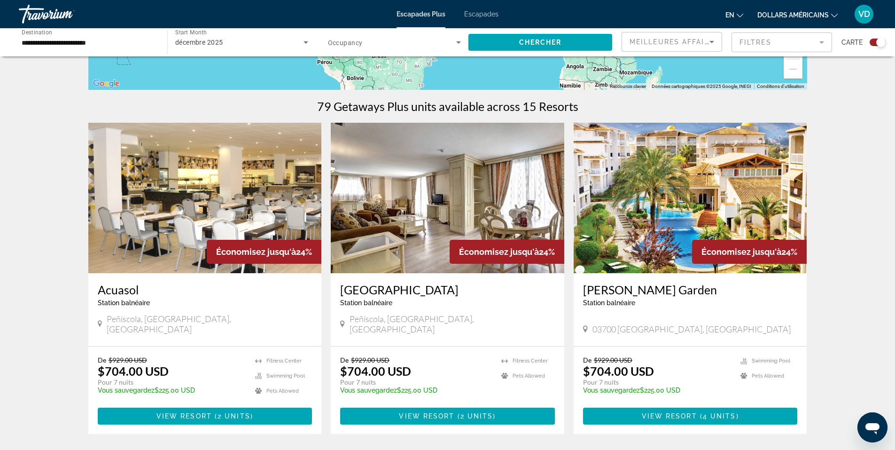
scroll to position [282, 0]
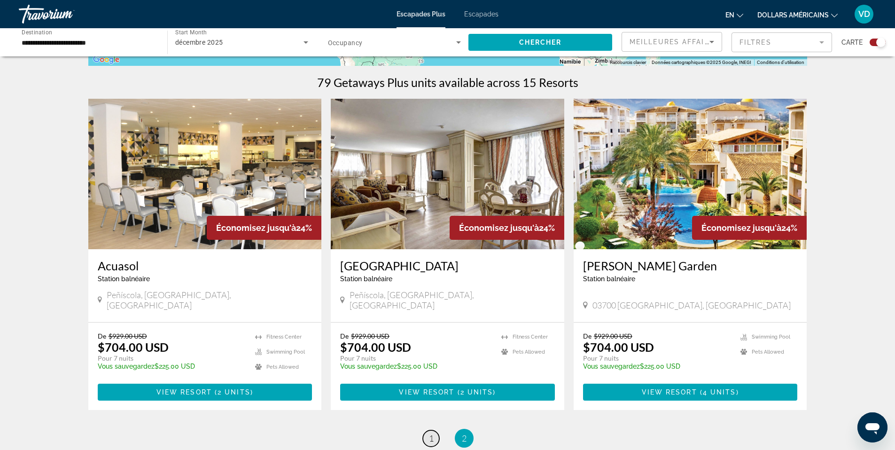
click at [430, 433] on span "1" at bounding box center [431, 438] width 5 height 10
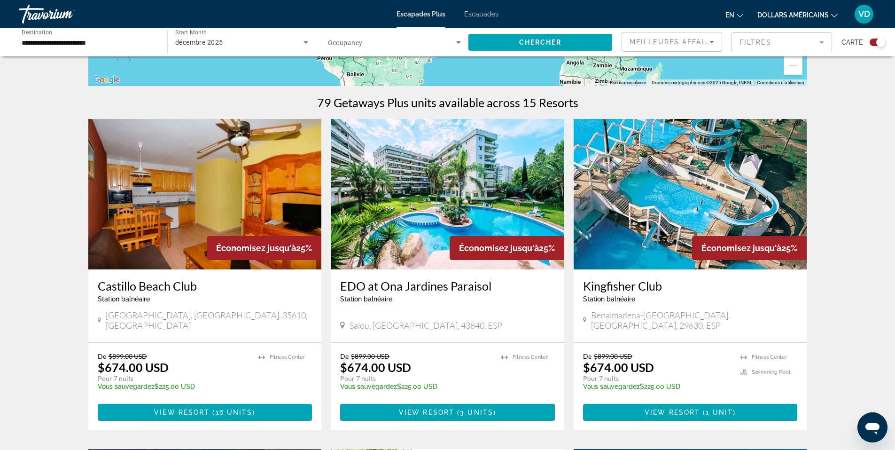
scroll to position [282, 0]
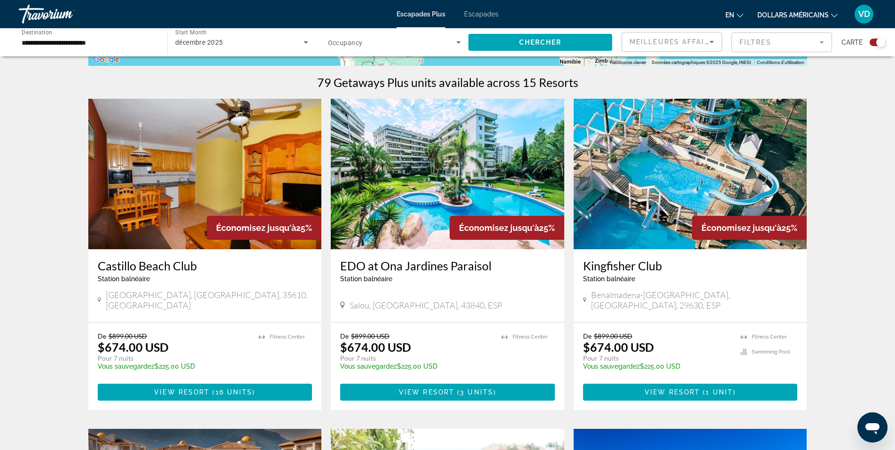
click at [737, 146] on img "Contenu principal" at bounding box center [691, 174] width 234 height 150
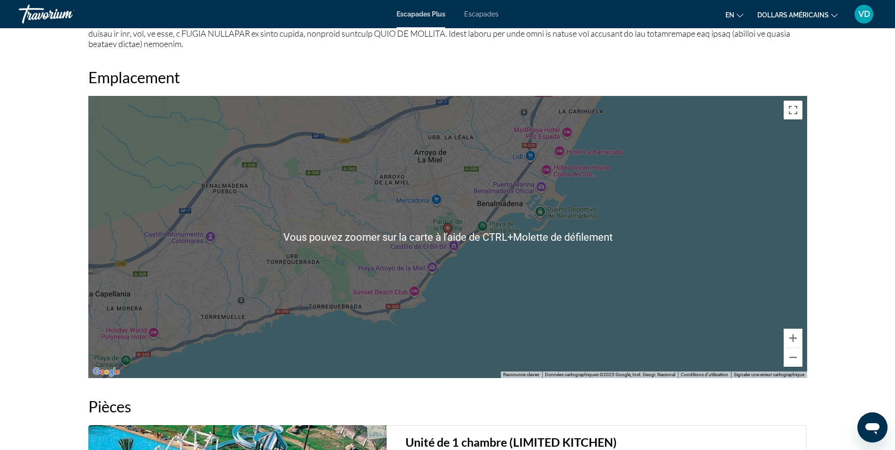
scroll to position [1100, 0]
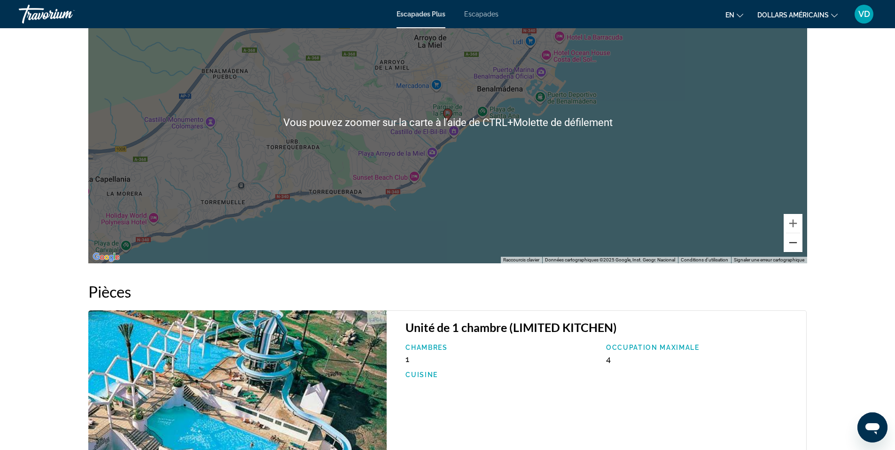
click at [792, 242] on button "Zoom arrière" at bounding box center [793, 242] width 19 height 19
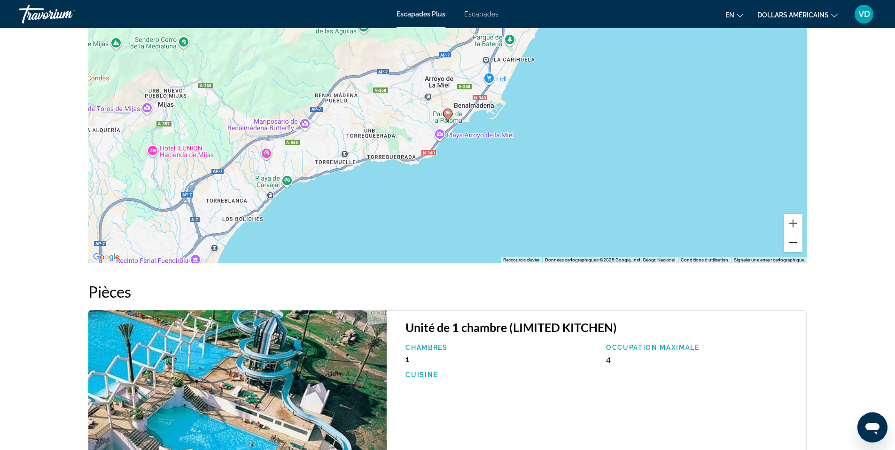
click at [792, 242] on button "Zoom arrière" at bounding box center [793, 242] width 19 height 19
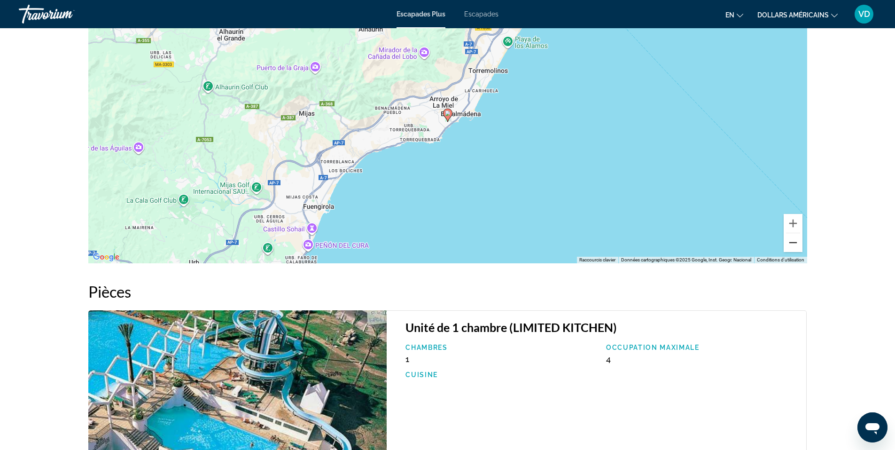
click at [792, 242] on button "Zoom arrière" at bounding box center [793, 242] width 19 height 19
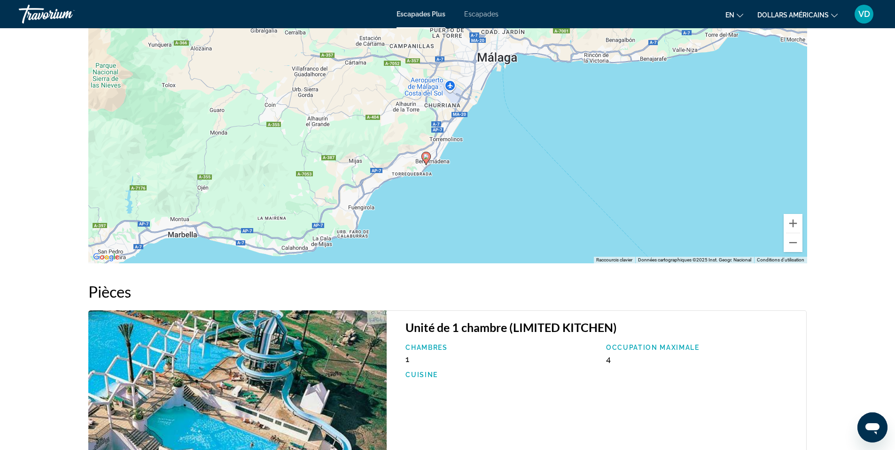
drag, startPoint x: 536, startPoint y: 176, endPoint x: 514, endPoint y: 219, distance: 48.8
click at [514, 219] on div "Pour activer le glissement avec le clavier, appuyez sur Alt+Entrée. Une fois ce…" at bounding box center [447, 122] width 719 height 282
click at [793, 242] on button "Zoom arrière" at bounding box center [793, 242] width 19 height 19
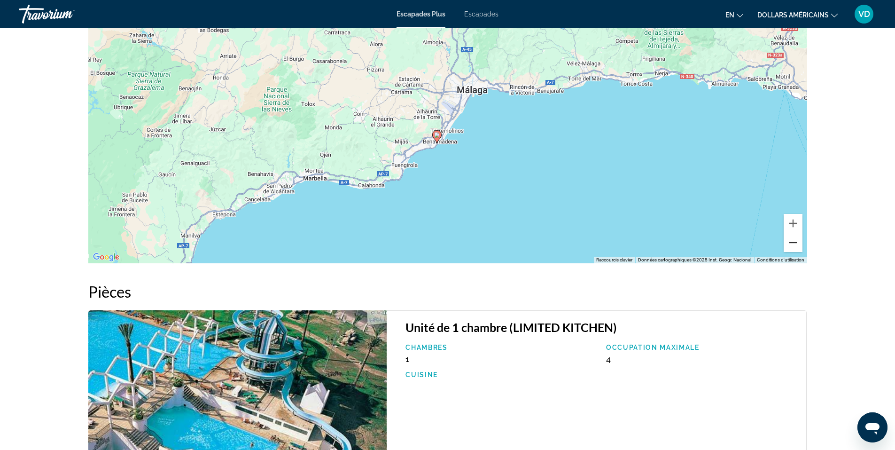
click at [793, 242] on button "Zoom arrière" at bounding box center [793, 242] width 19 height 19
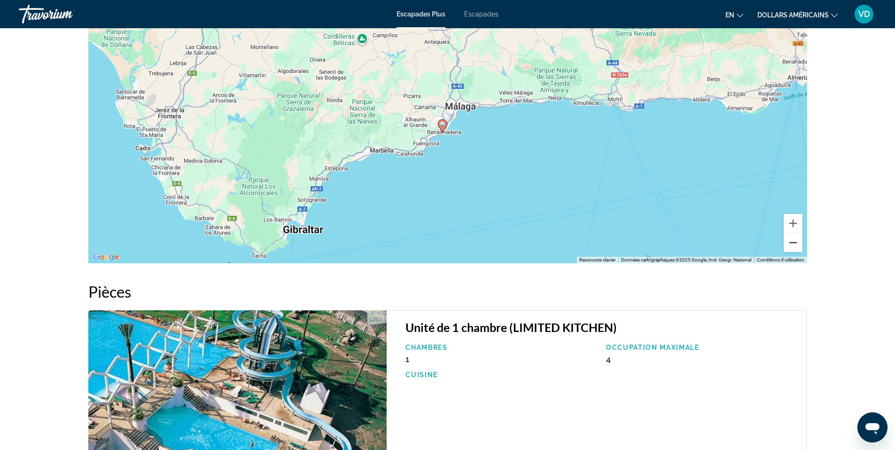
click at [793, 242] on button "Zoom arrière" at bounding box center [793, 242] width 19 height 19
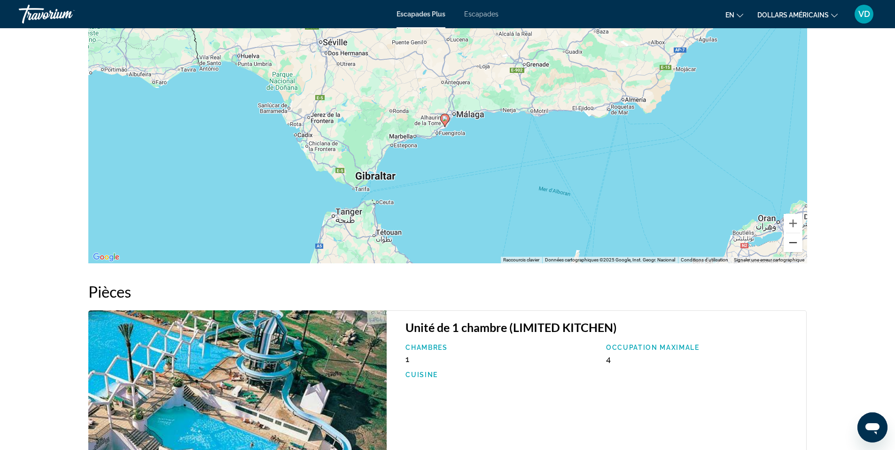
click at [793, 242] on button "Zoom arrière" at bounding box center [793, 242] width 19 height 19
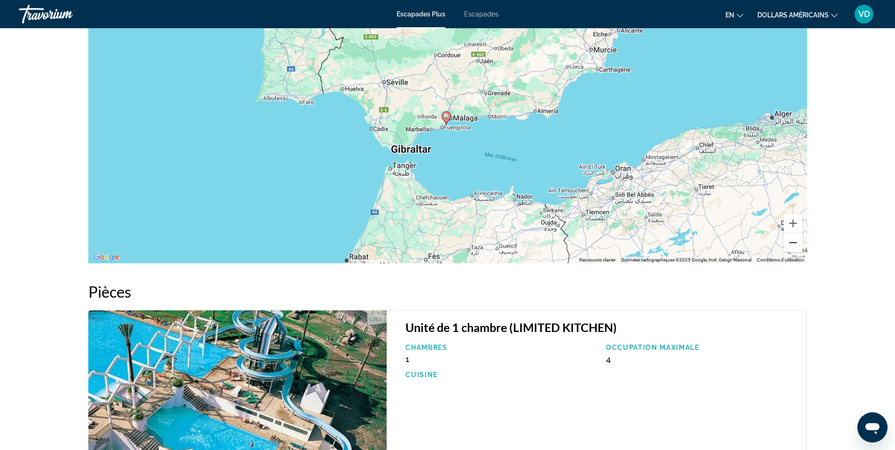
click at [793, 242] on button "Zoom arrière" at bounding box center [793, 242] width 19 height 19
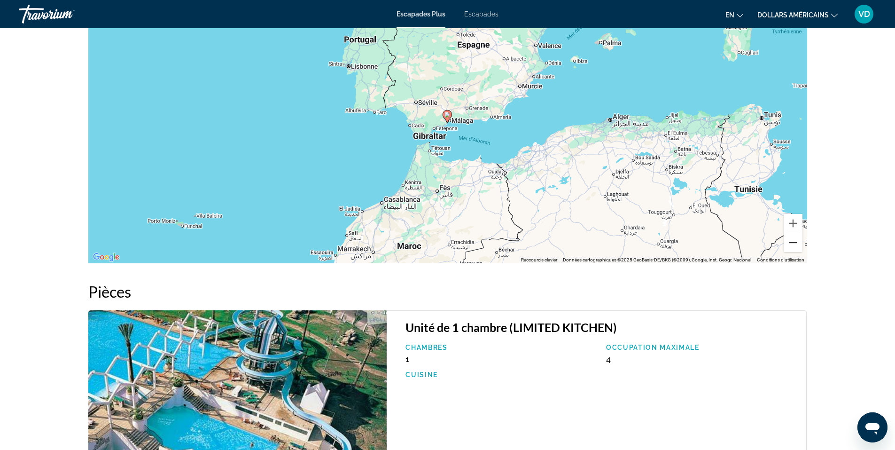
click at [793, 242] on button "Zoom arrière" at bounding box center [793, 242] width 19 height 19
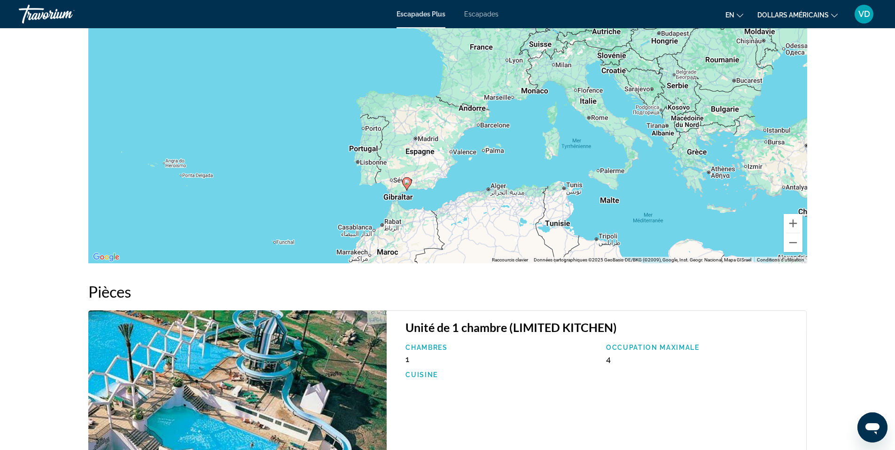
drag, startPoint x: 574, startPoint y: 113, endPoint x: 538, endPoint y: 175, distance: 72.5
click at [538, 175] on div "Pour activer le glissement avec le clavier, appuyez sur Alt+Entrée. Une fois ce…" at bounding box center [447, 122] width 719 height 282
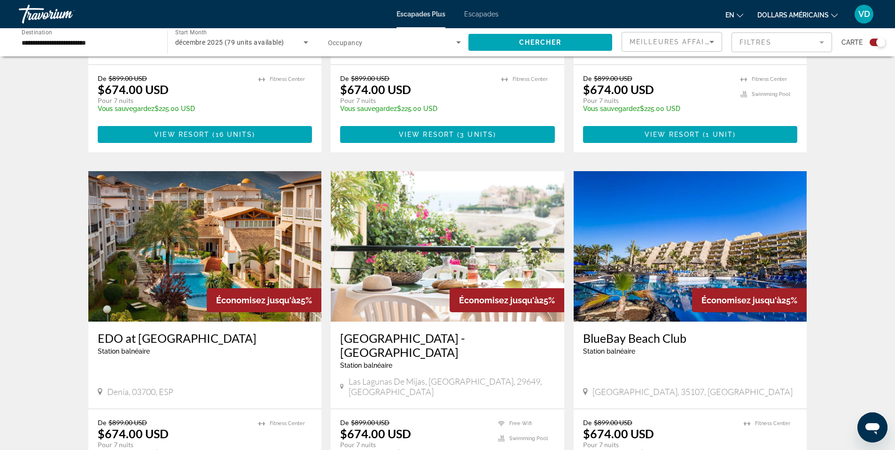
scroll to position [564, 0]
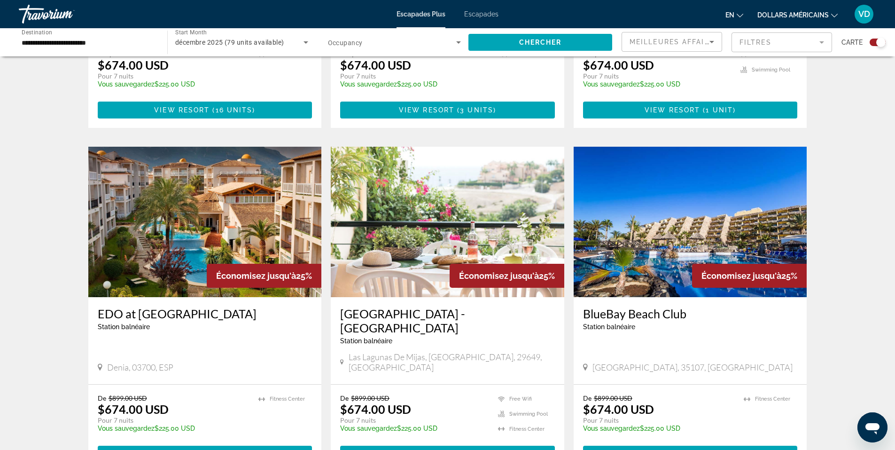
click at [463, 219] on img "Contenu principal" at bounding box center [448, 222] width 234 height 150
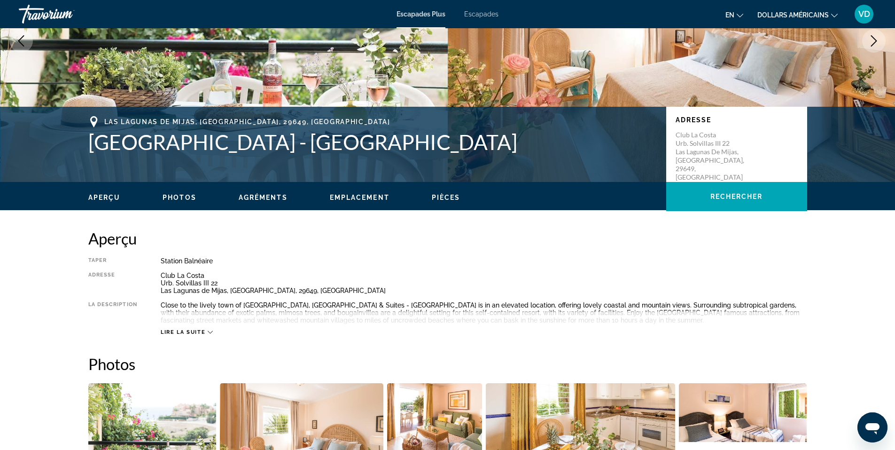
scroll to position [141, 0]
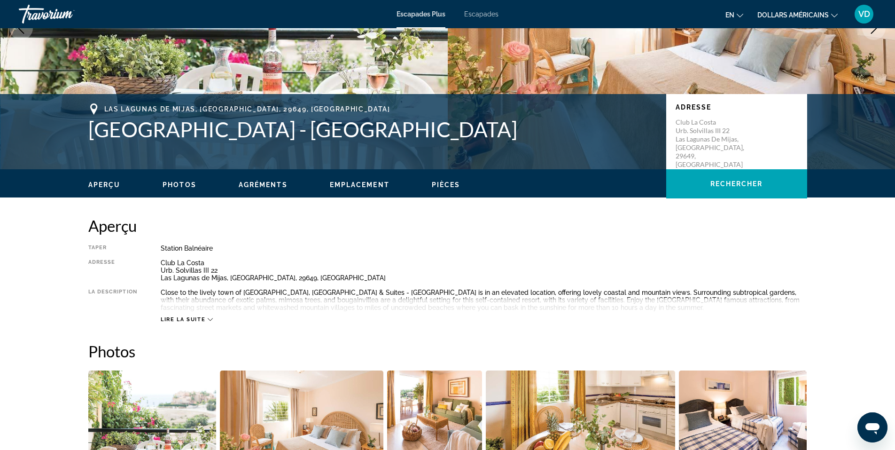
click at [730, 14] on font "en" at bounding box center [730, 15] width 9 height 8
click at [731, 14] on font "en" at bounding box center [730, 15] width 9 height 8
click at [714, 62] on button "Français" at bounding box center [716, 62] width 42 height 12
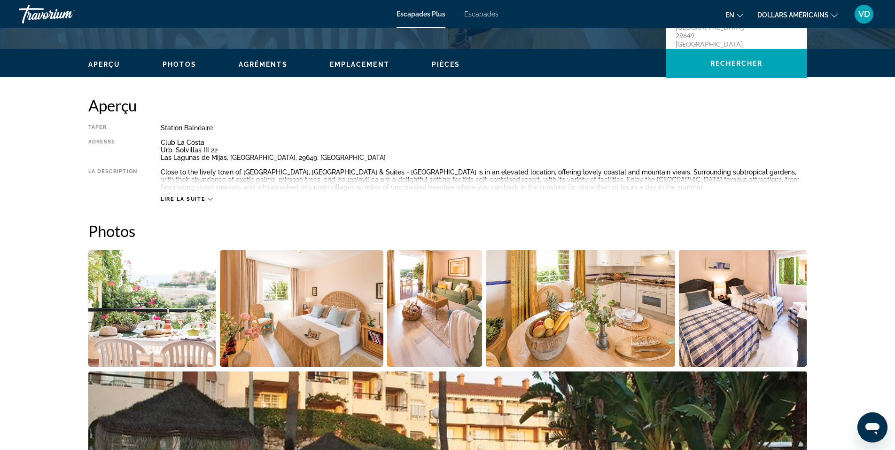
scroll to position [242, 0]
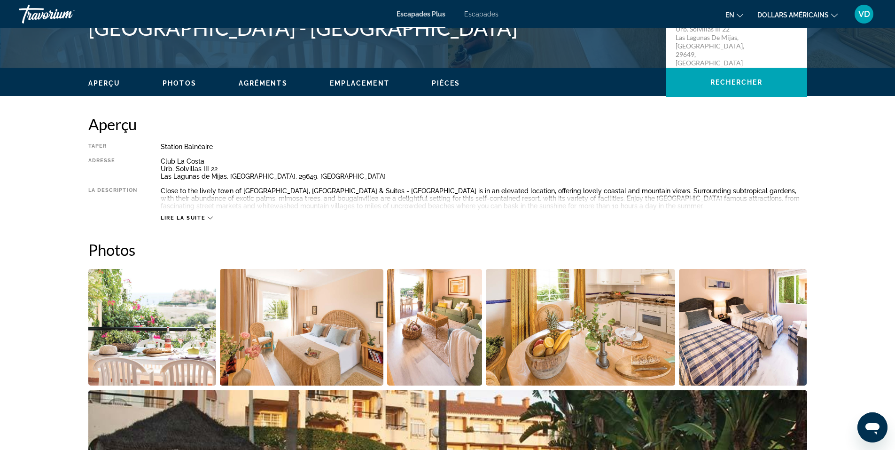
click at [192, 220] on span "Lire la suite" at bounding box center [183, 218] width 45 height 6
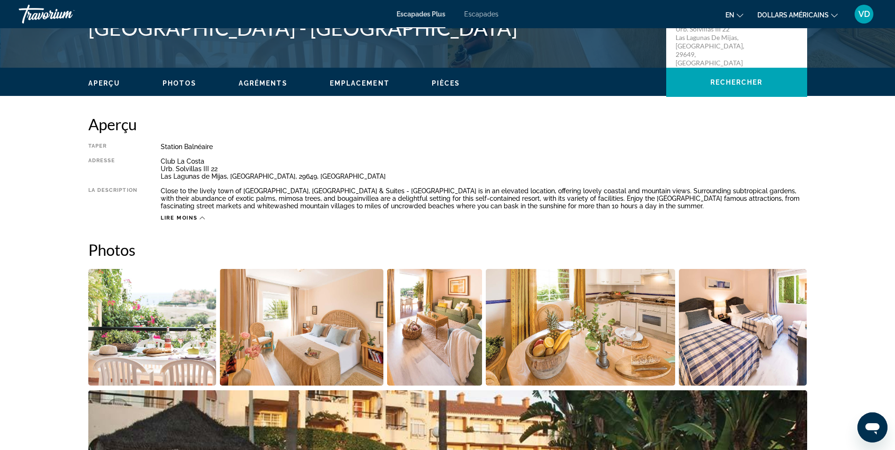
click at [472, 13] on font "Escapades" at bounding box center [481, 14] width 34 height 8
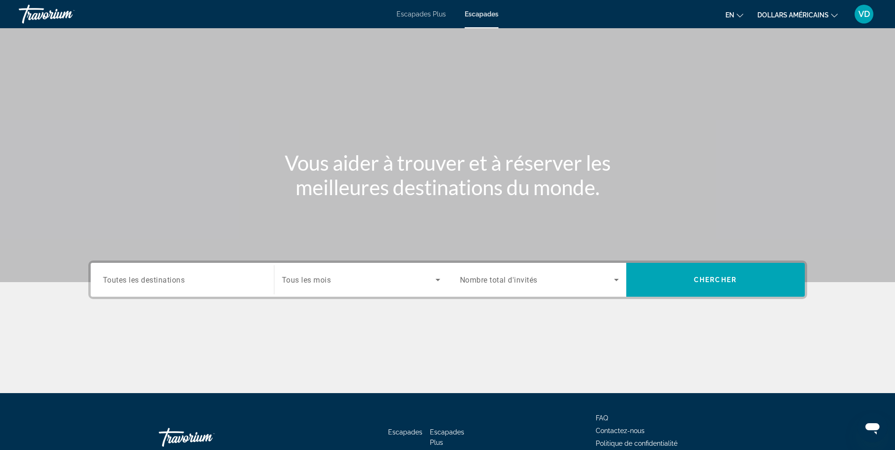
click at [253, 282] on input "Destination Toutes les destinations" at bounding box center [182, 279] width 159 height 11
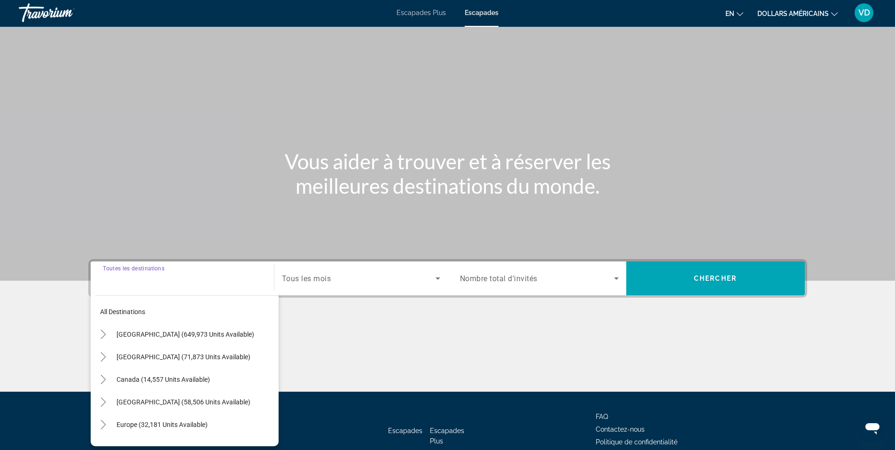
scroll to position [58, 0]
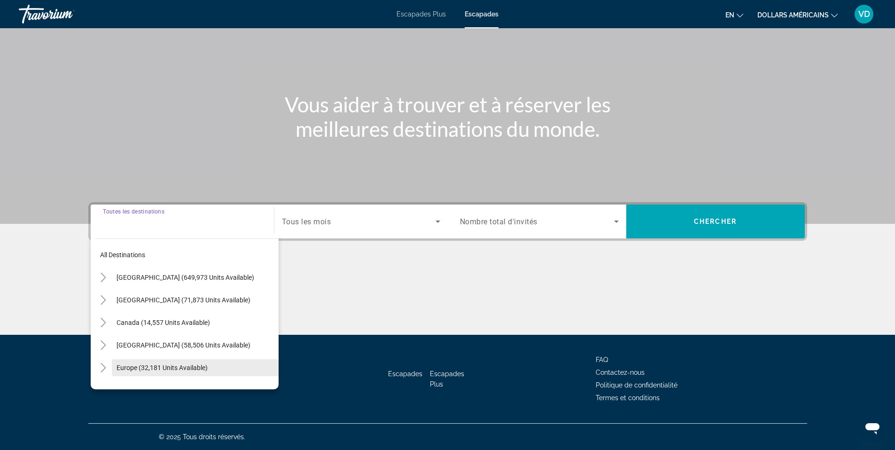
click at [169, 366] on span "Europe (32,181 units available)" at bounding box center [162, 368] width 91 height 8
type input "**********"
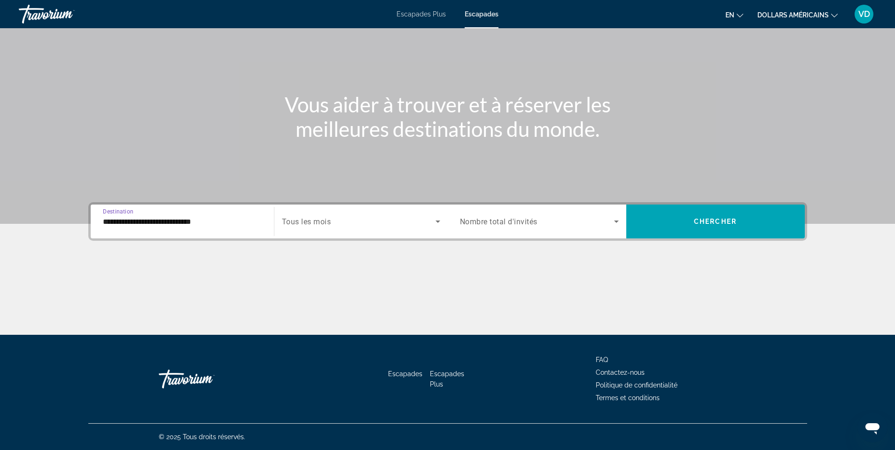
click at [438, 219] on icon "Search widget" at bounding box center [437, 221] width 11 height 11
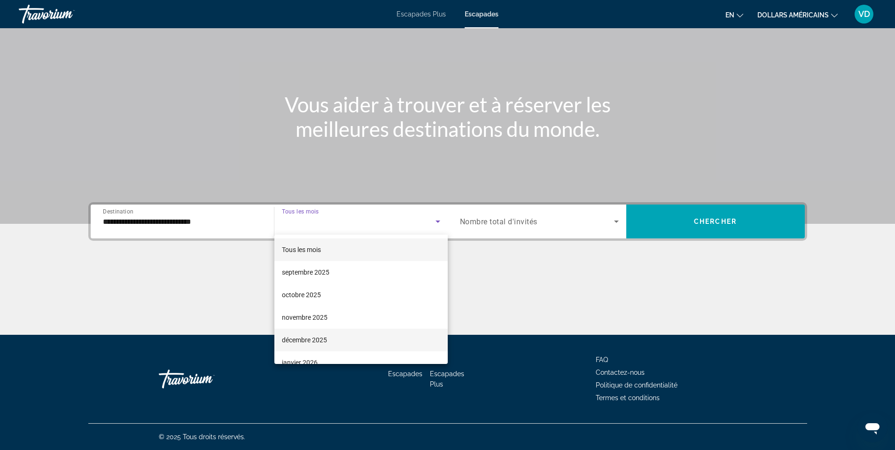
click at [317, 336] on font "décembre 2025" at bounding box center [304, 340] width 45 height 8
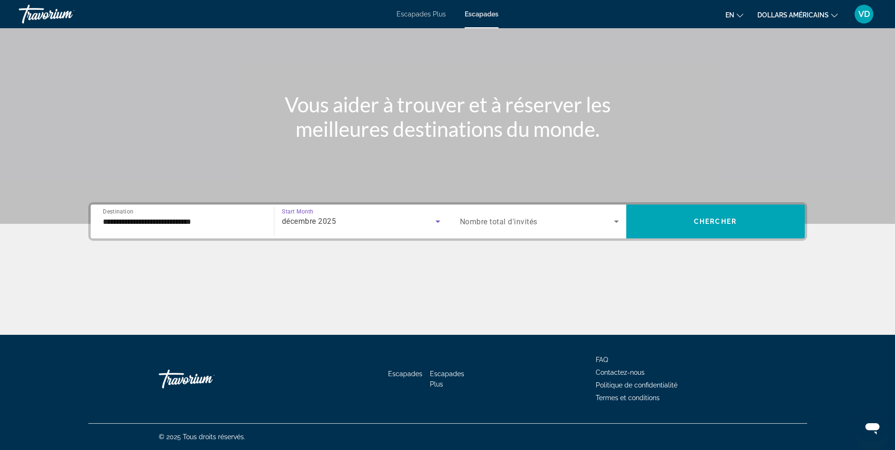
click at [617, 219] on icon "Search widget" at bounding box center [616, 221] width 11 height 11
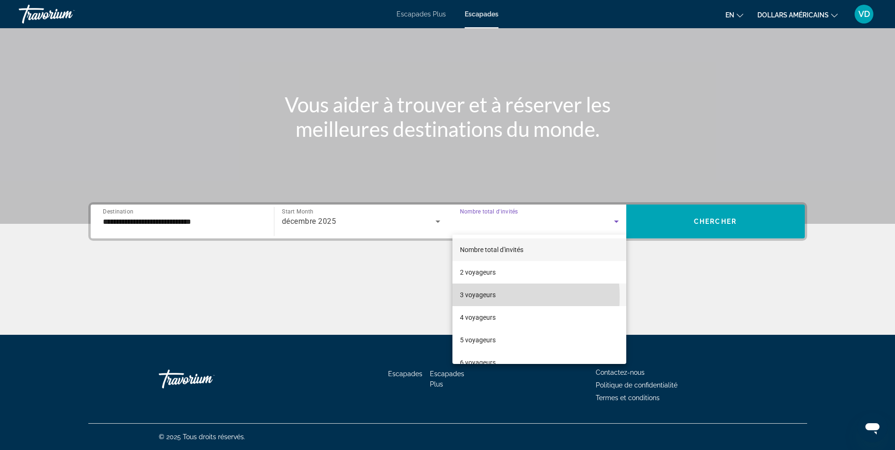
click at [473, 297] on font "3 voyageurs" at bounding box center [478, 295] width 36 height 8
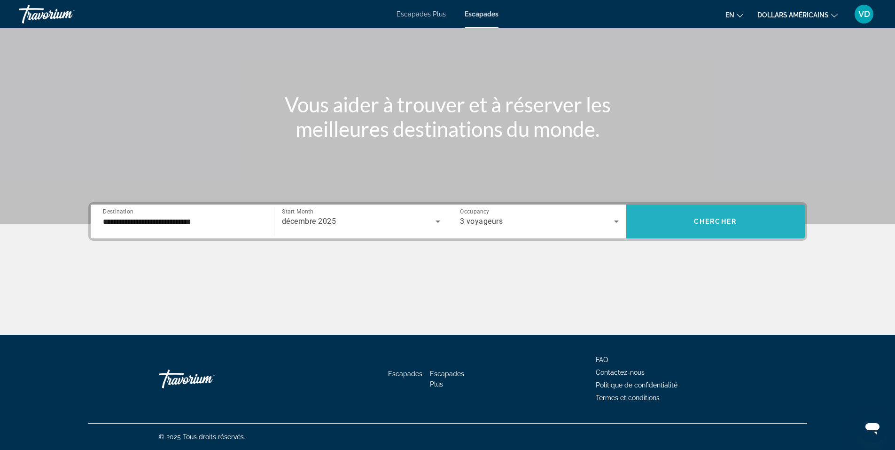
click at [669, 217] on span "Search widget" at bounding box center [715, 221] width 179 height 23
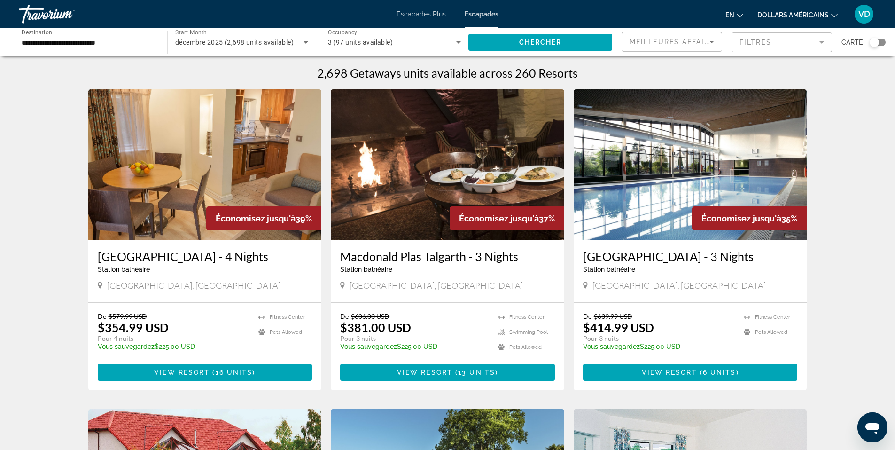
click at [738, 12] on mat-icon "Changer de langue" at bounding box center [740, 14] width 7 height 7
click at [709, 62] on button "Français" at bounding box center [716, 62] width 42 height 12
click at [738, 11] on mat-icon "Changer de langue" at bounding box center [740, 14] width 7 height 7
click at [726, 48] on button "Español" at bounding box center [716, 50] width 42 height 12
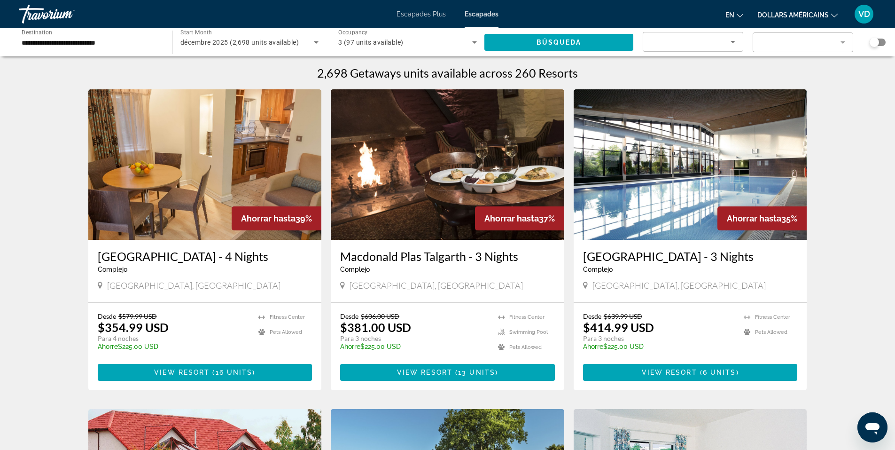
click at [734, 16] on font "en" at bounding box center [730, 15] width 9 height 8
click at [720, 63] on button "Français" at bounding box center [716, 62] width 42 height 12
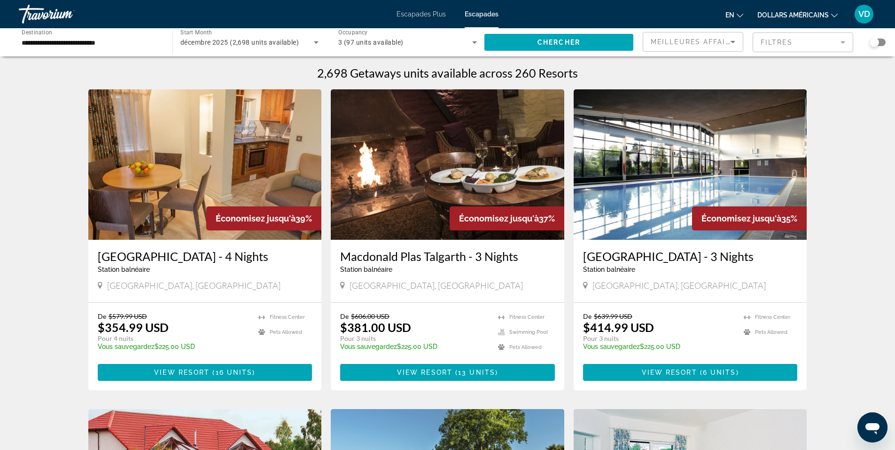
click at [883, 43] on div "Search widget" at bounding box center [878, 43] width 16 height 8
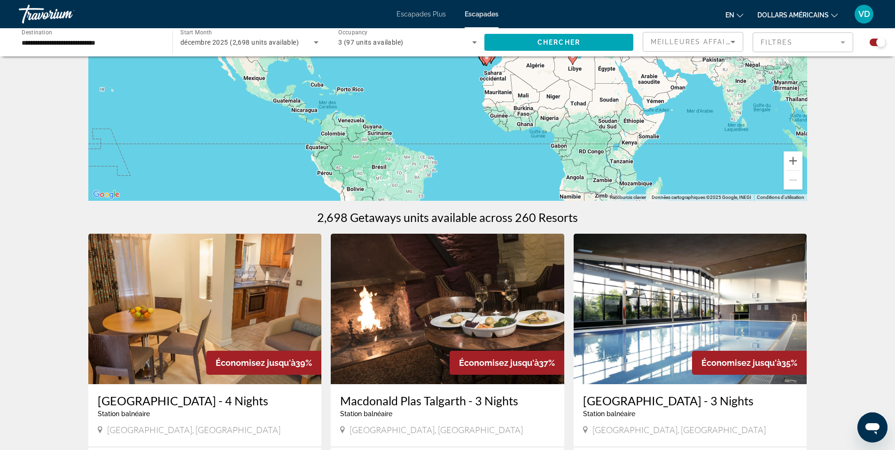
scroll to position [141, 0]
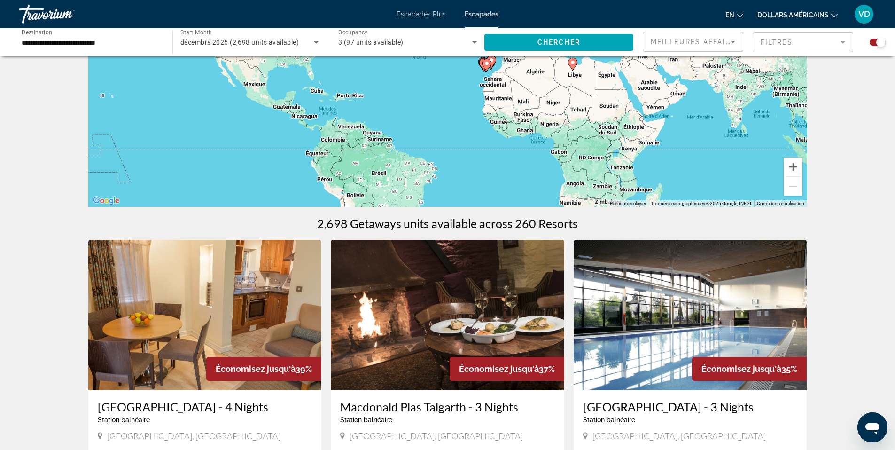
click at [144, 47] on input "**********" at bounding box center [91, 42] width 139 height 11
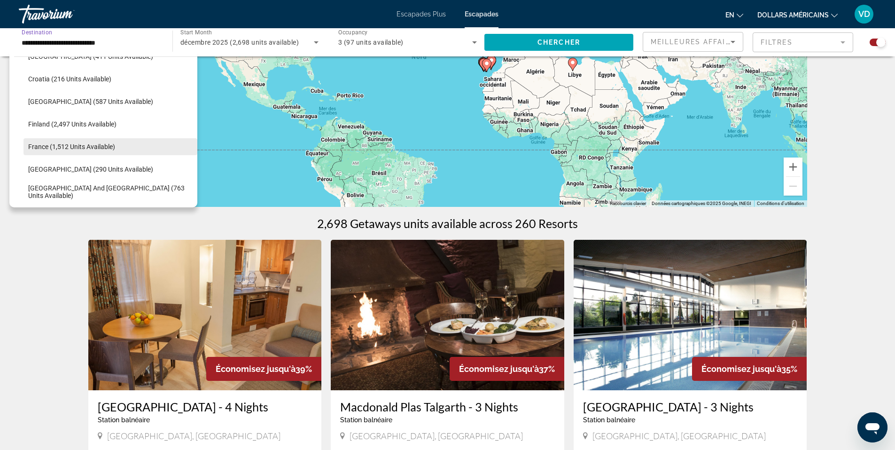
scroll to position [244, 0]
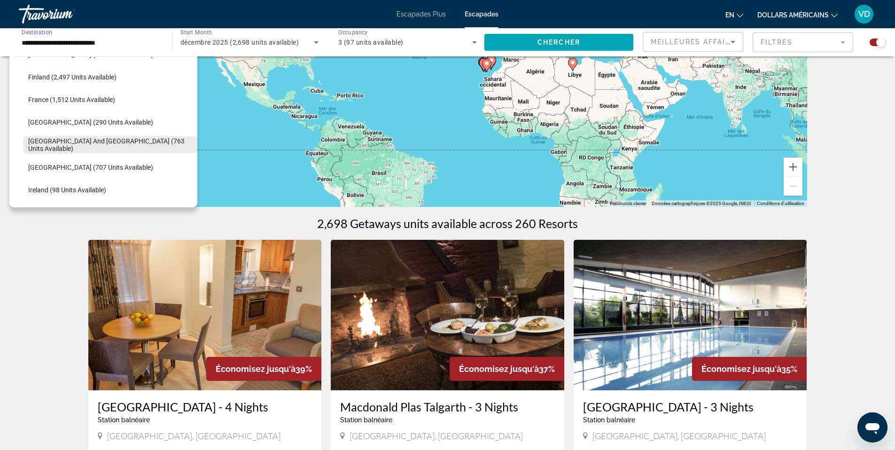
click at [133, 147] on span "[GEOGRAPHIC_DATA] and [GEOGRAPHIC_DATA] (763 units available)" at bounding box center [110, 144] width 164 height 15
type input "**********"
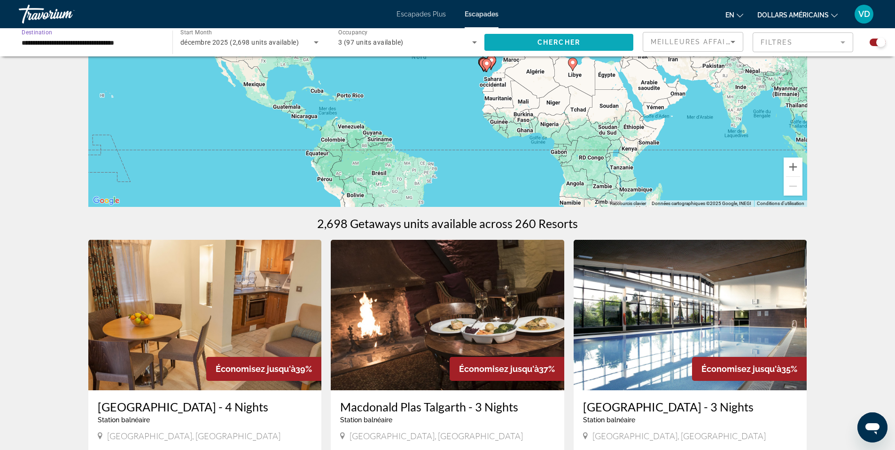
click at [549, 41] on span "Chercher" at bounding box center [559, 43] width 43 height 8
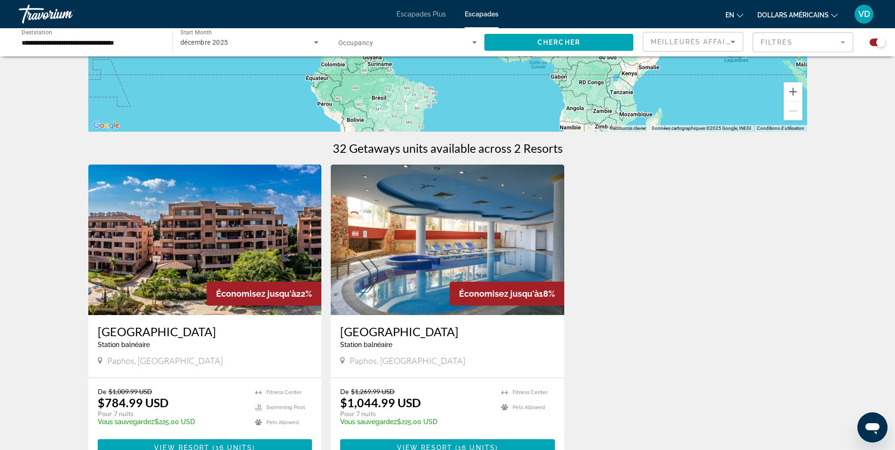
scroll to position [235, 0]
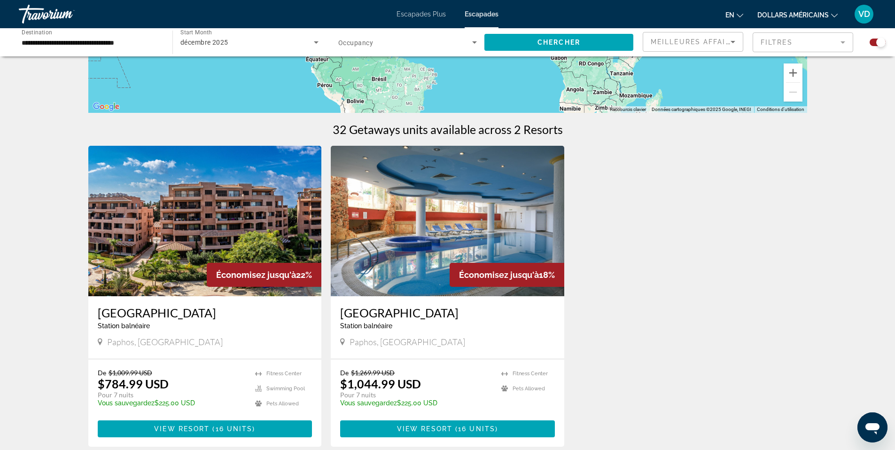
click at [484, 219] on img "Contenu principal" at bounding box center [448, 221] width 234 height 150
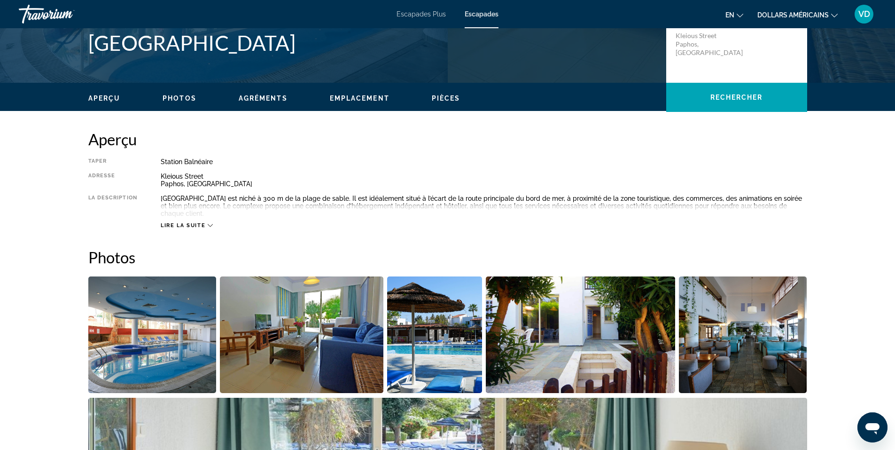
scroll to position [235, 0]
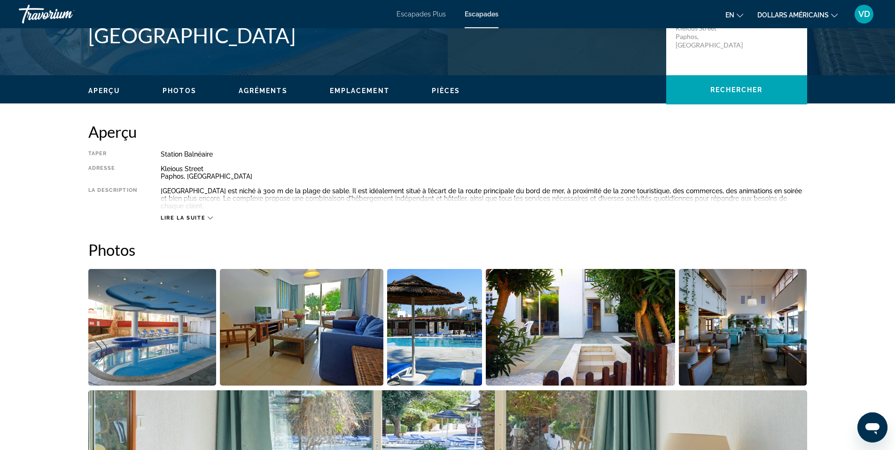
click at [739, 14] on icon "Changer de langue" at bounding box center [740, 15] width 7 height 7
click at [716, 46] on button "Español" at bounding box center [716, 50] width 42 height 12
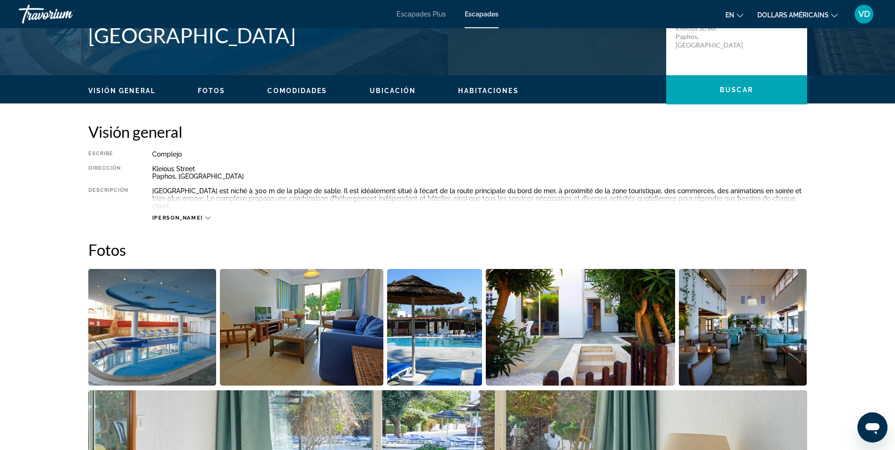
click at [739, 15] on icon "Changer de langue" at bounding box center [740, 15] width 7 height 7
click at [728, 62] on button "Français" at bounding box center [716, 62] width 42 height 12
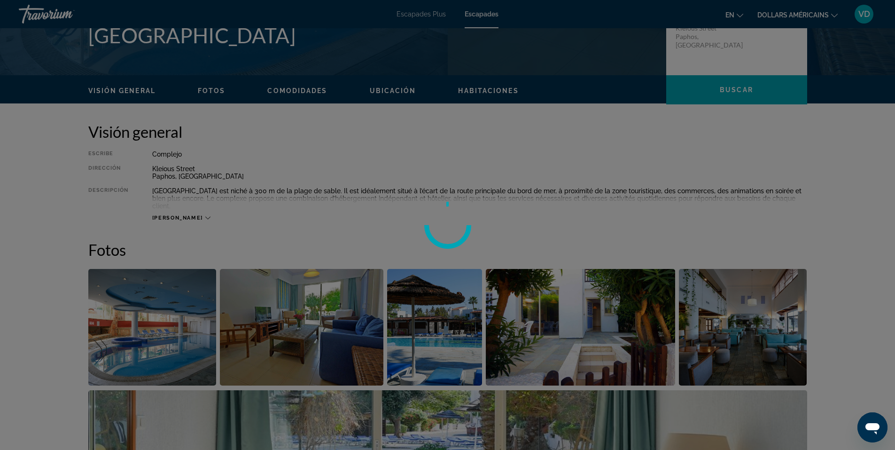
click at [728, 62] on div at bounding box center [447, 225] width 895 height 450
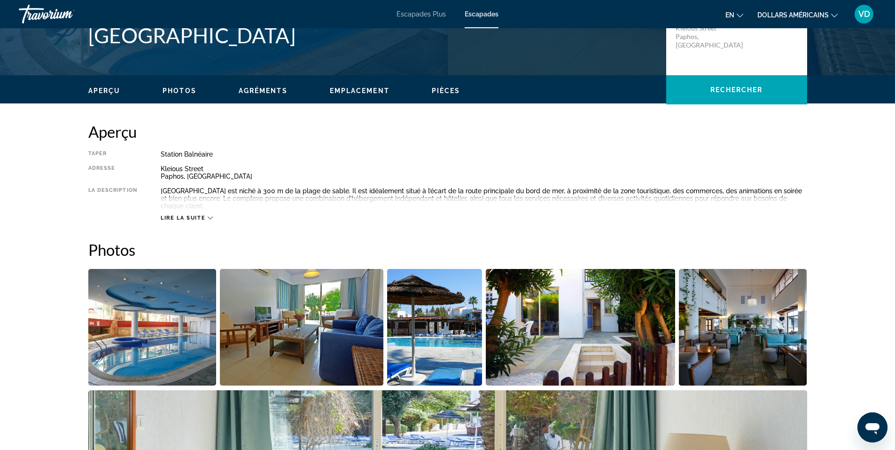
click at [740, 16] on icon "Changer de langue" at bounding box center [740, 15] width 7 height 7
click at [715, 63] on button "Français" at bounding box center [716, 62] width 42 height 12
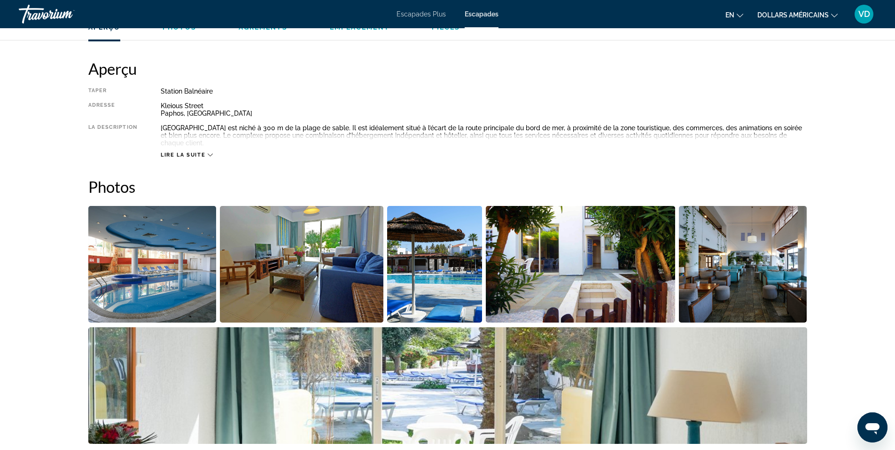
scroll to position [282, 0]
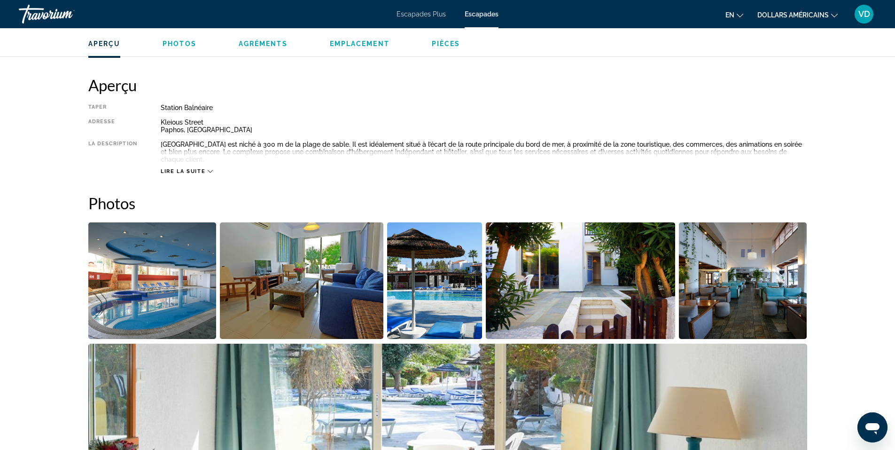
click at [201, 172] on span "Lire la suite" at bounding box center [183, 171] width 45 height 6
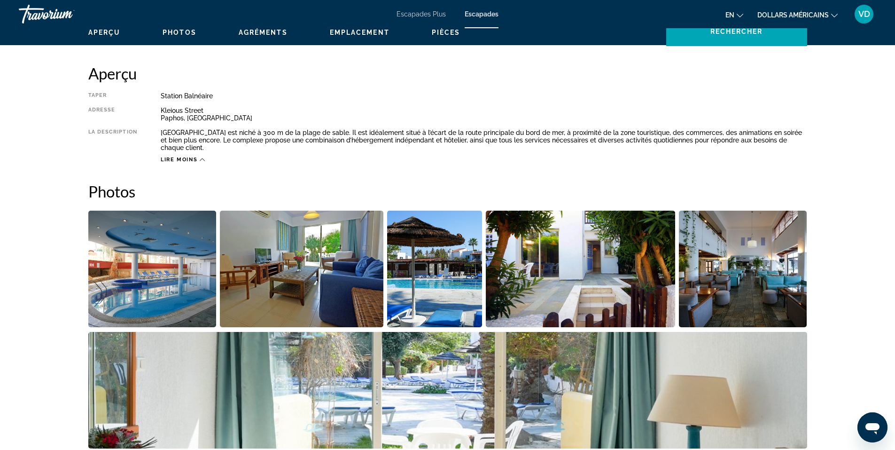
scroll to position [188, 0]
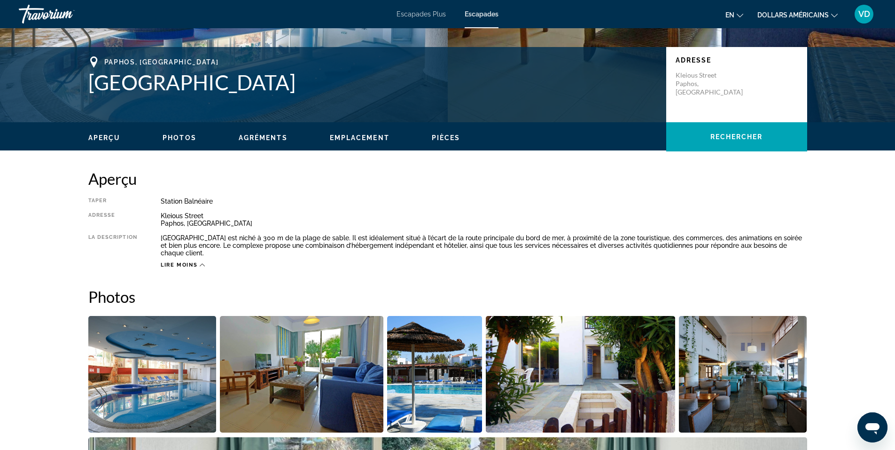
click at [183, 136] on span "Photos" at bounding box center [180, 138] width 34 height 8
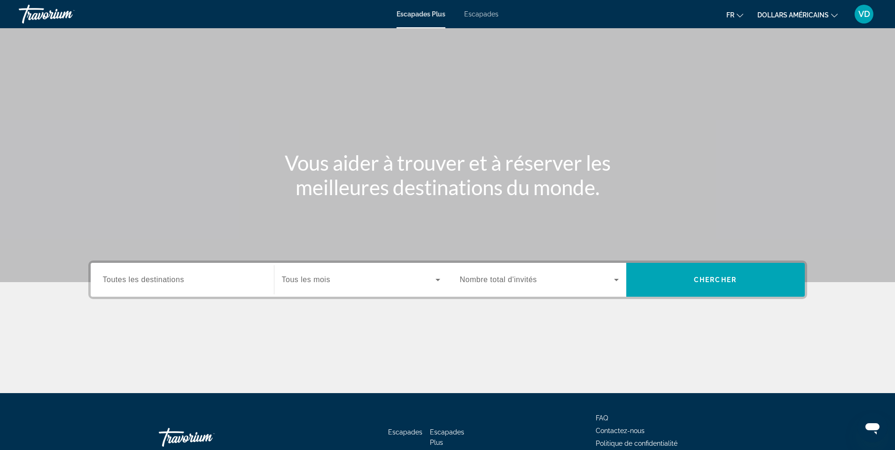
click at [208, 281] on input "Destination Toutes les destinations" at bounding box center [182, 279] width 159 height 11
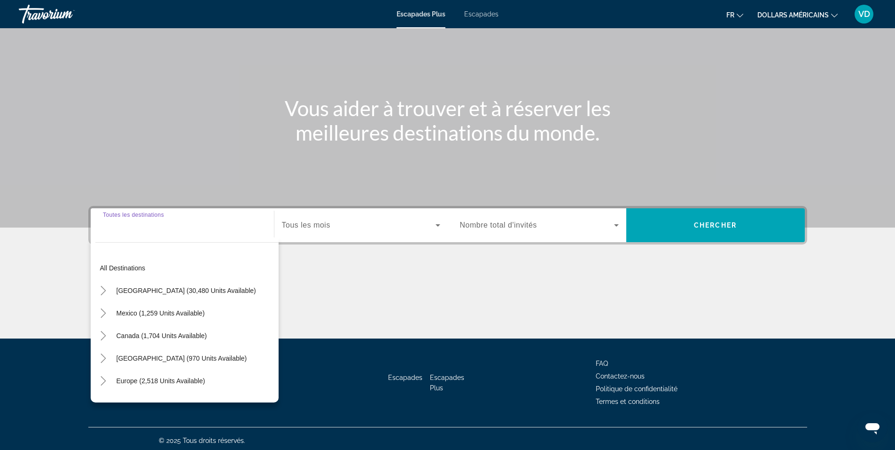
scroll to position [58, 0]
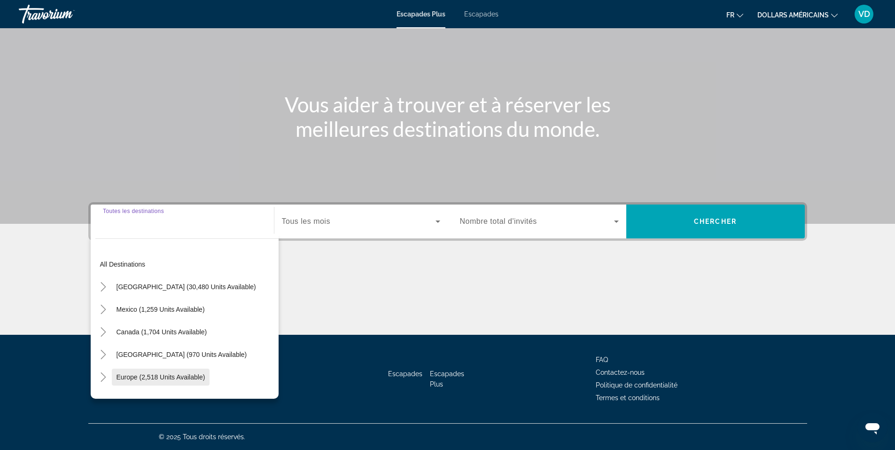
click at [160, 374] on span "Europe (2,518 units available)" at bounding box center [161, 377] width 89 height 8
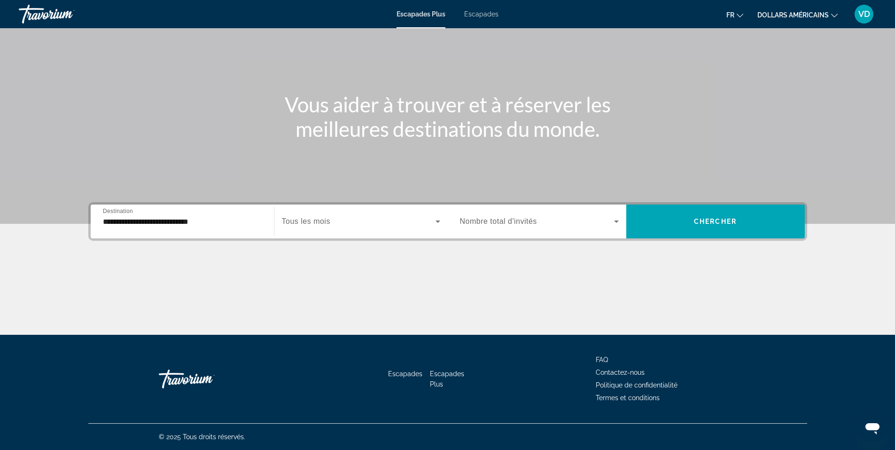
click at [229, 227] on div "**********" at bounding box center [182, 221] width 159 height 27
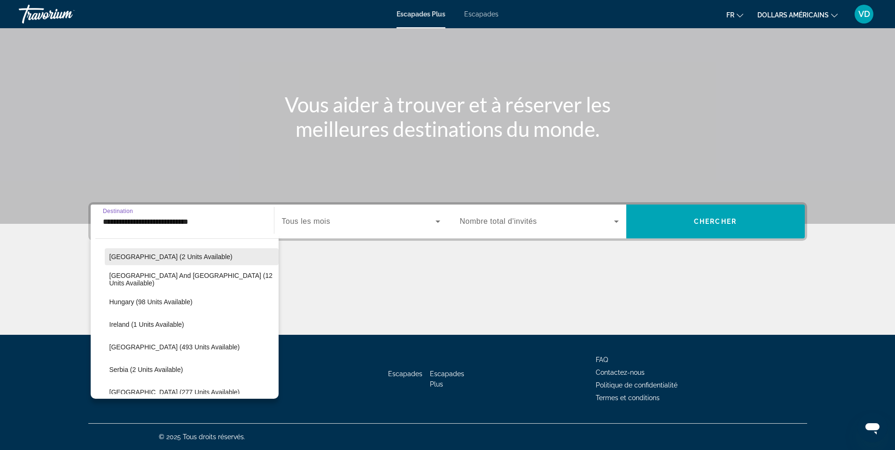
scroll to position [291, 0]
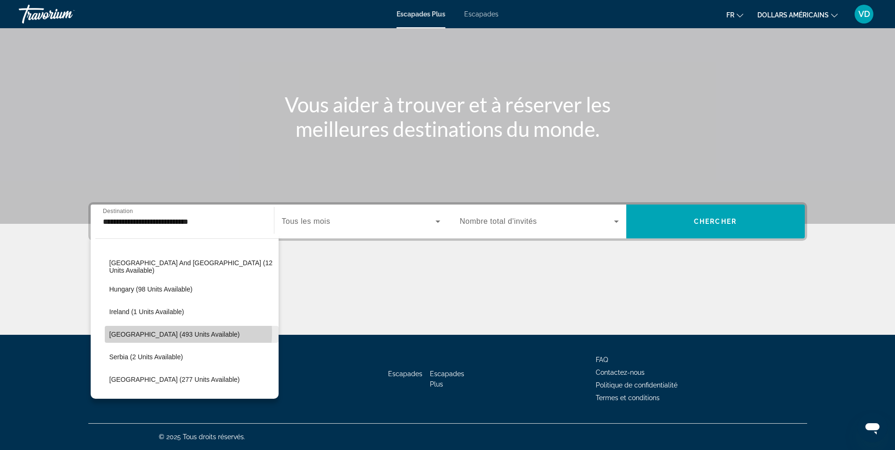
click at [169, 332] on span "Italy (493 units available)" at bounding box center [174, 334] width 131 height 8
type input "**********"
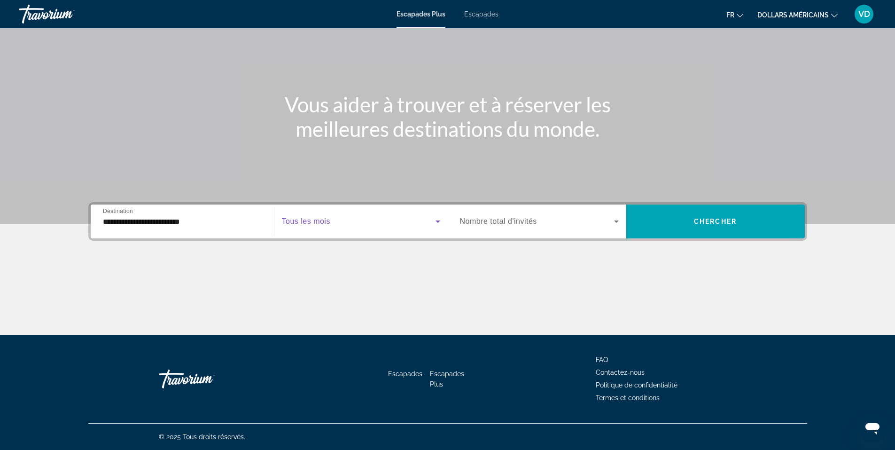
click at [438, 219] on icon "Widget de recherche" at bounding box center [437, 221] width 11 height 11
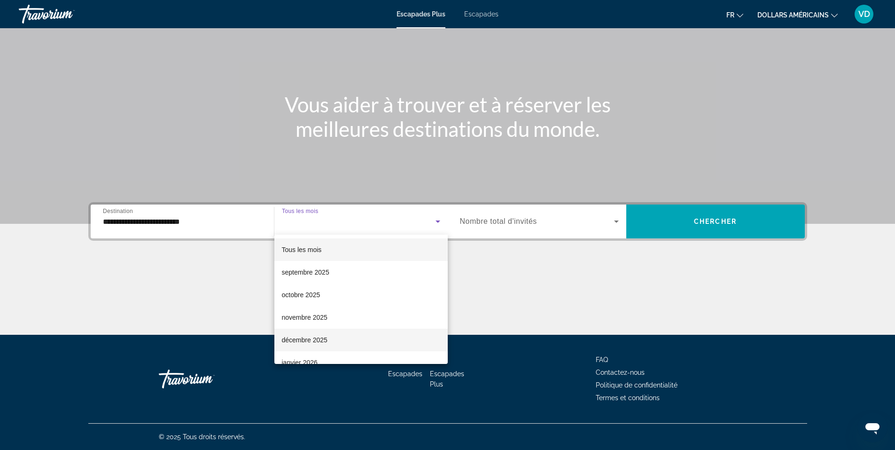
click at [304, 334] on mat-option "décembre 2025" at bounding box center [360, 339] width 173 height 23
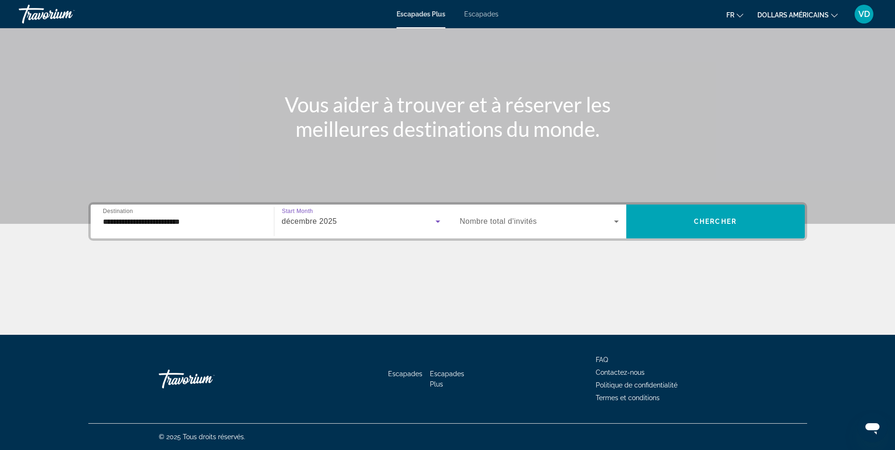
click at [614, 219] on icon "Widget de recherche" at bounding box center [616, 221] width 11 height 11
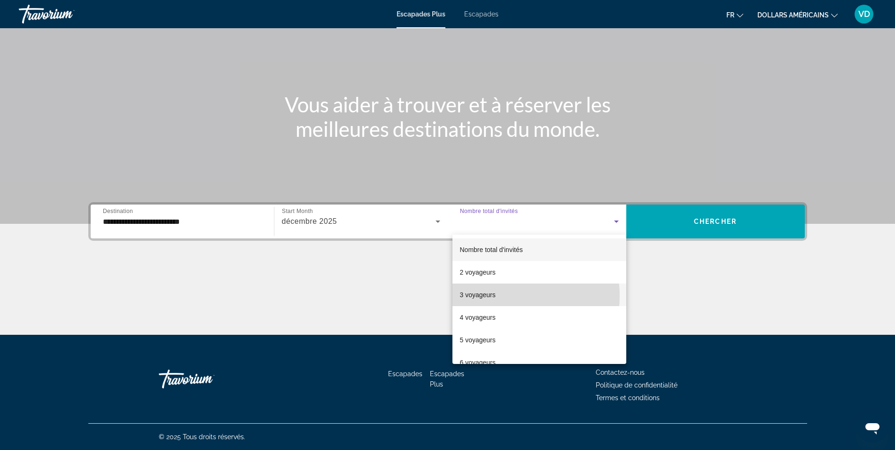
click at [502, 296] on mat-option "3 voyageurs" at bounding box center [540, 294] width 174 height 23
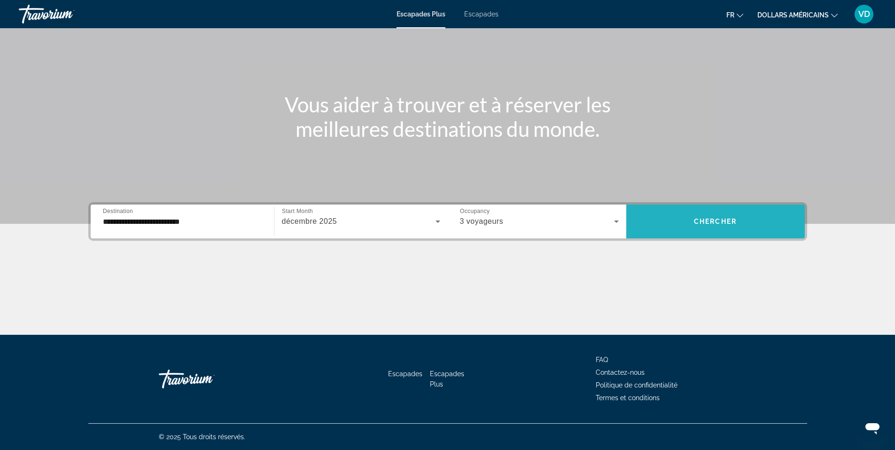
click at [711, 223] on span "Chercher" at bounding box center [715, 222] width 43 height 8
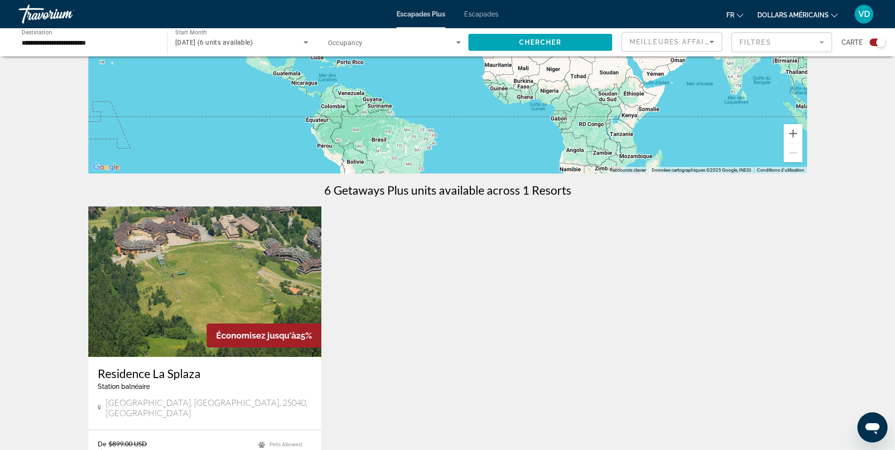
scroll to position [235, 0]
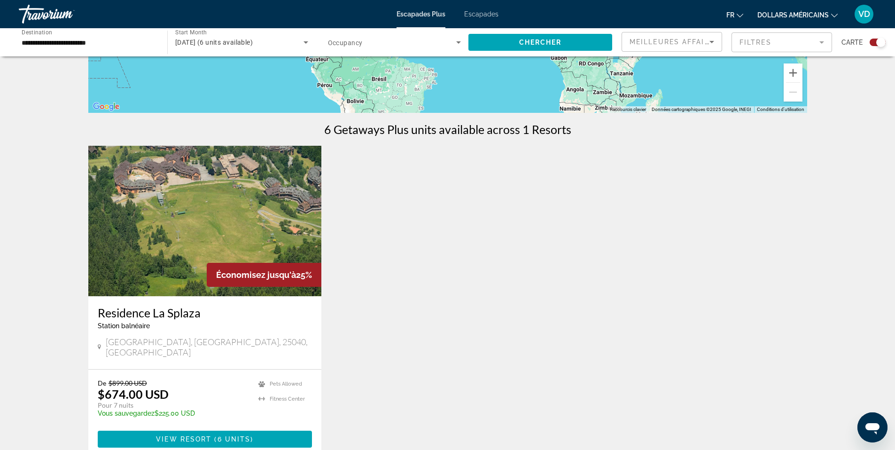
click at [231, 249] on img "Contenu principal" at bounding box center [205, 221] width 234 height 150
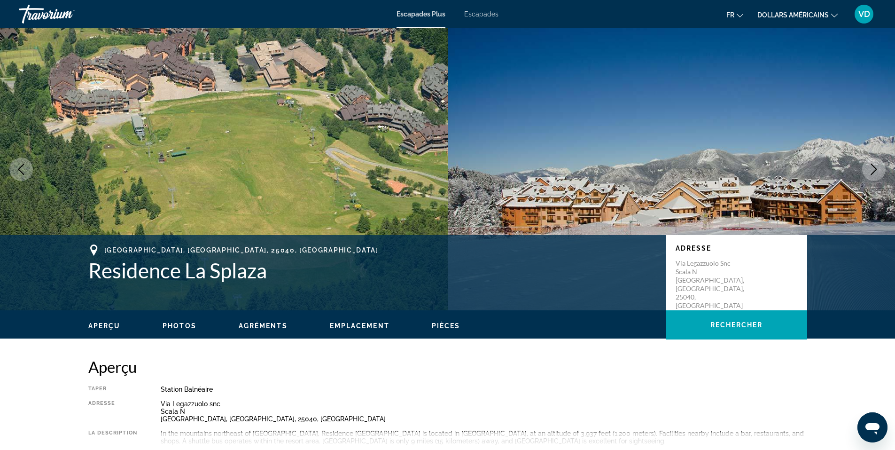
click at [491, 14] on font "Escapades" at bounding box center [481, 14] width 34 height 8
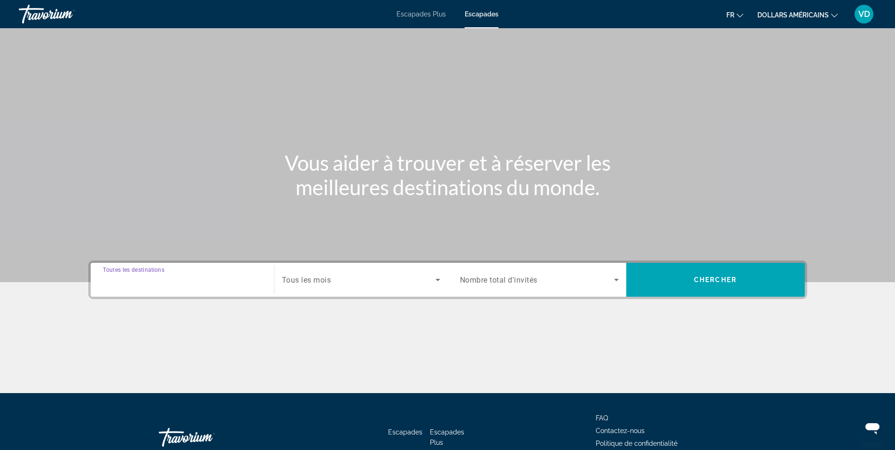
click at [236, 281] on input "Destination Toutes les destinations" at bounding box center [182, 279] width 159 height 11
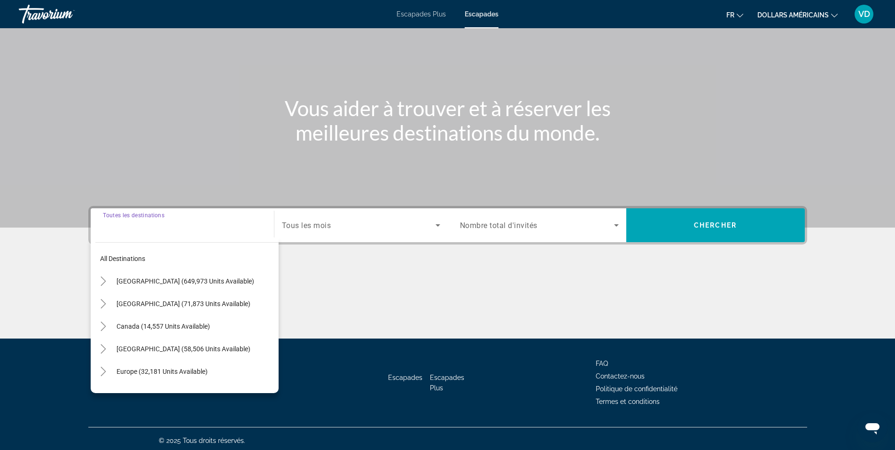
scroll to position [58, 0]
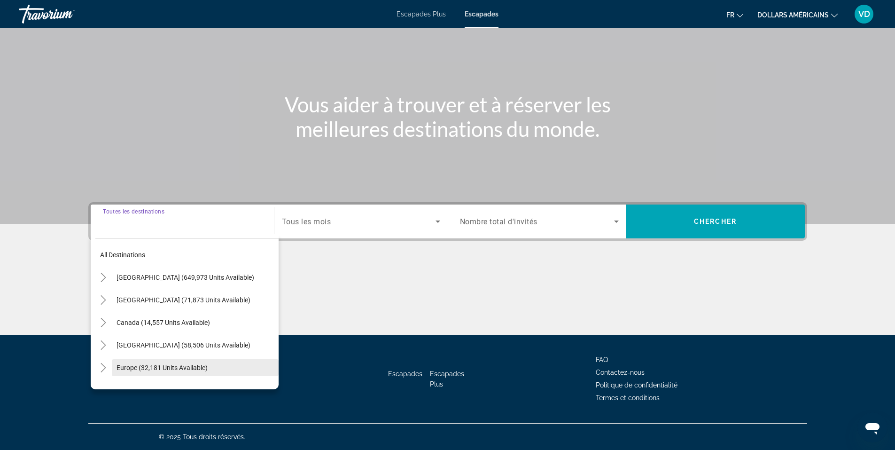
click at [180, 367] on span "Europe (32,181 units available)" at bounding box center [162, 368] width 91 height 8
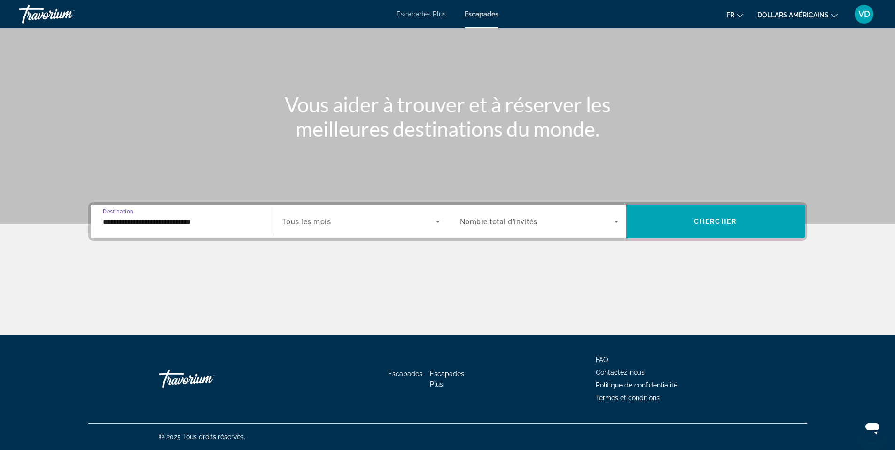
click at [235, 224] on input "**********" at bounding box center [182, 221] width 159 height 11
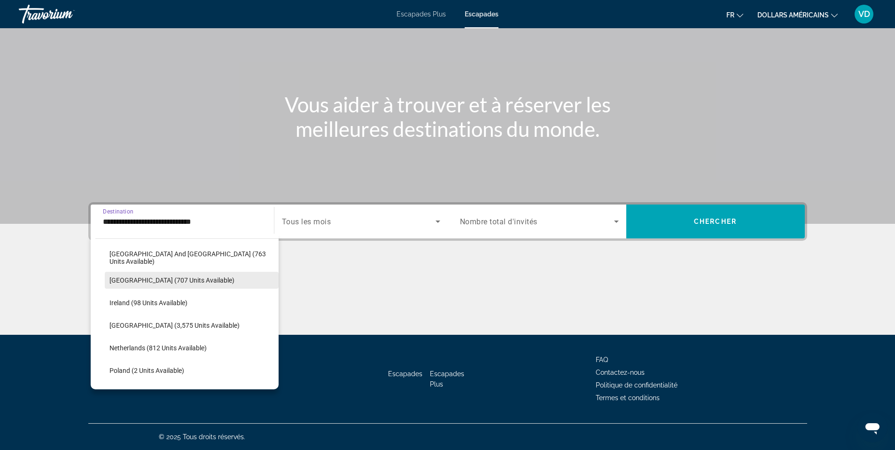
scroll to position [338, 0]
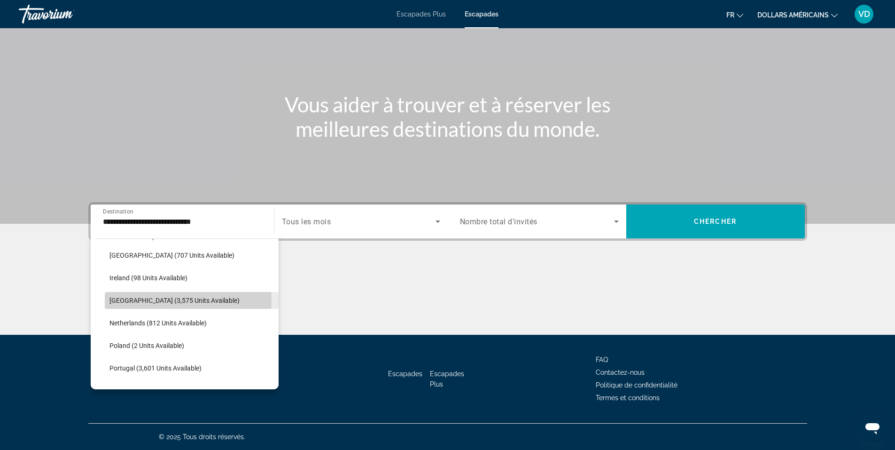
click at [166, 300] on span "[GEOGRAPHIC_DATA] (3,575 units available)" at bounding box center [174, 301] width 130 height 8
type input "**********"
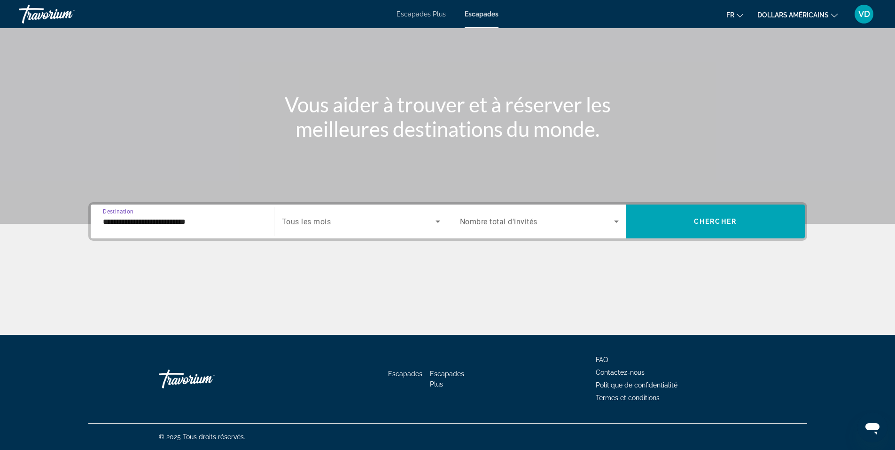
click at [434, 220] on icon "Search widget" at bounding box center [437, 221] width 11 height 11
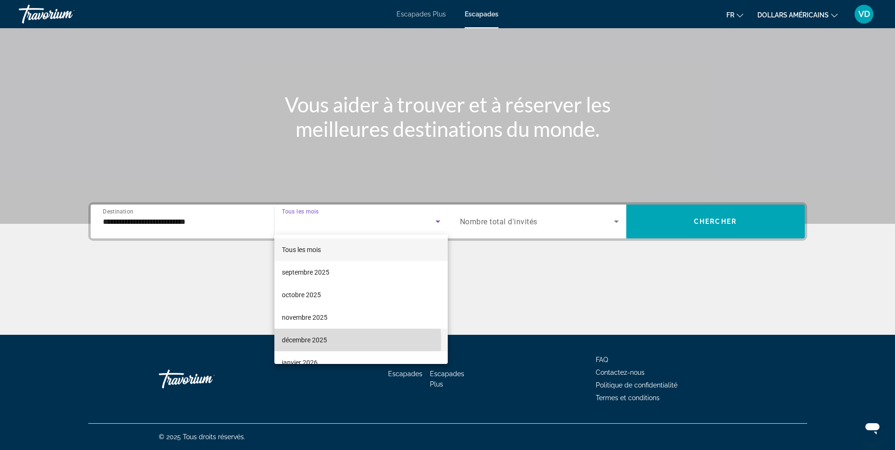
click at [295, 341] on font "décembre 2025" at bounding box center [304, 340] width 45 height 8
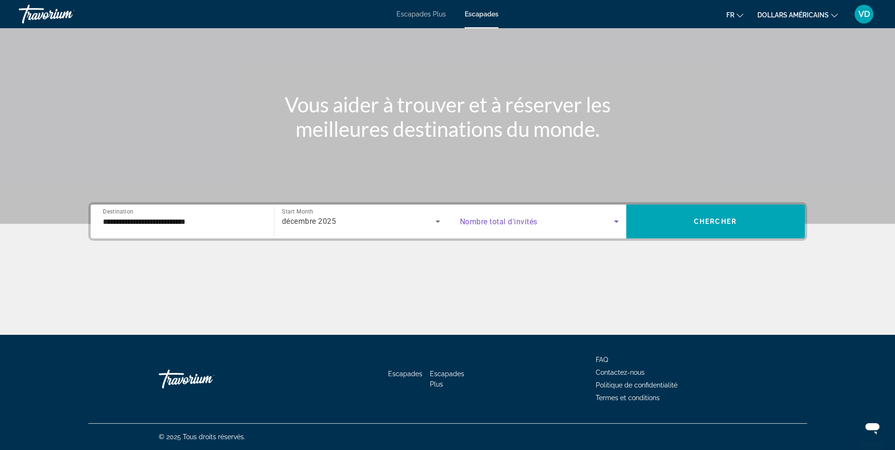
click at [618, 216] on icon "Search widget" at bounding box center [616, 221] width 11 height 11
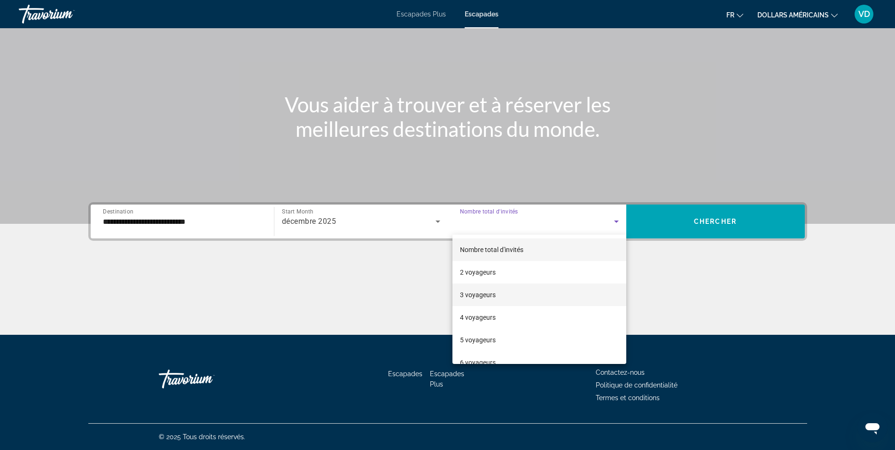
click at [483, 295] on font "3 voyageurs" at bounding box center [478, 295] width 36 height 8
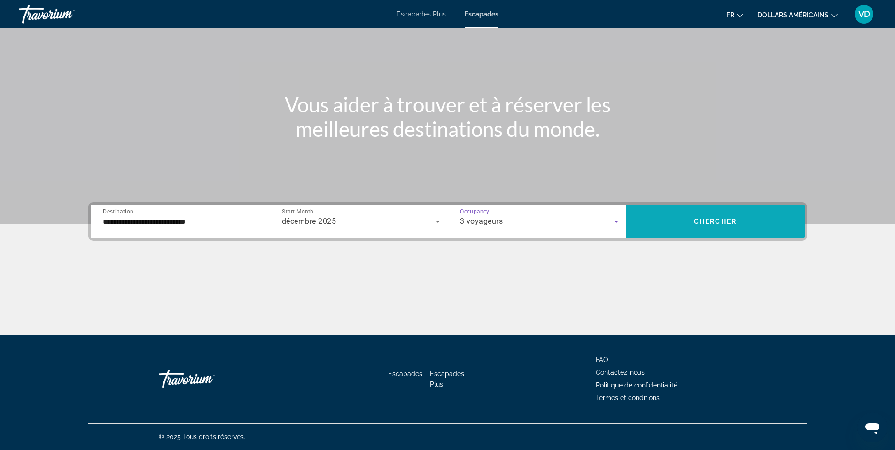
click at [704, 215] on span "Search widget" at bounding box center [715, 221] width 179 height 23
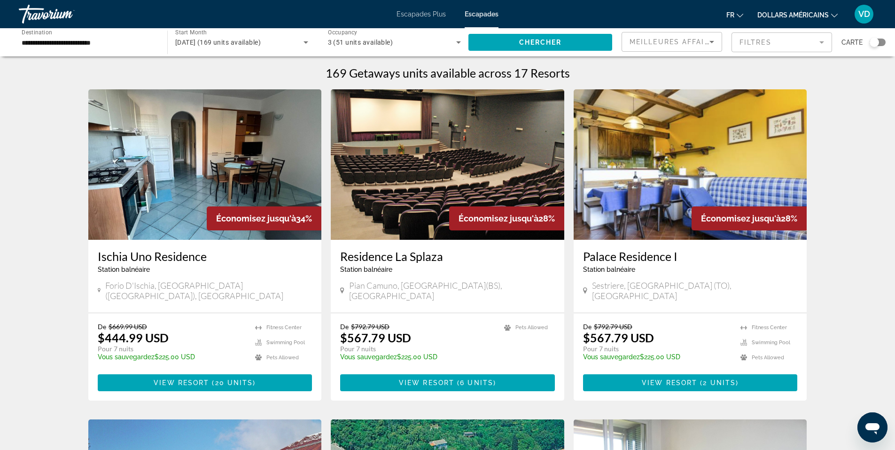
click at [884, 44] on div "Search widget" at bounding box center [878, 43] width 16 height 8
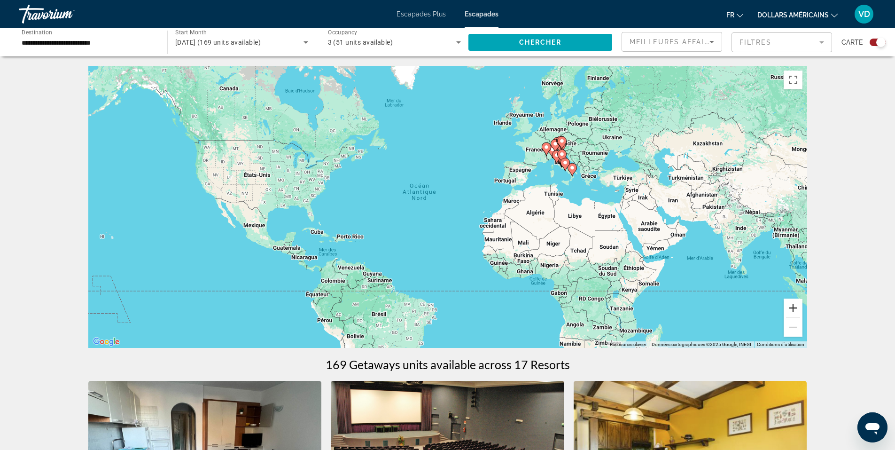
click at [799, 310] on button "Zoom avant" at bounding box center [793, 307] width 19 height 19
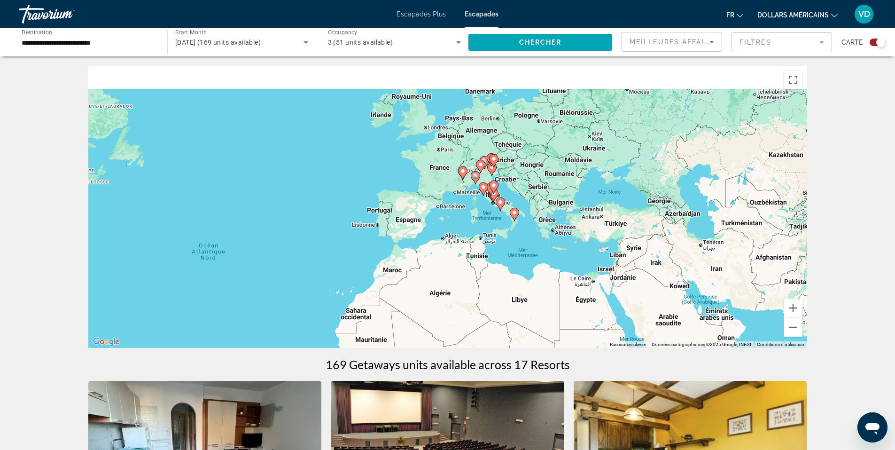
drag, startPoint x: 676, startPoint y: 176, endPoint x: 504, endPoint y: 265, distance: 193.4
click at [504, 265] on div "Pour activer le glissement avec le clavier, appuyez sur Alt+Entrée. Une fois ce…" at bounding box center [447, 207] width 719 height 282
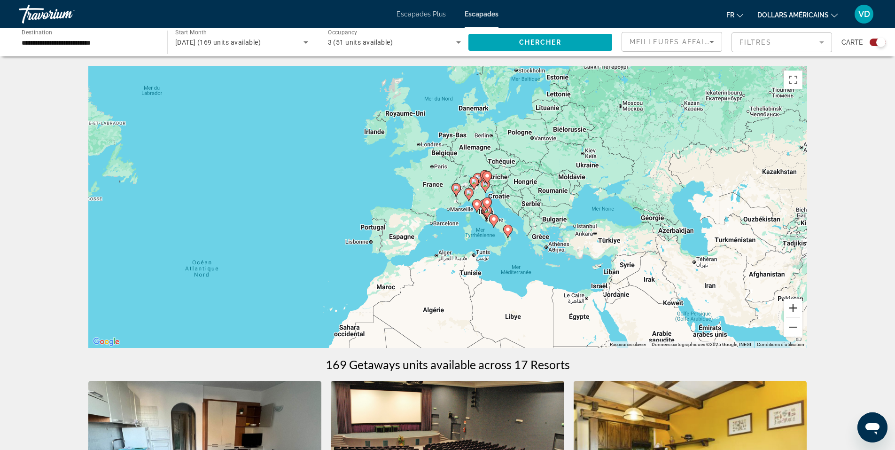
click at [791, 306] on button "Zoom avant" at bounding box center [793, 307] width 19 height 19
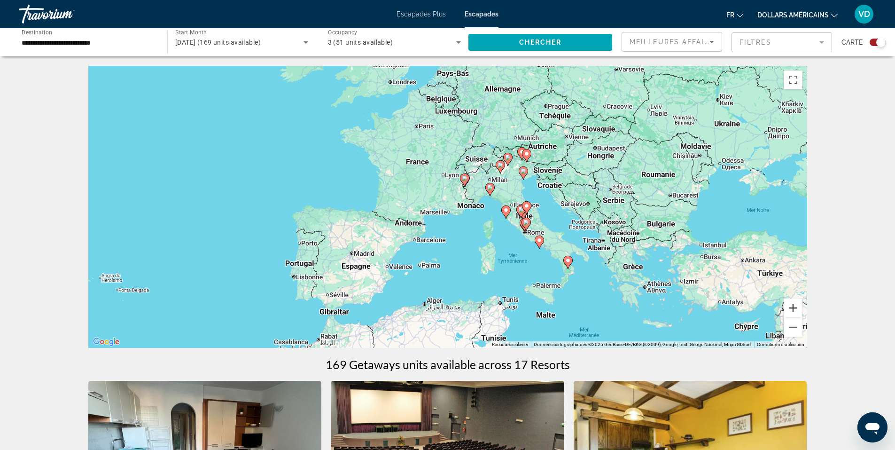
click at [791, 306] on button "Zoom avant" at bounding box center [793, 307] width 19 height 19
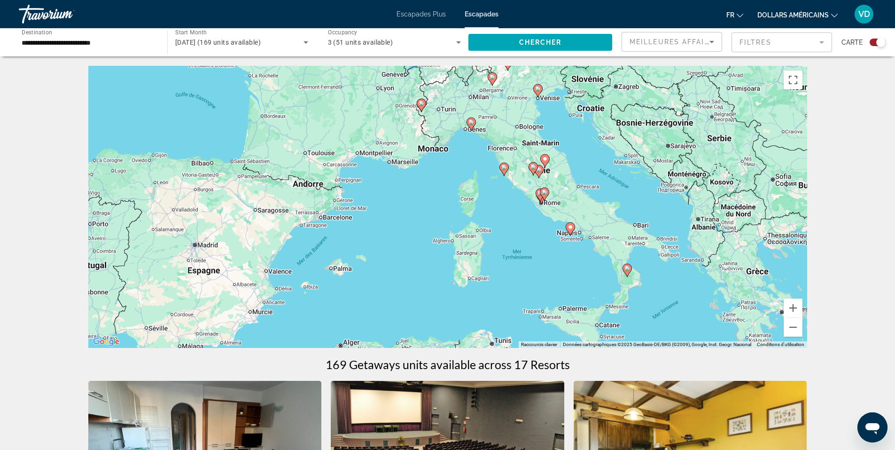
drag, startPoint x: 652, startPoint y: 299, endPoint x: 591, endPoint y: 244, distance: 81.8
click at [591, 244] on div "Pour activer le glissement avec le clavier, appuyez sur Alt+Entrée. Une fois ce…" at bounding box center [447, 207] width 719 height 282
click at [626, 269] on image "Contenu principal" at bounding box center [628, 269] width 6 height 6
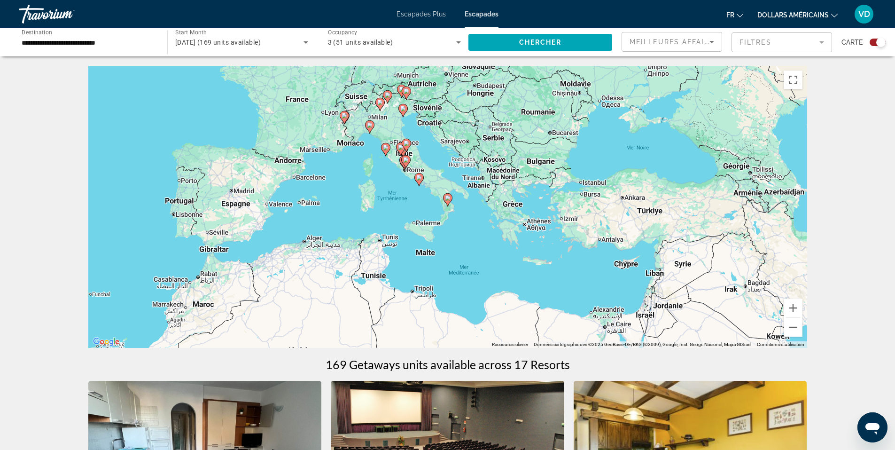
click at [449, 200] on image "Contenu principal" at bounding box center [448, 198] width 6 height 6
type input "**********"
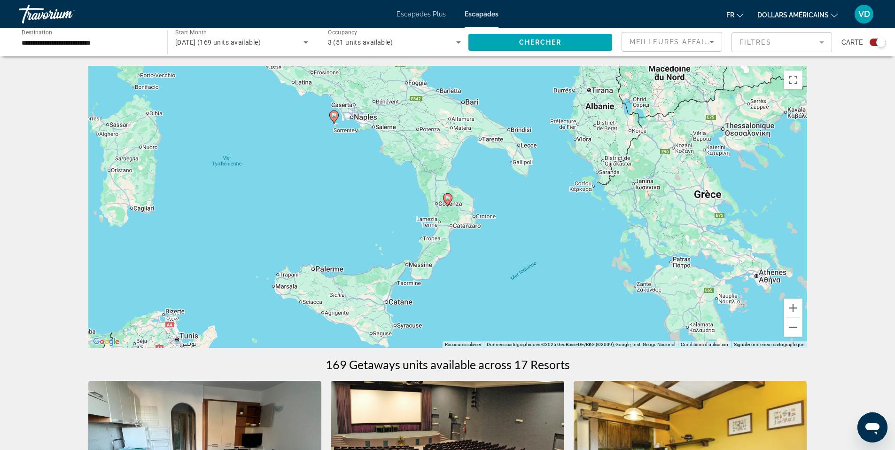
click at [449, 200] on image "Contenu principal" at bounding box center [448, 198] width 6 height 6
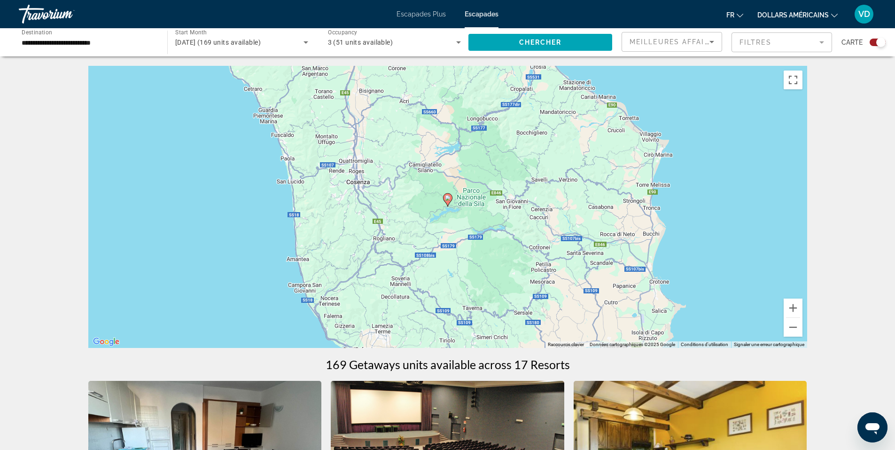
click at [449, 200] on image "Contenu principal" at bounding box center [448, 198] width 6 height 6
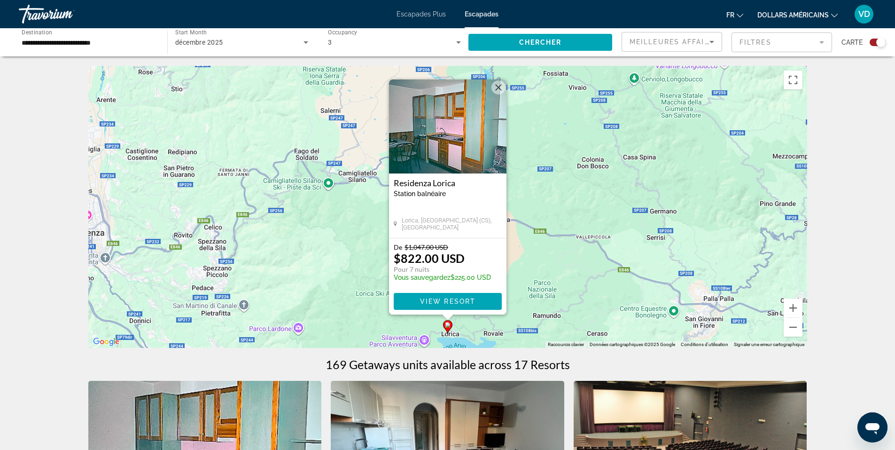
click at [495, 90] on button "Fermer" at bounding box center [499, 87] width 14 height 14
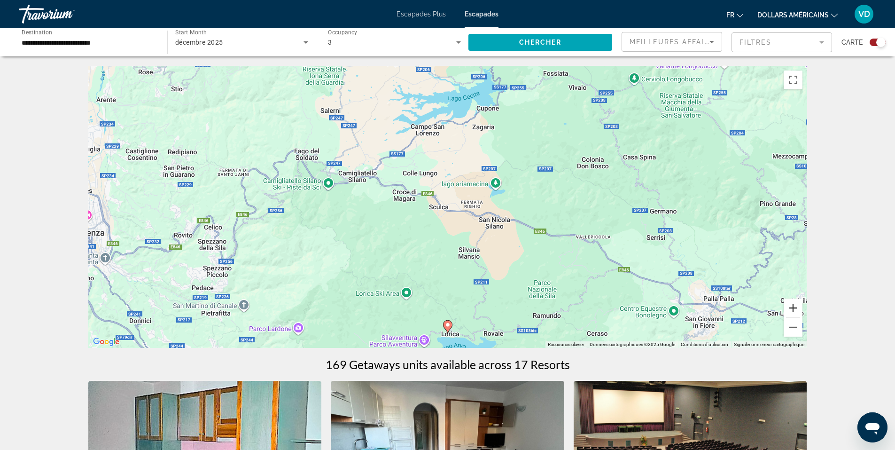
click at [789, 306] on button "Zoom avant" at bounding box center [793, 307] width 19 height 19
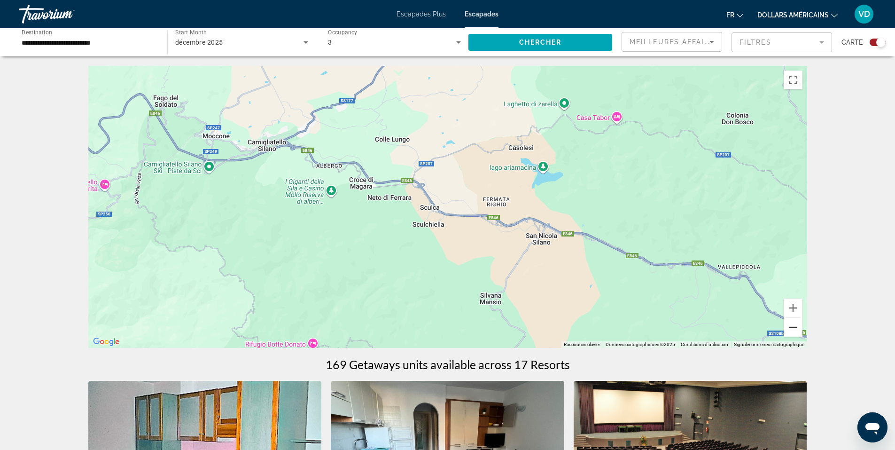
click at [789, 327] on button "Zoom arrière" at bounding box center [793, 327] width 19 height 19
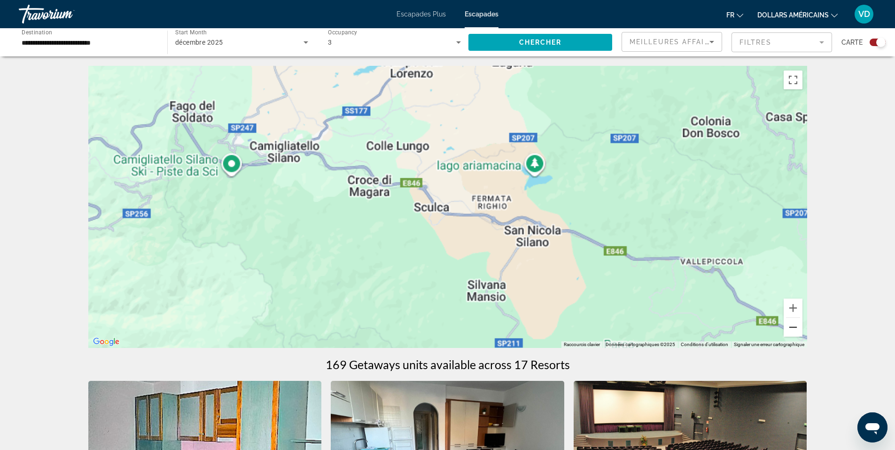
click at [789, 327] on button "Zoom arrière" at bounding box center [793, 327] width 19 height 19
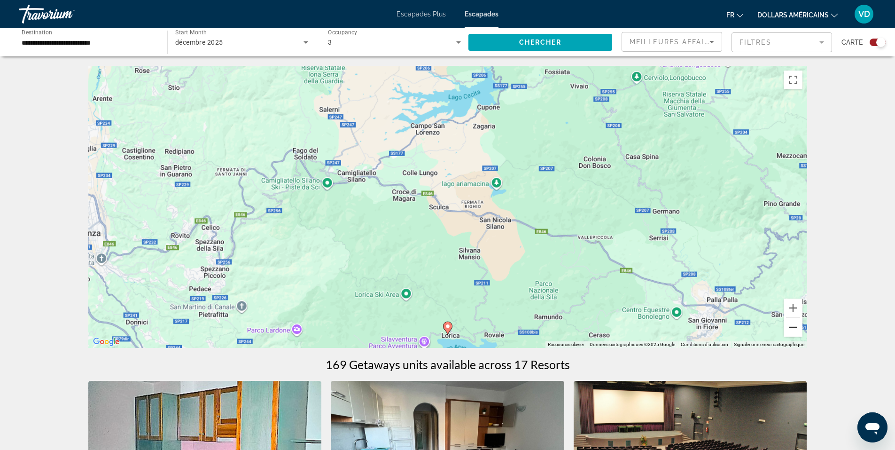
click at [789, 327] on button "Zoom arrière" at bounding box center [793, 327] width 19 height 19
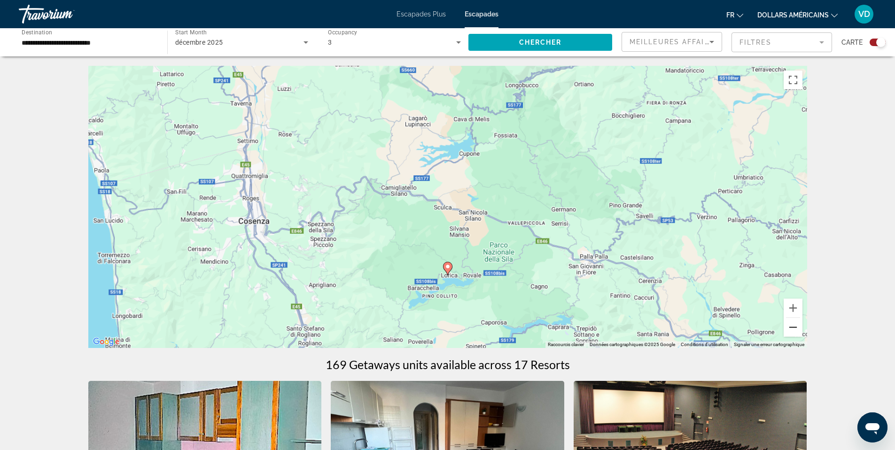
click at [789, 327] on button "Zoom arrière" at bounding box center [793, 327] width 19 height 19
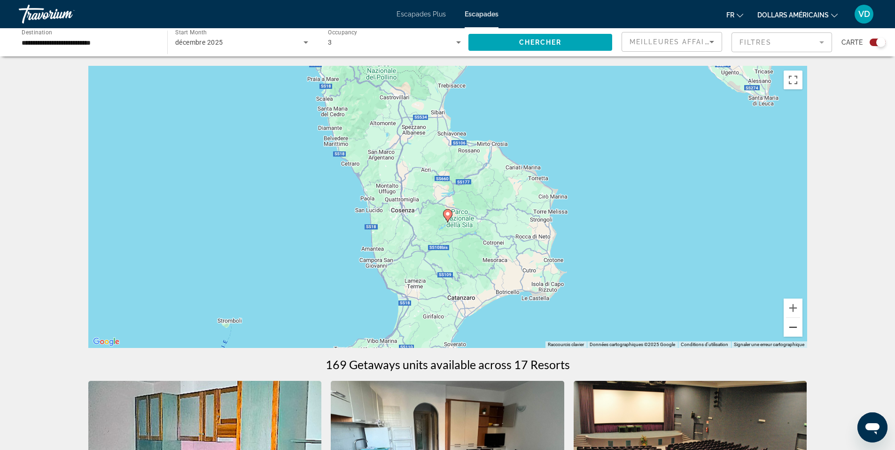
click at [789, 327] on button "Zoom arrière" at bounding box center [793, 327] width 19 height 19
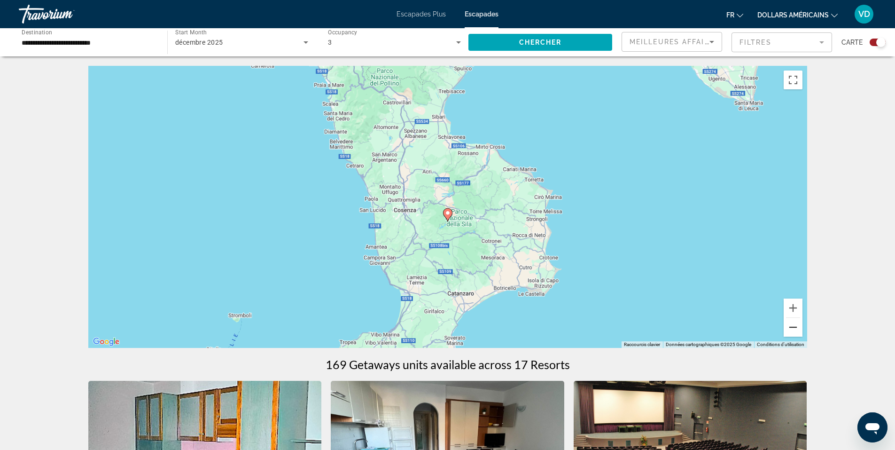
click at [789, 327] on button "Zoom arrière" at bounding box center [793, 327] width 19 height 19
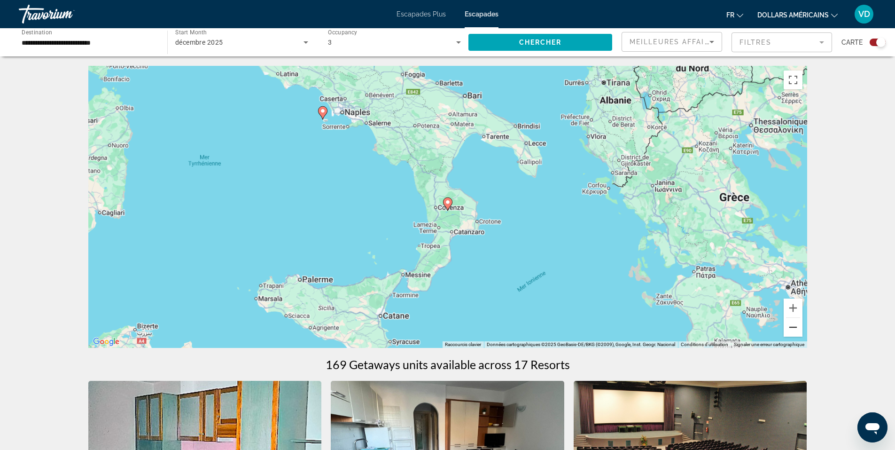
click at [789, 327] on button "Zoom arrière" at bounding box center [793, 327] width 19 height 19
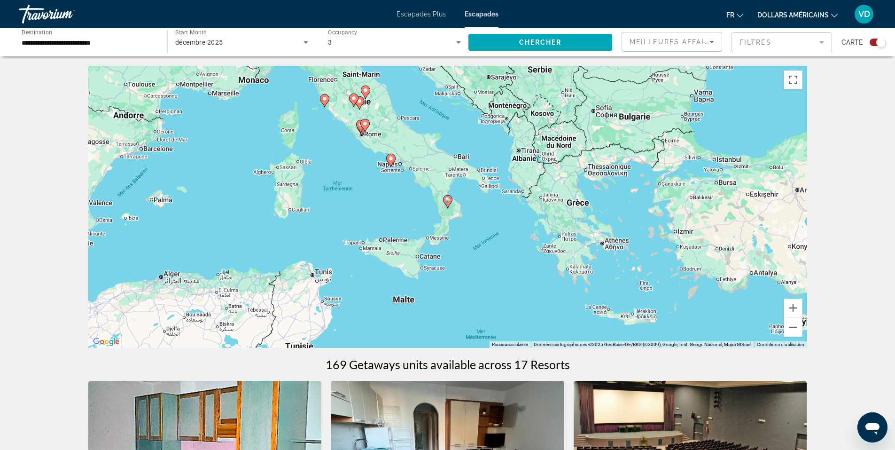
click at [391, 159] on image "Contenu principal" at bounding box center [391, 159] width 6 height 6
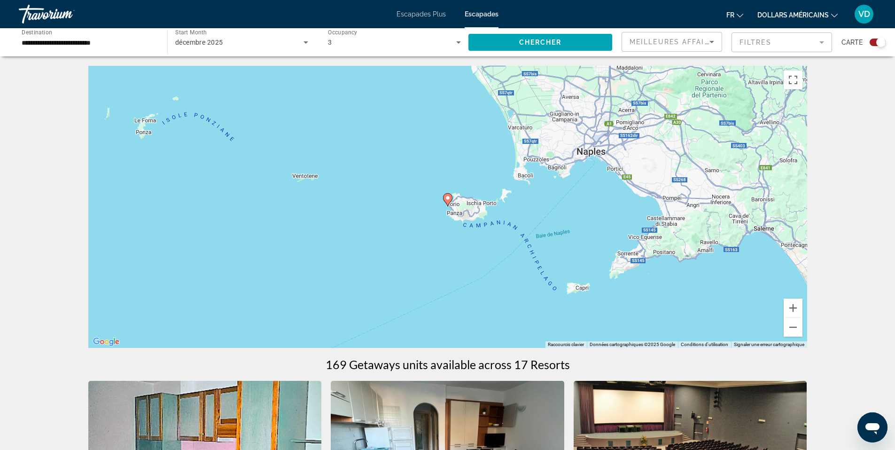
click at [447, 200] on image "Contenu principal" at bounding box center [448, 198] width 6 height 6
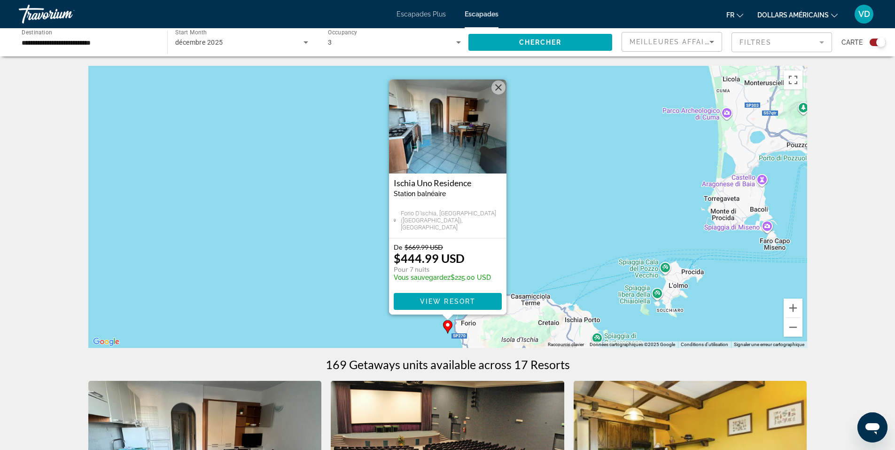
click at [448, 146] on img "Contenu principal" at bounding box center [447, 126] width 117 height 94
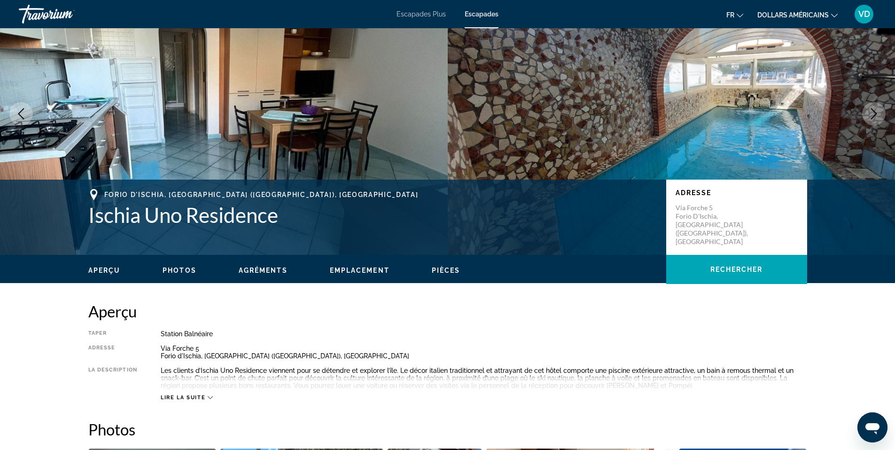
scroll to position [141, 0]
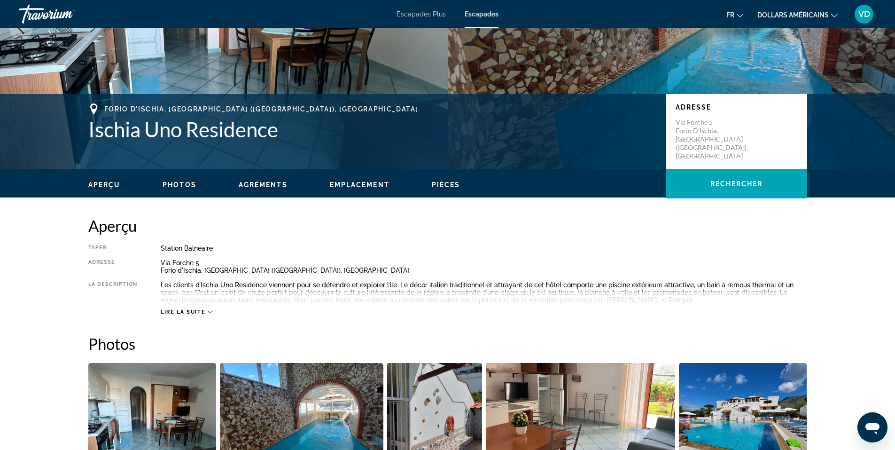
click at [183, 312] on span "Lire la suite" at bounding box center [183, 312] width 45 height 6
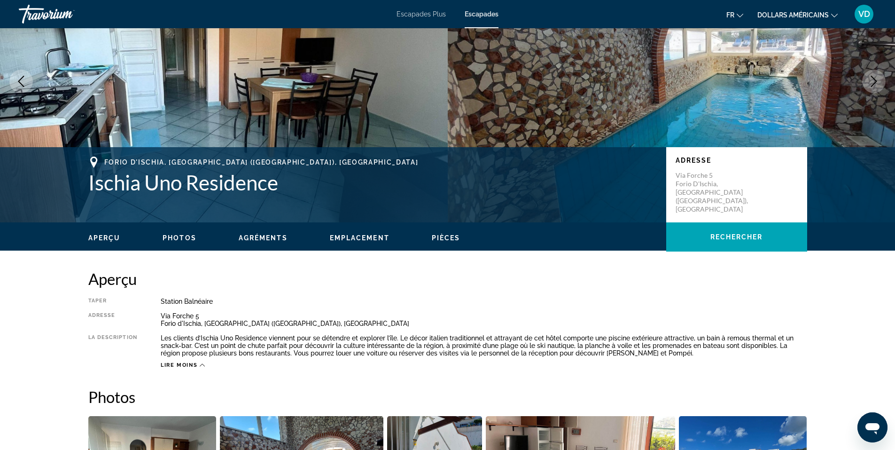
scroll to position [0, 0]
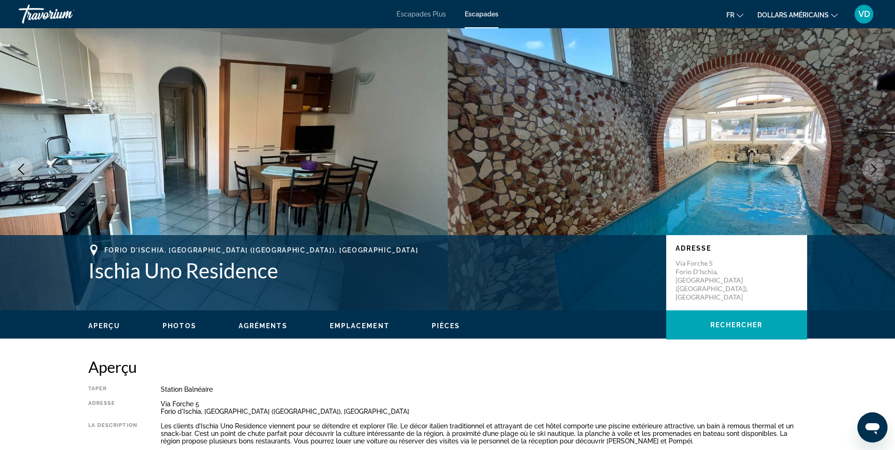
click at [281, 272] on h1 "Ischia Uno Residence" at bounding box center [372, 270] width 569 height 24
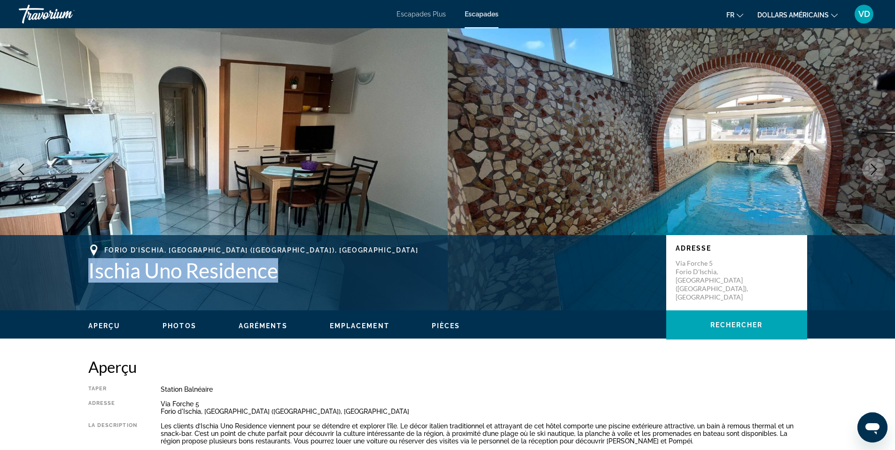
drag, startPoint x: 278, startPoint y: 271, endPoint x: 86, endPoint y: 282, distance: 192.5
click at [85, 282] on div "Forio d'Ischia, Napoli (NA), Italy Ischia Uno Residence Adresse Via Forche 5 Fo…" at bounding box center [448, 272] width 757 height 56
copy h1 "Ischia Uno Residence"
click at [181, 322] on span "Photos" at bounding box center [180, 326] width 34 height 8
drag, startPoint x: 106, startPoint y: 248, endPoint x: 280, endPoint y: 276, distance: 176.2
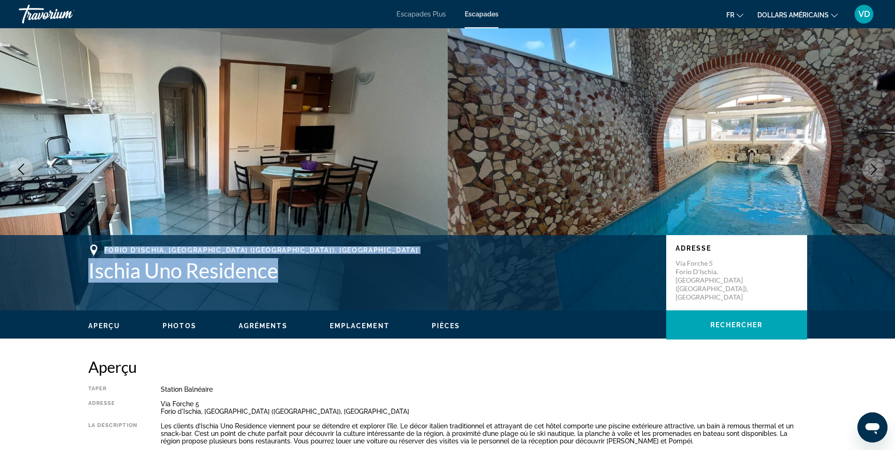
click at [280, 276] on div "Forio d'Ischia, Napoli (NA), Italy Ischia Uno Residence" at bounding box center [372, 263] width 569 height 38
copy div "Forio d'Ischia, Napoli (NA), Italy Ischia Uno Residence"
